Goal: Task Accomplishment & Management: Manage account settings

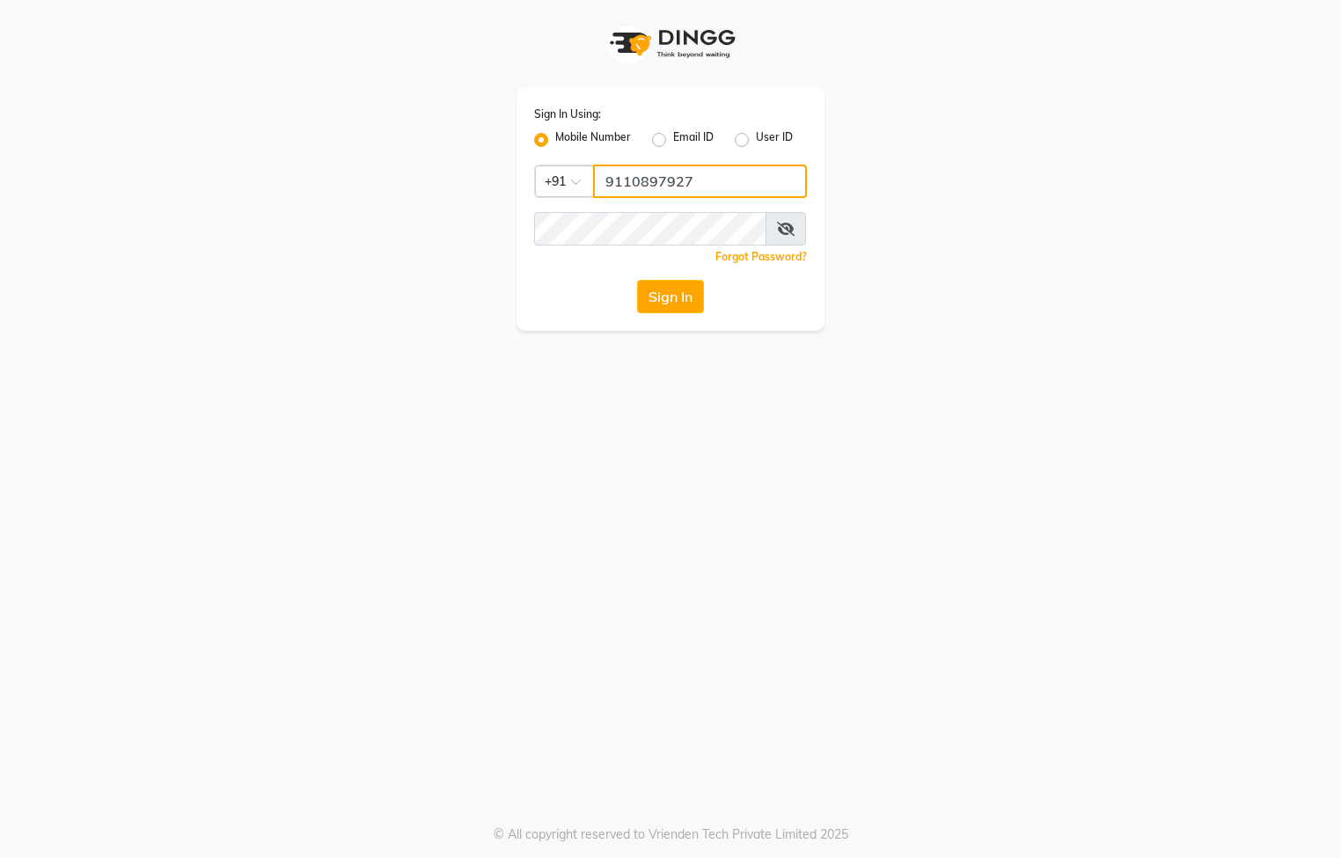
click at [695, 188] on input "9110897927" at bounding box center [700, 181] width 214 height 33
type input "9"
type input "7795401235"
click at [396, 322] on div "Sign In Using: Mobile Number Email ID User ID Country Code × +91 7795401235 Rem…" at bounding box center [670, 165] width 1003 height 331
click at [663, 298] on button "Sign In" at bounding box center [670, 296] width 67 height 33
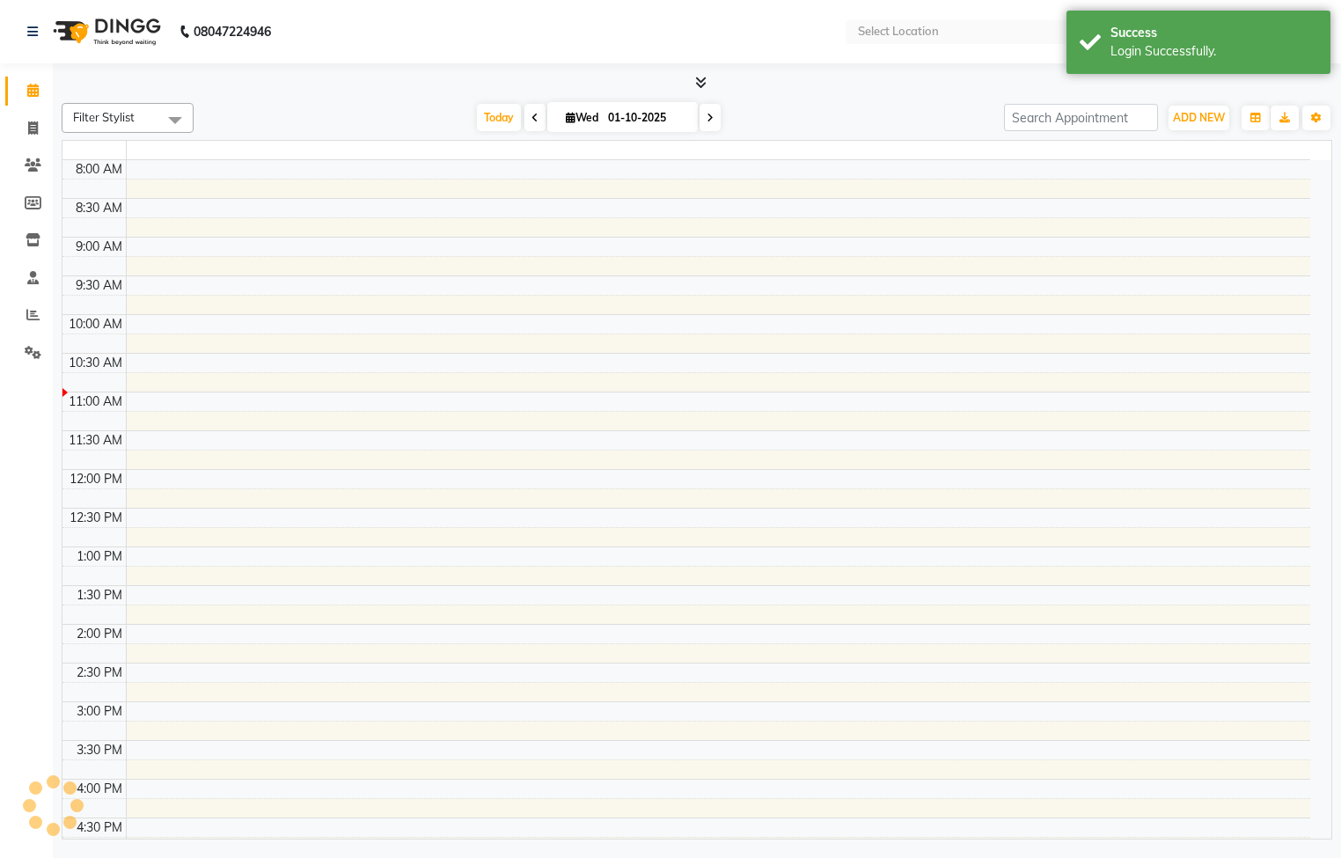
select select "en"
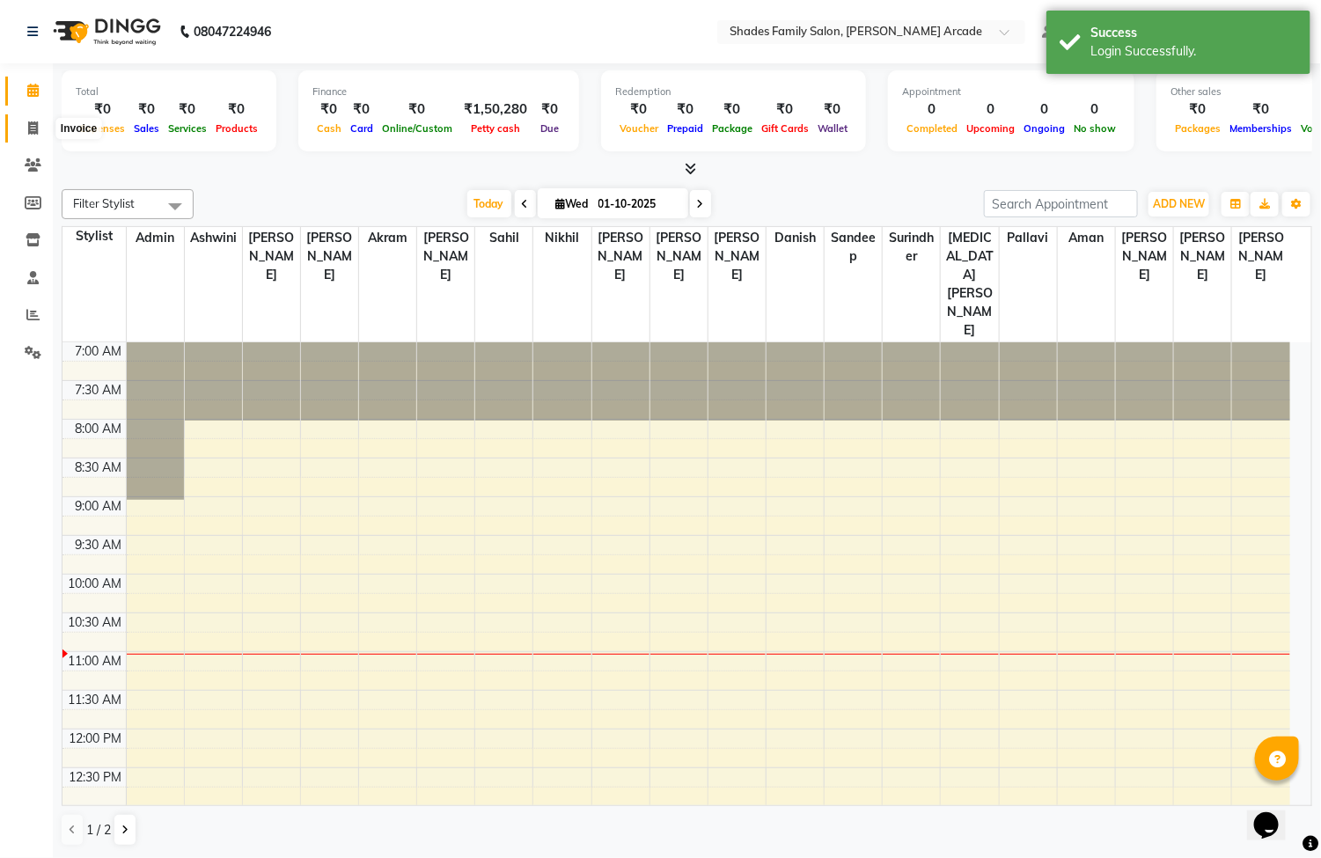
click at [26, 120] on span at bounding box center [33, 129] width 31 height 20
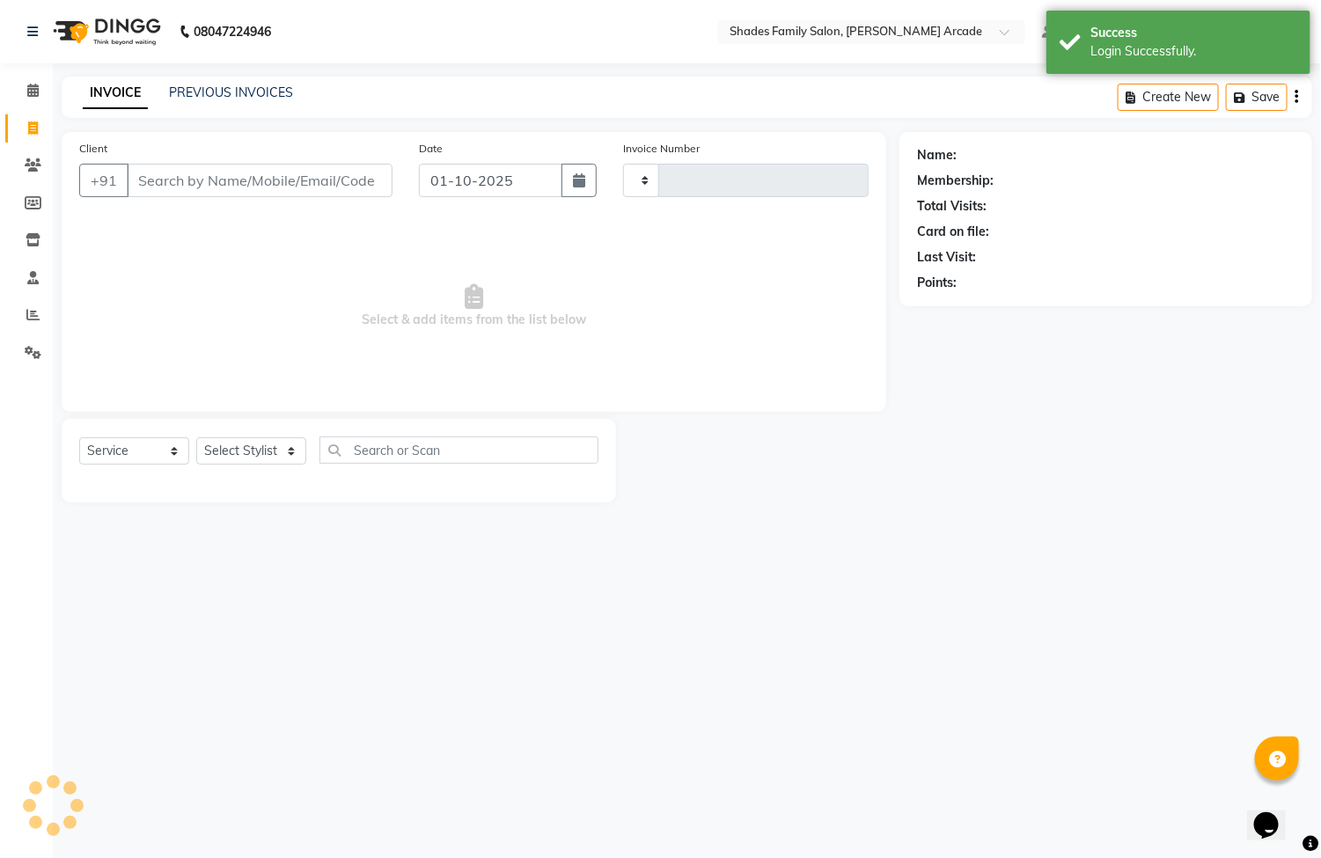
click at [22, 133] on span at bounding box center [33, 129] width 31 height 20
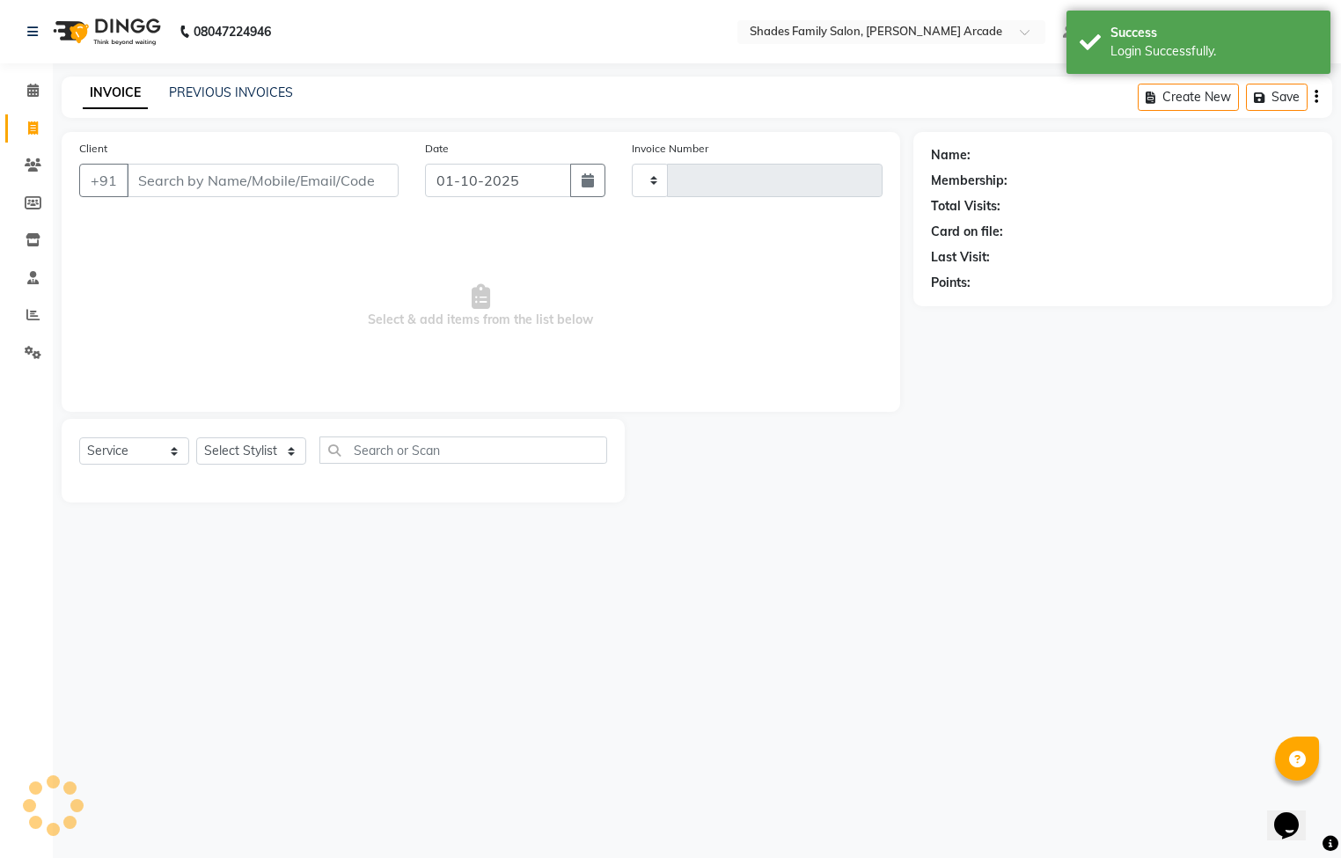
select select "service"
select select "5538"
type input "2975"
click at [32, 130] on icon at bounding box center [33, 127] width 10 height 13
select select "5538"
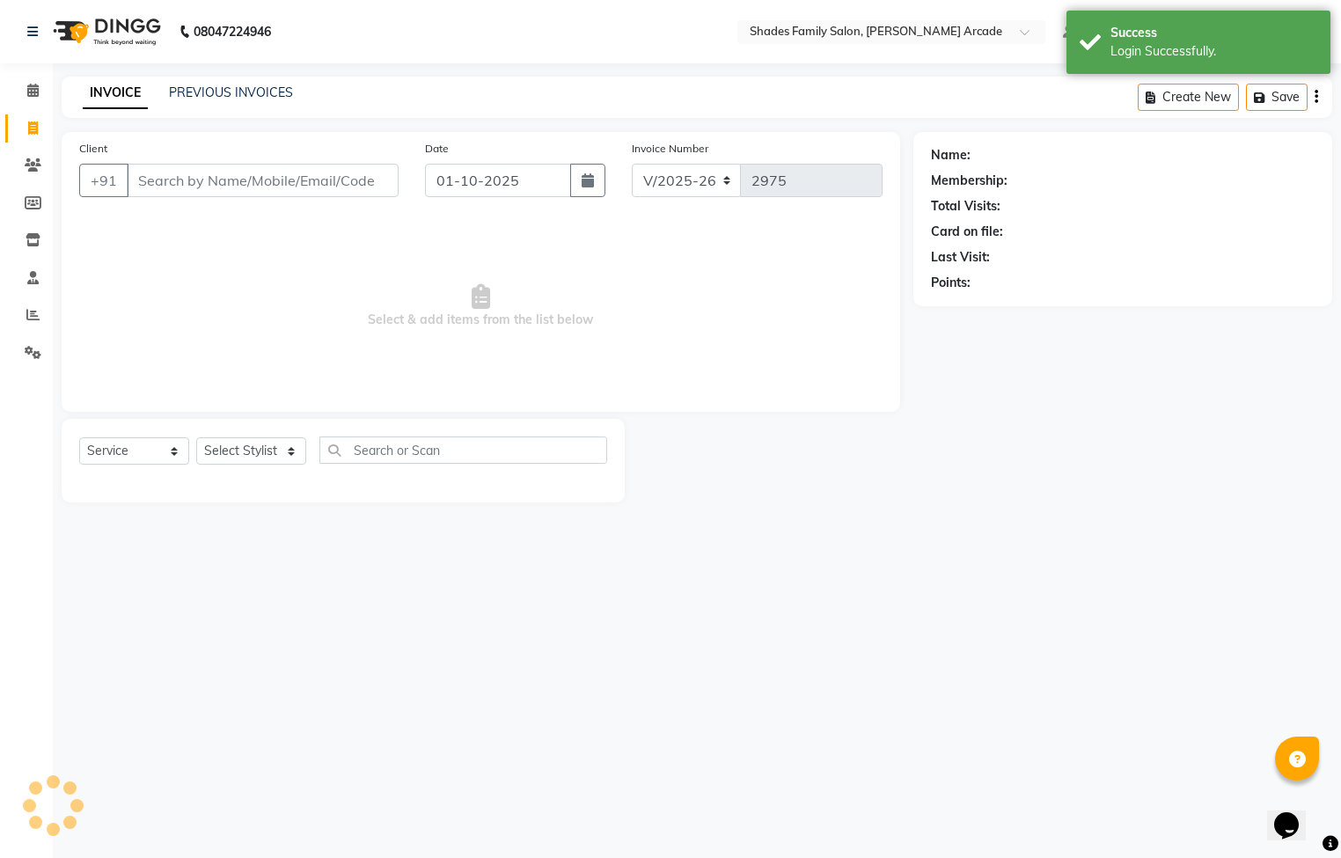
select select "service"
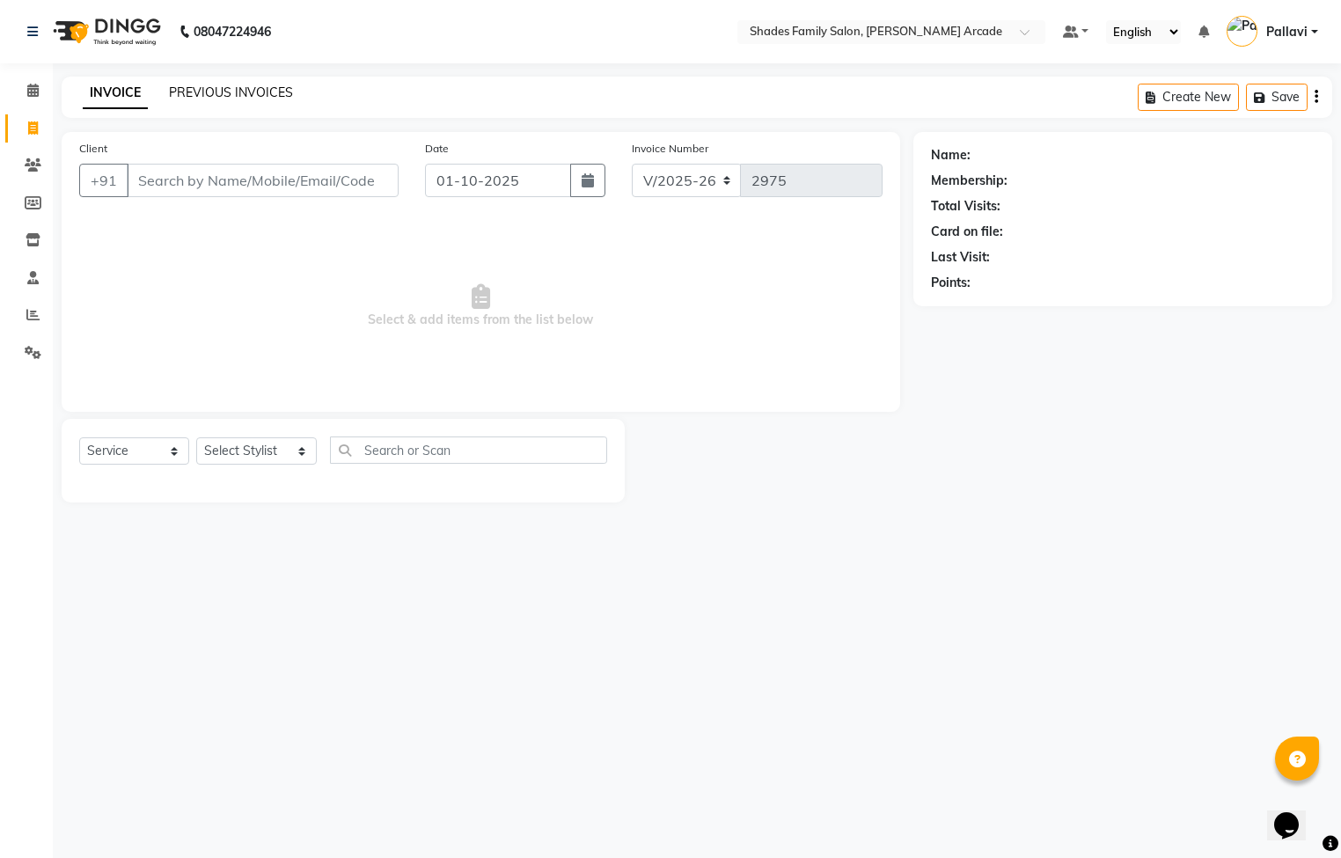
click at [202, 90] on link "PREVIOUS INVOICES" at bounding box center [231, 92] width 124 height 16
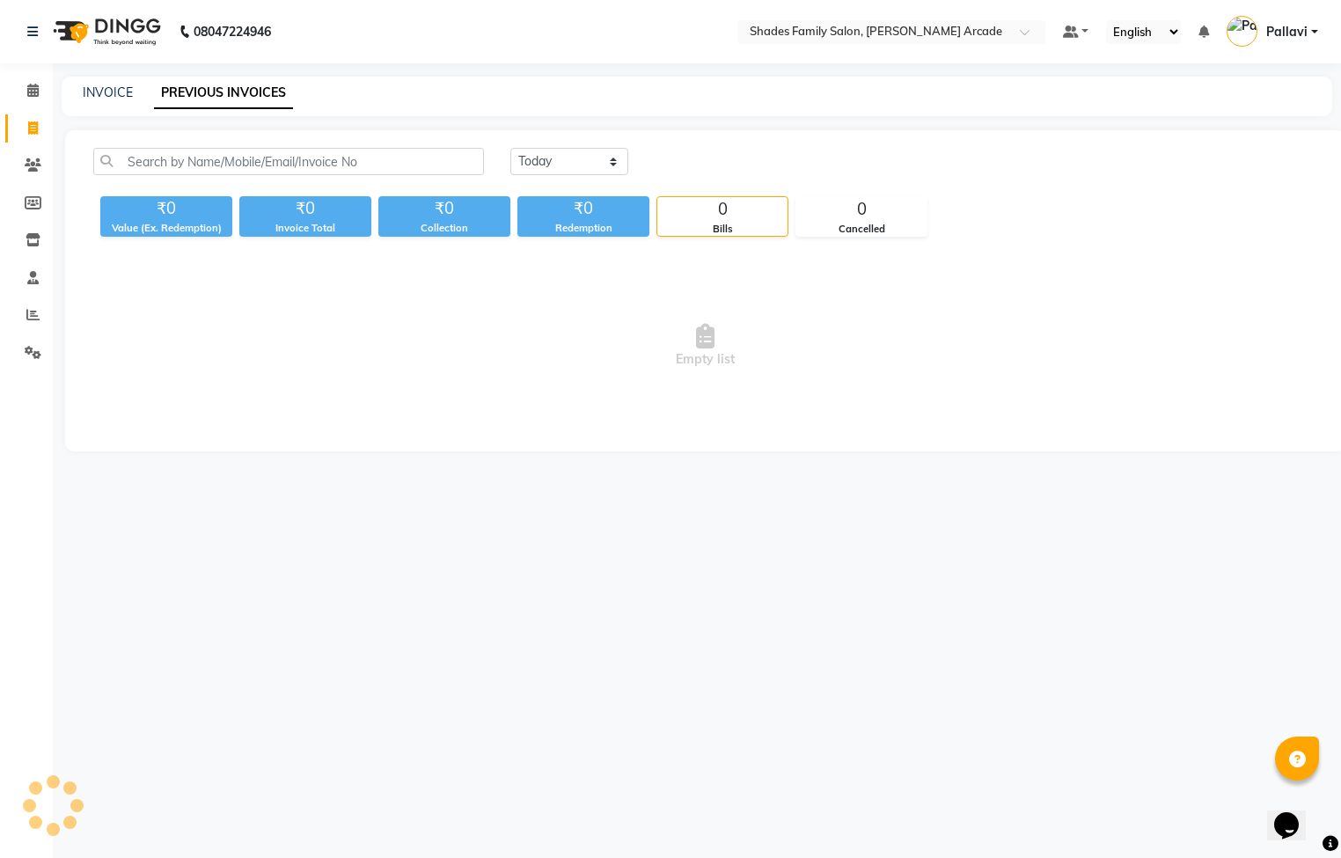
click at [202, 90] on link "PREVIOUS INVOICES" at bounding box center [223, 93] width 139 height 32
drag, startPoint x: 202, startPoint y: 90, endPoint x: 93, endPoint y: 95, distance: 108.4
click at [93, 95] on link "INVOICE" at bounding box center [108, 92] width 50 height 16
select select "5538"
select select "service"
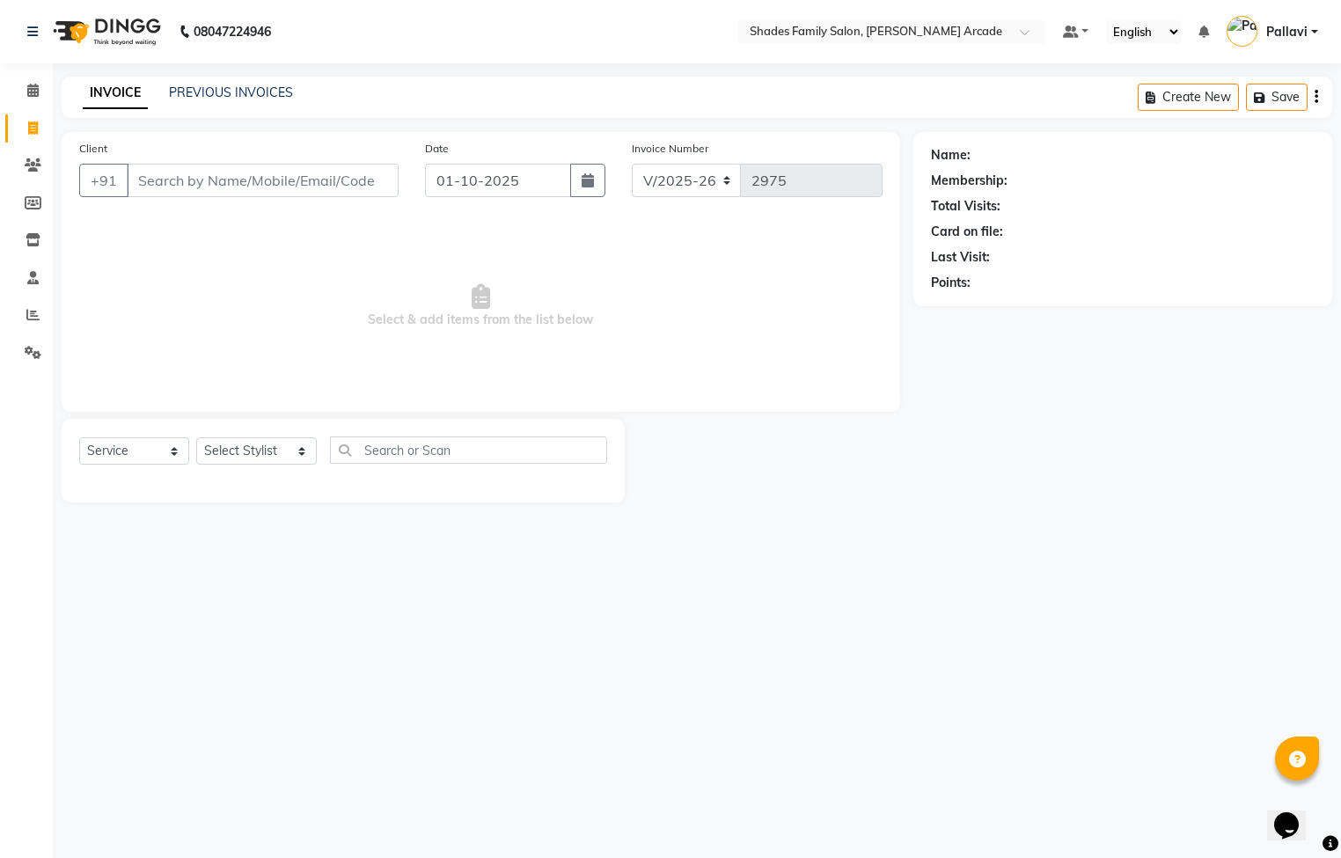
click at [650, 684] on div "08047224946 Select Location × Shades Family Salon, Sunidhi Arcade Default Panel…" at bounding box center [670, 429] width 1341 height 858
click at [203, 88] on link "PREVIOUS INVOICES" at bounding box center [231, 92] width 124 height 16
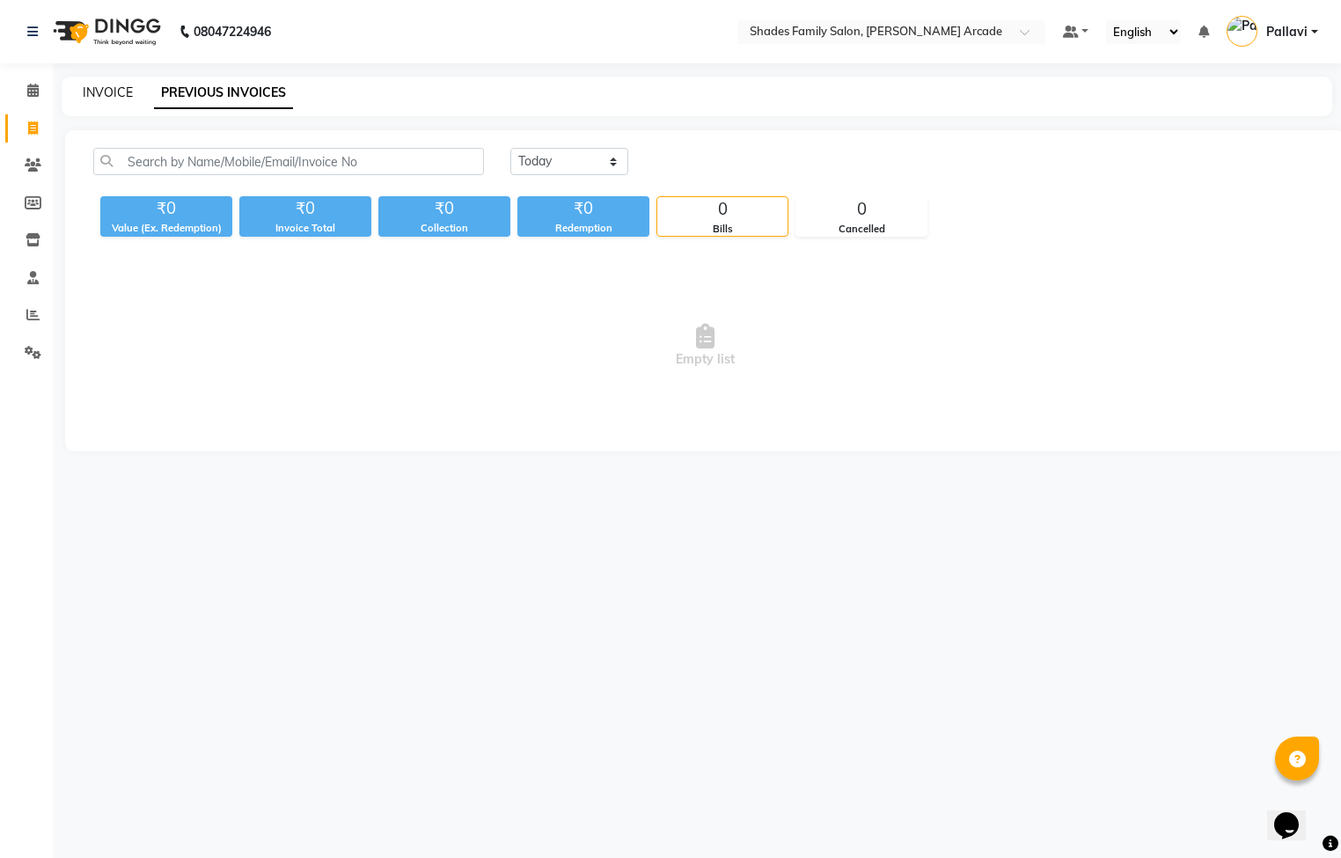
click at [128, 95] on link "INVOICE" at bounding box center [108, 92] width 50 height 16
select select "service"
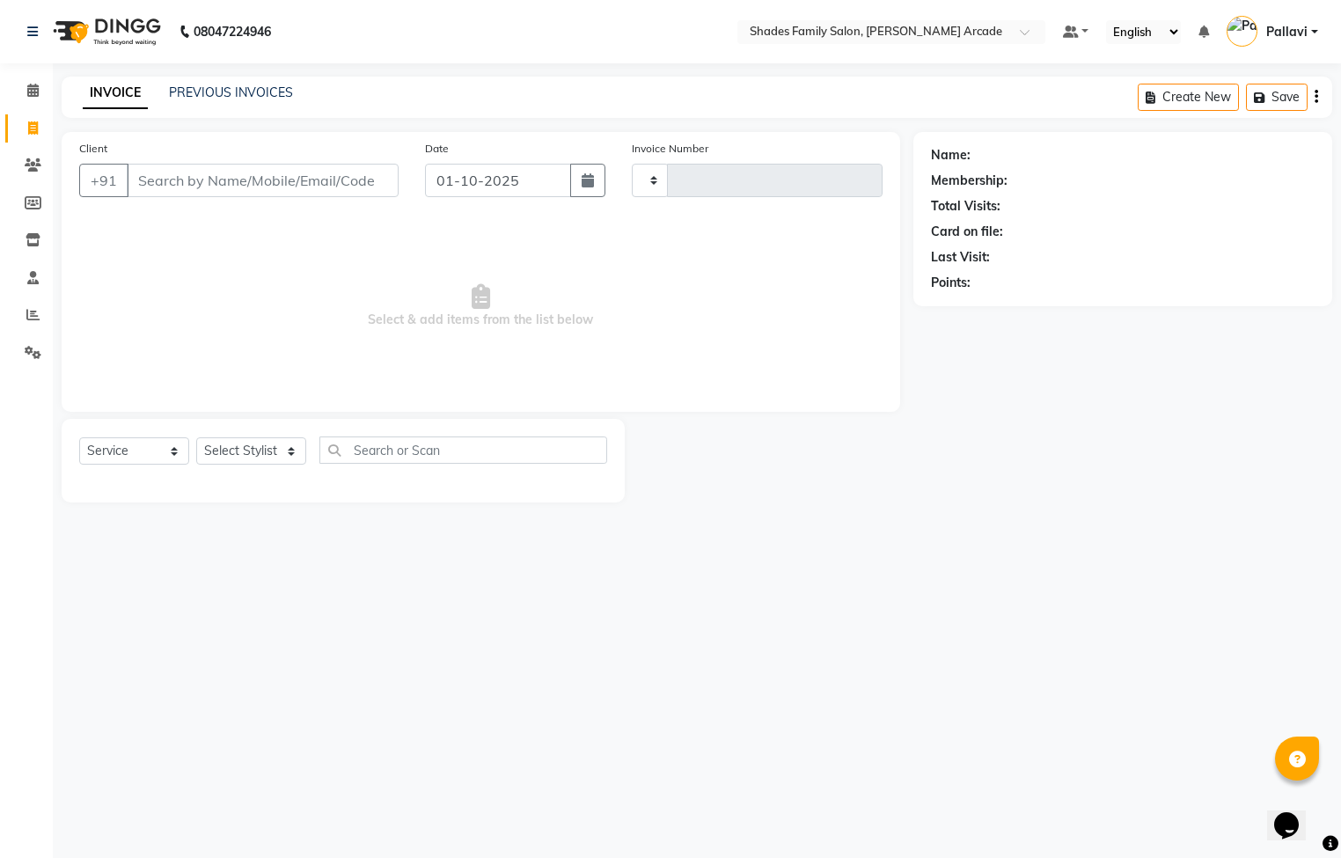
type input "2975"
select select "5538"
click at [217, 84] on div "PREVIOUS INVOICES" at bounding box center [231, 93] width 124 height 18
click at [217, 88] on link "PREVIOUS INVOICES" at bounding box center [231, 92] width 124 height 16
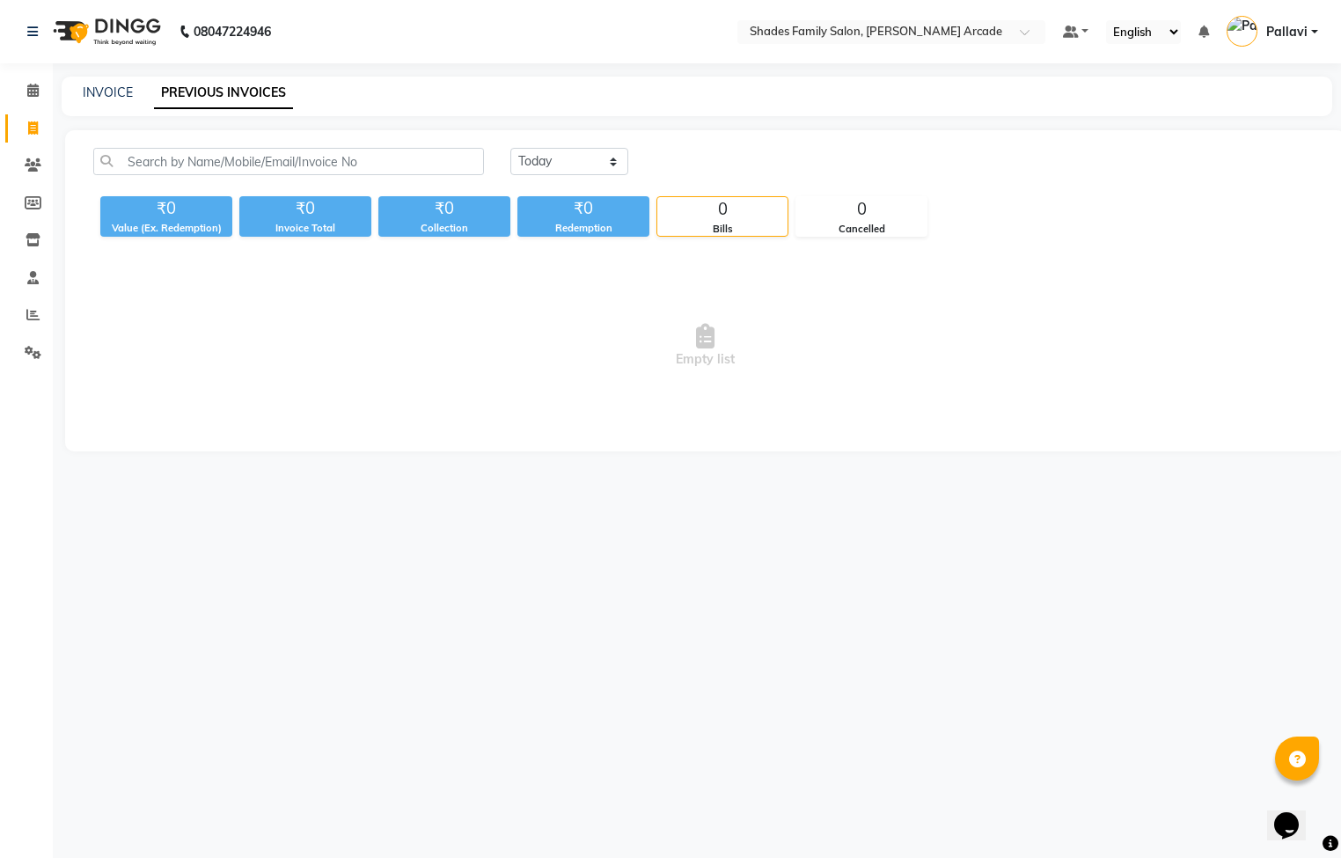
click at [104, 101] on div "INVOICE" at bounding box center [108, 93] width 50 height 18
click at [104, 91] on link "INVOICE" at bounding box center [108, 92] width 50 height 16
select select "5538"
select select "service"
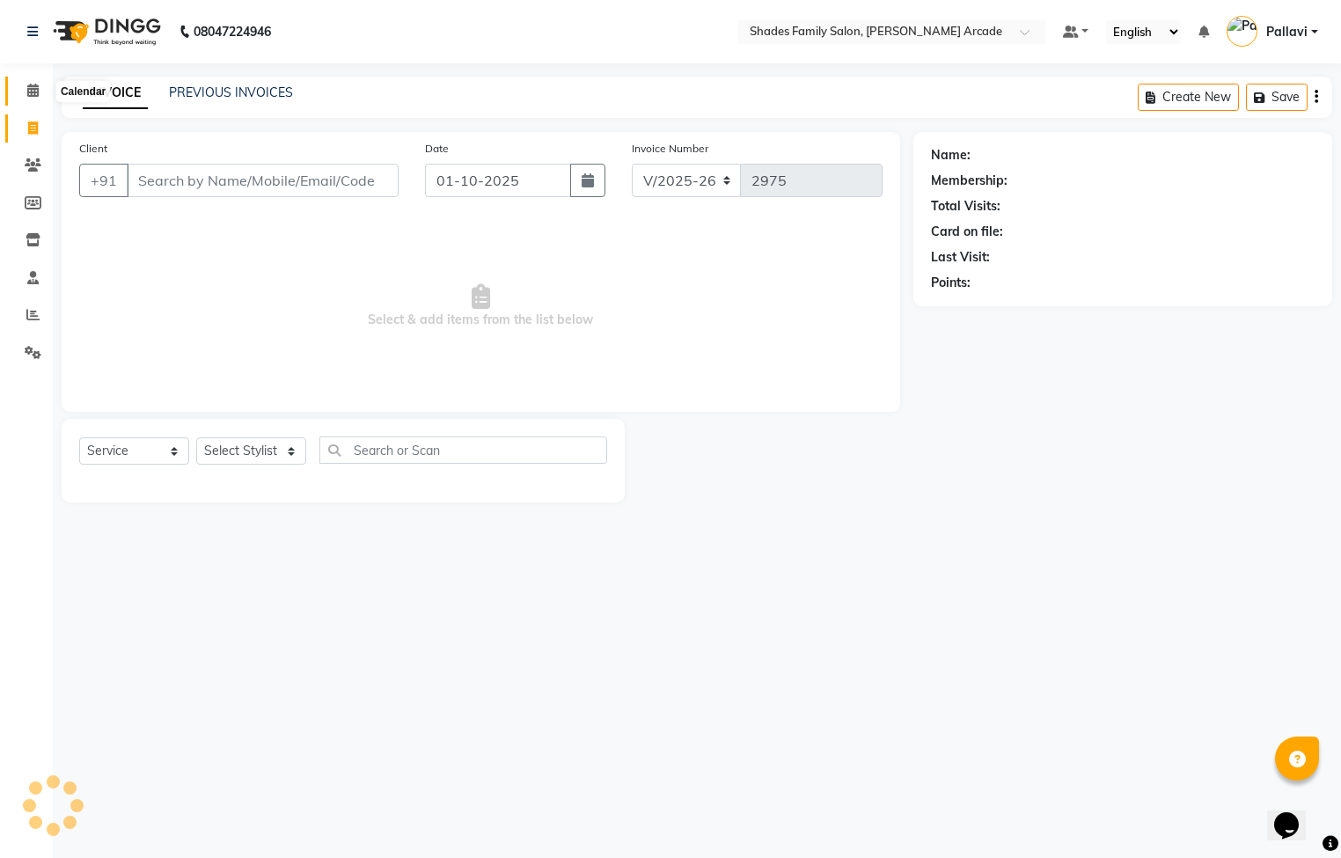
click at [18, 84] on span at bounding box center [33, 91] width 31 height 20
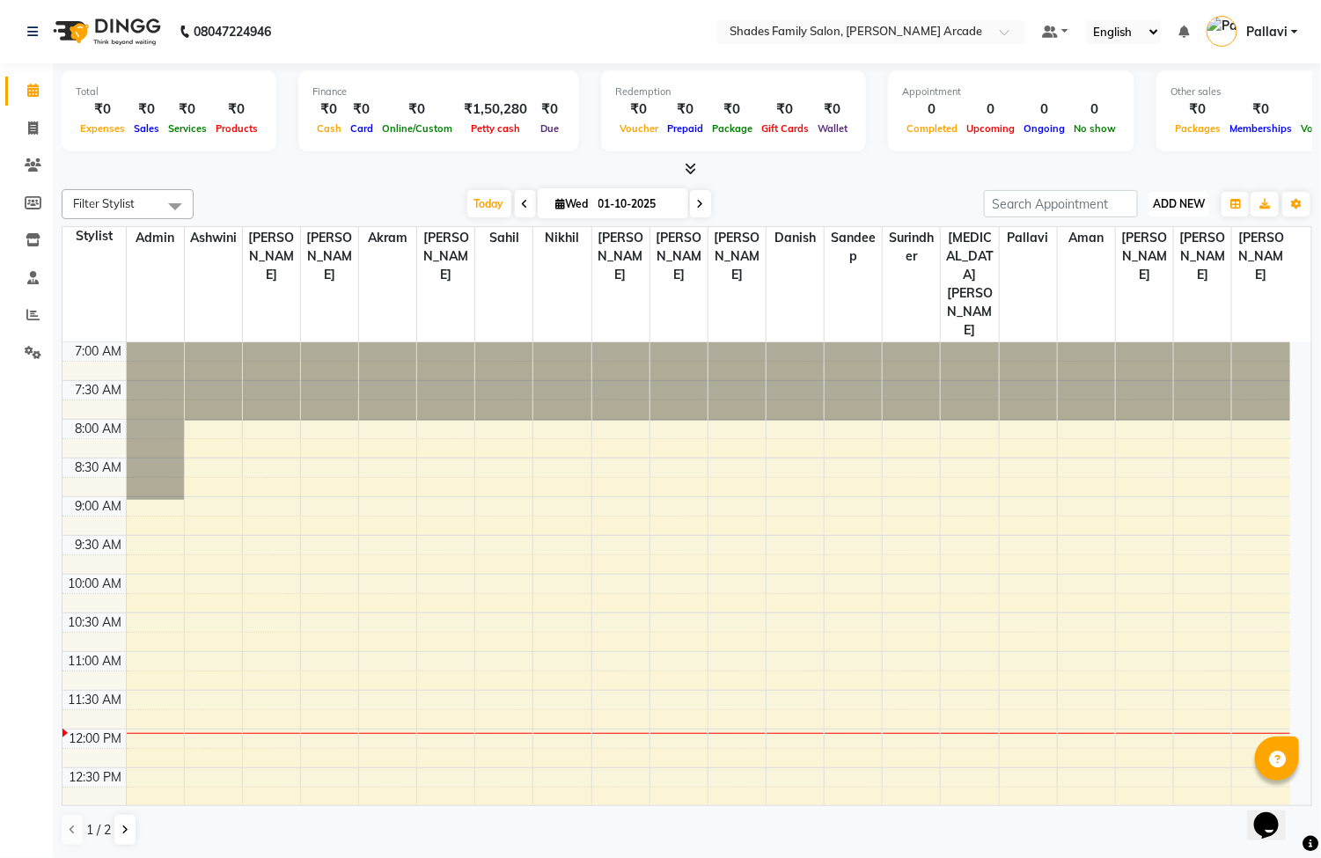
click at [1154, 203] on span "ADD NEW" at bounding box center [1179, 203] width 52 height 13
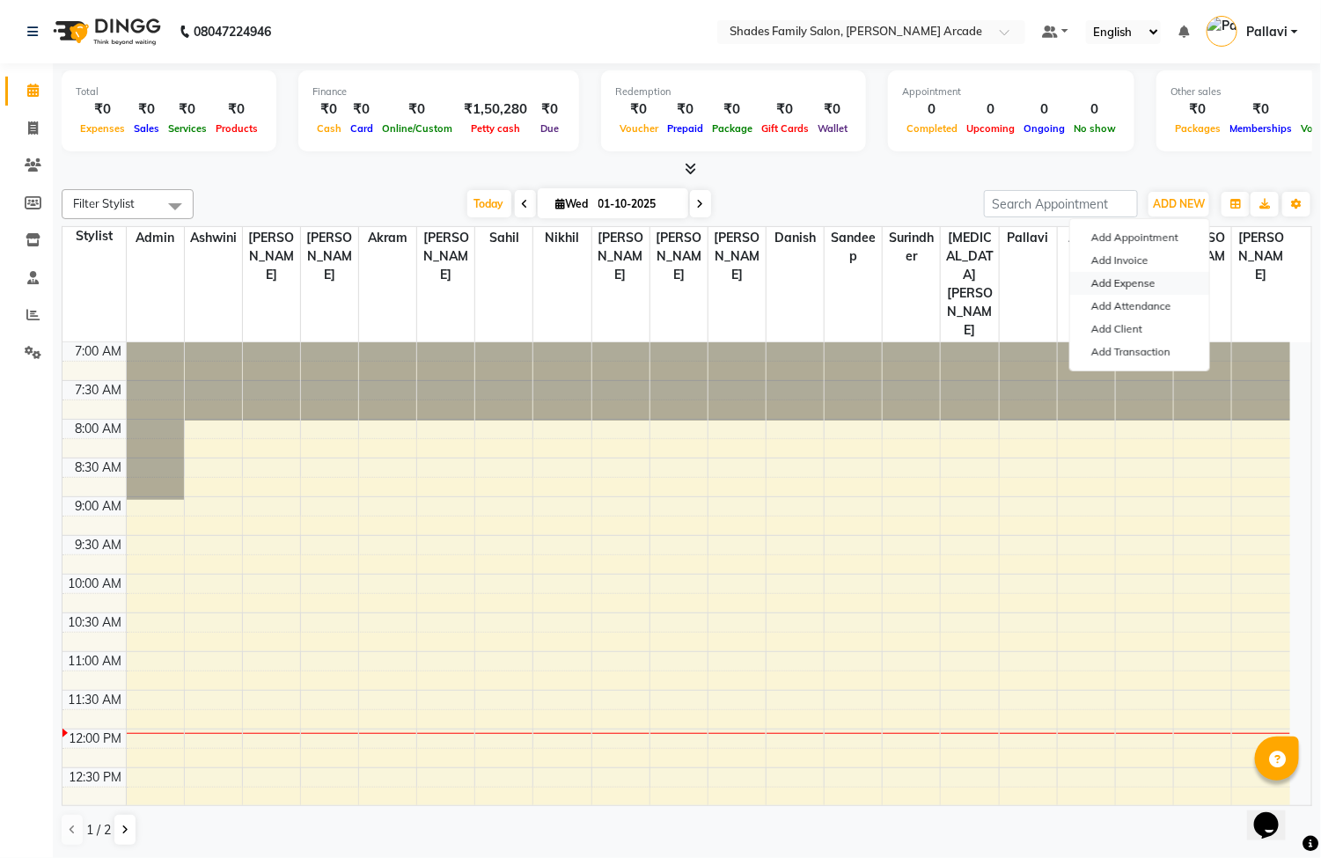
click at [1120, 283] on link "Add Expense" at bounding box center [1139, 283] width 139 height 23
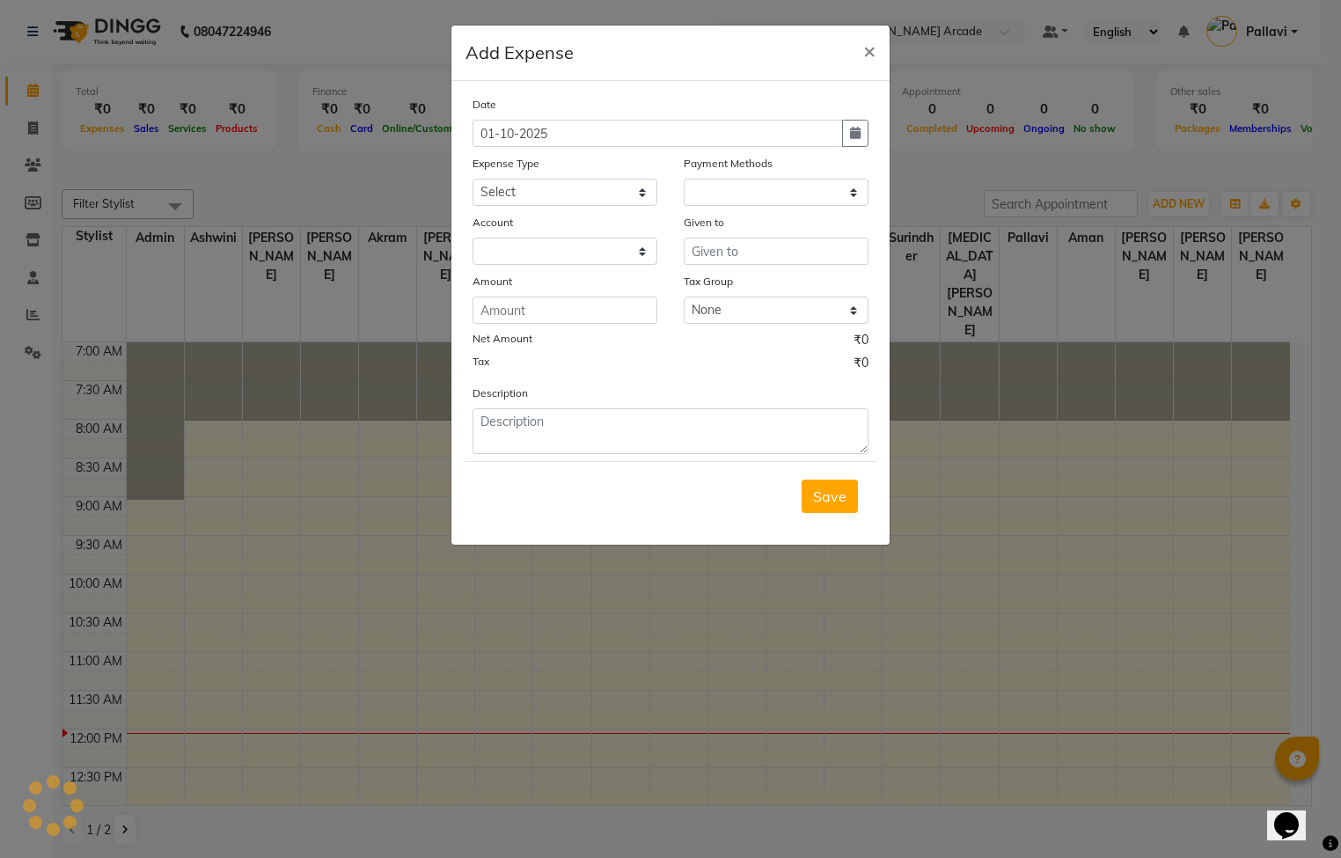
select select "1"
select select "4472"
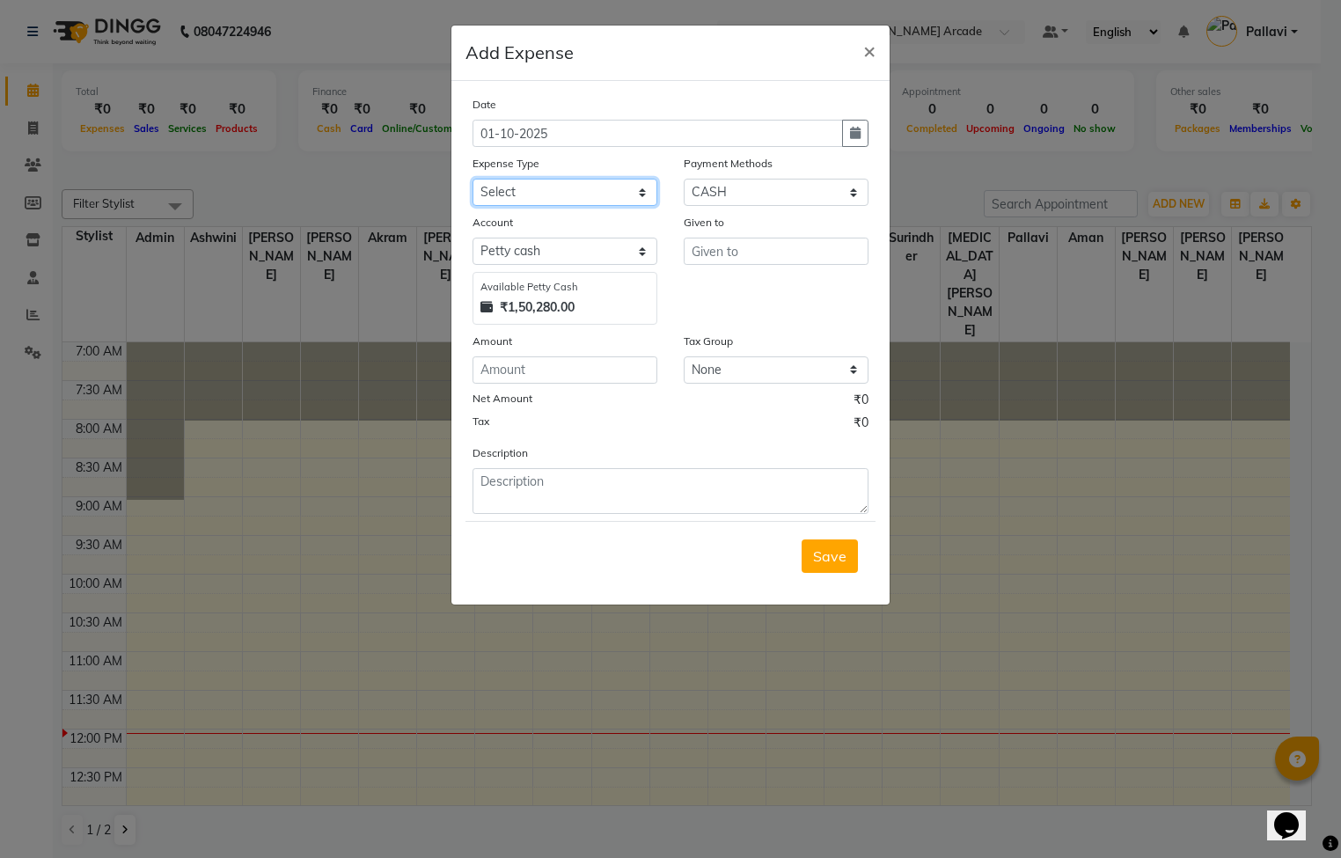
click at [504, 195] on select "Select Advance Salary Auto Bank charges Cash transfer to bank Client Client Sna…" at bounding box center [565, 192] width 185 height 27
select select "10916"
click at [473, 179] on select "Select Advance Salary Auto Bank charges Cash transfer to bank Client Client Sna…" at bounding box center [565, 192] width 185 height 27
click at [764, 251] on input "text" at bounding box center [776, 251] width 185 height 27
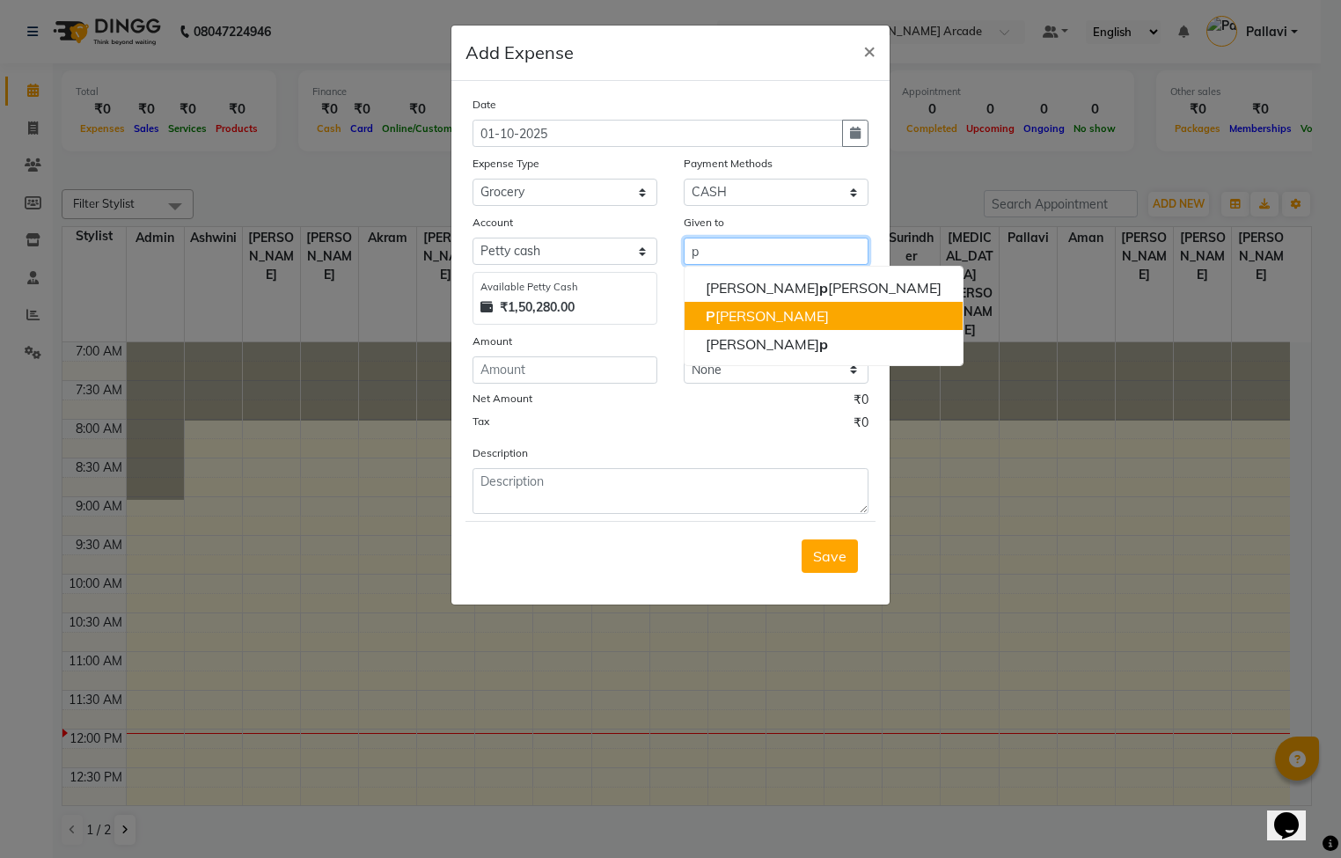
click at [748, 310] on ngb-highlight "P allavi" at bounding box center [767, 316] width 123 height 18
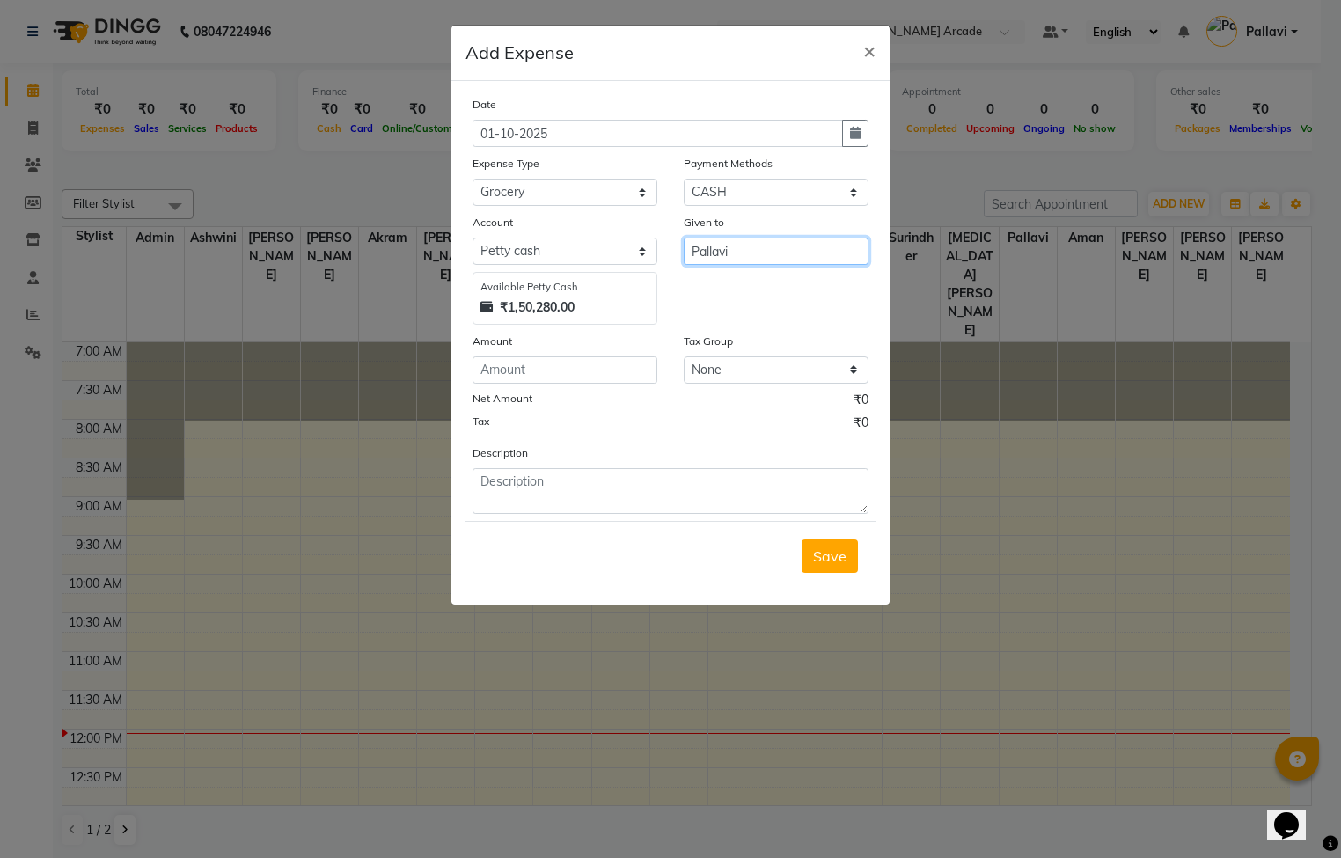
type input "Pallavi"
drag, startPoint x: 505, startPoint y: 355, endPoint x: 505, endPoint y: 373, distance: 18.5
click at [505, 373] on div "Amount" at bounding box center [564, 358] width 211 height 52
click at [505, 373] on input "number" at bounding box center [565, 369] width 185 height 27
type input "270"
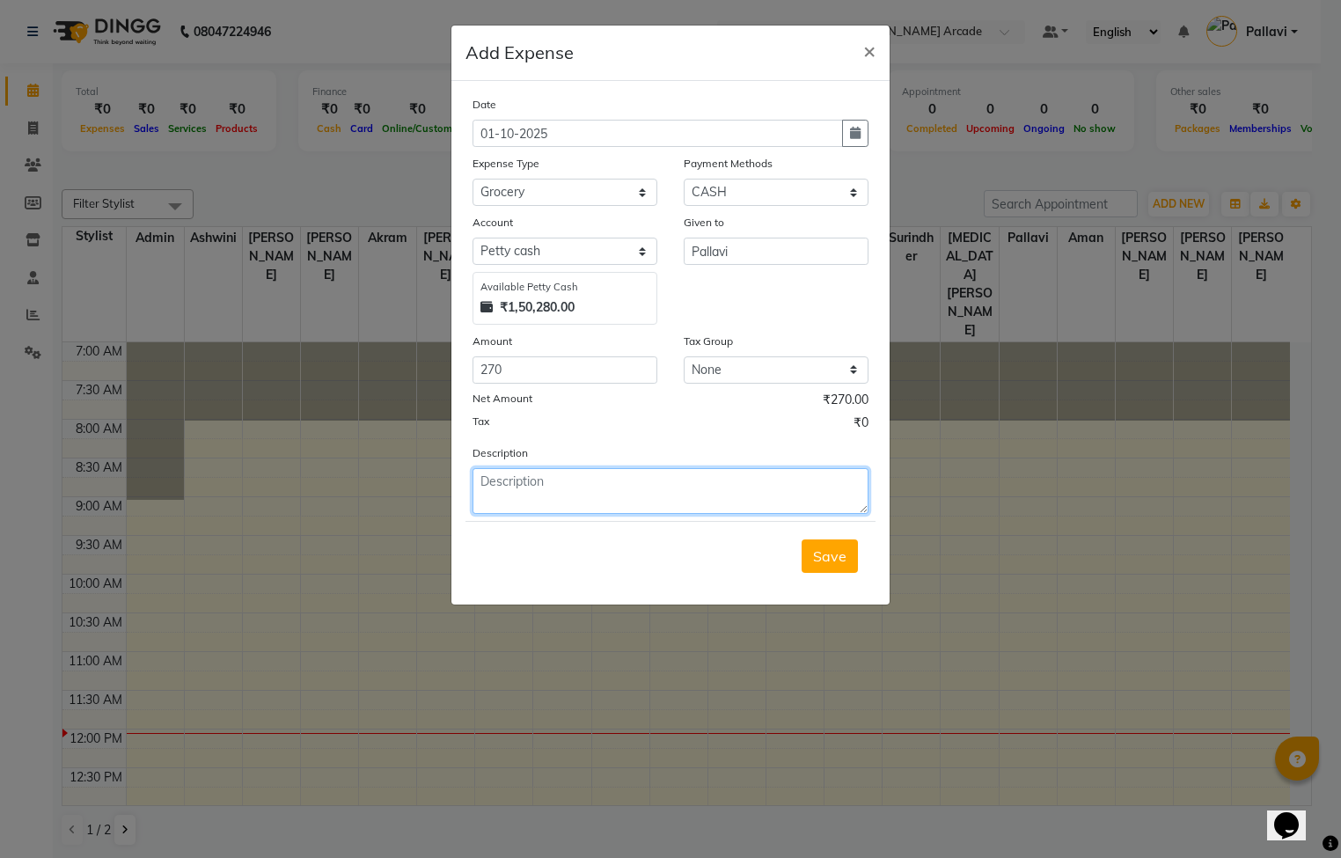
click at [531, 481] on textarea at bounding box center [671, 491] width 396 height 46
type textarea "milk, flower, note book, coffee powder, tea cup, suger"
click at [834, 547] on span "Save" at bounding box center [829, 556] width 33 height 18
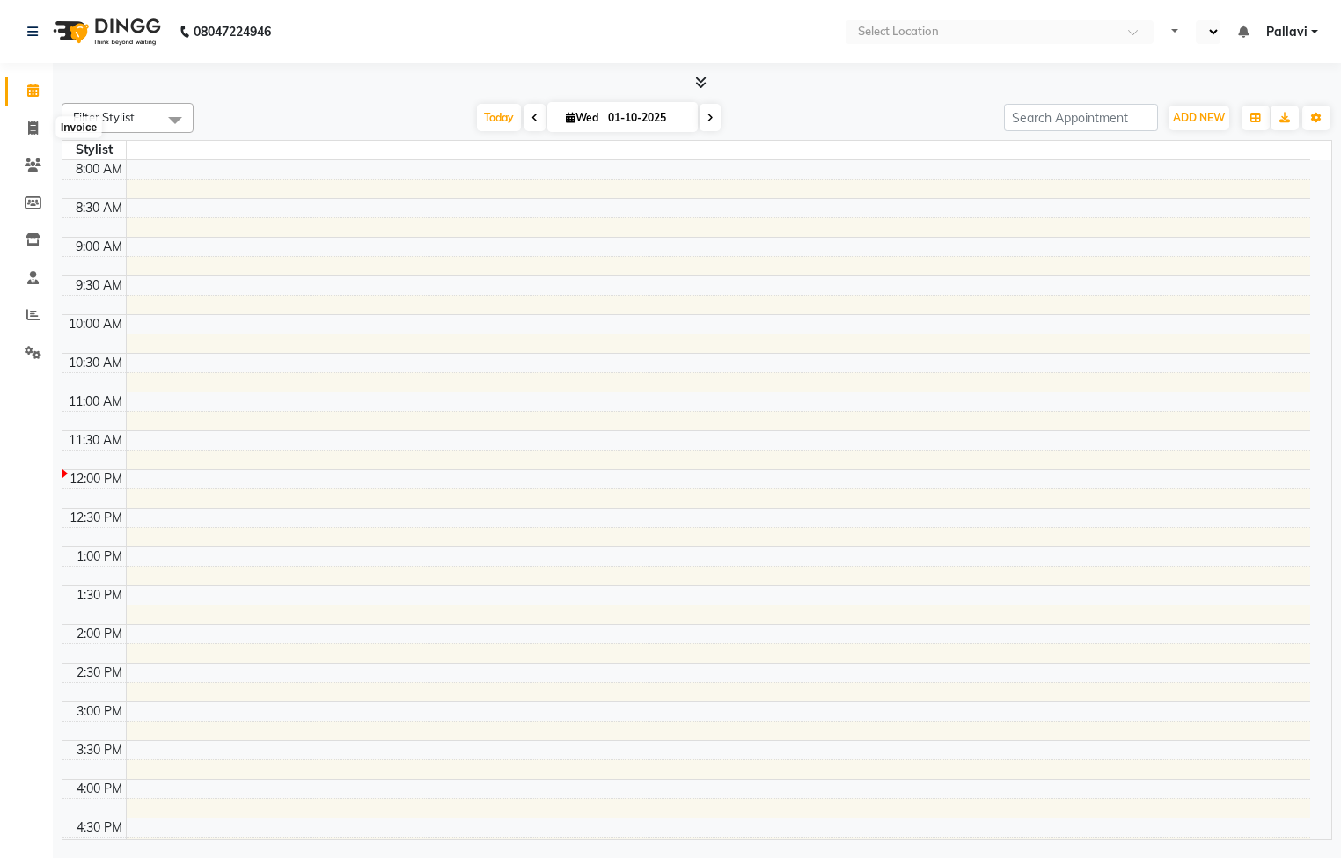
select select "en"
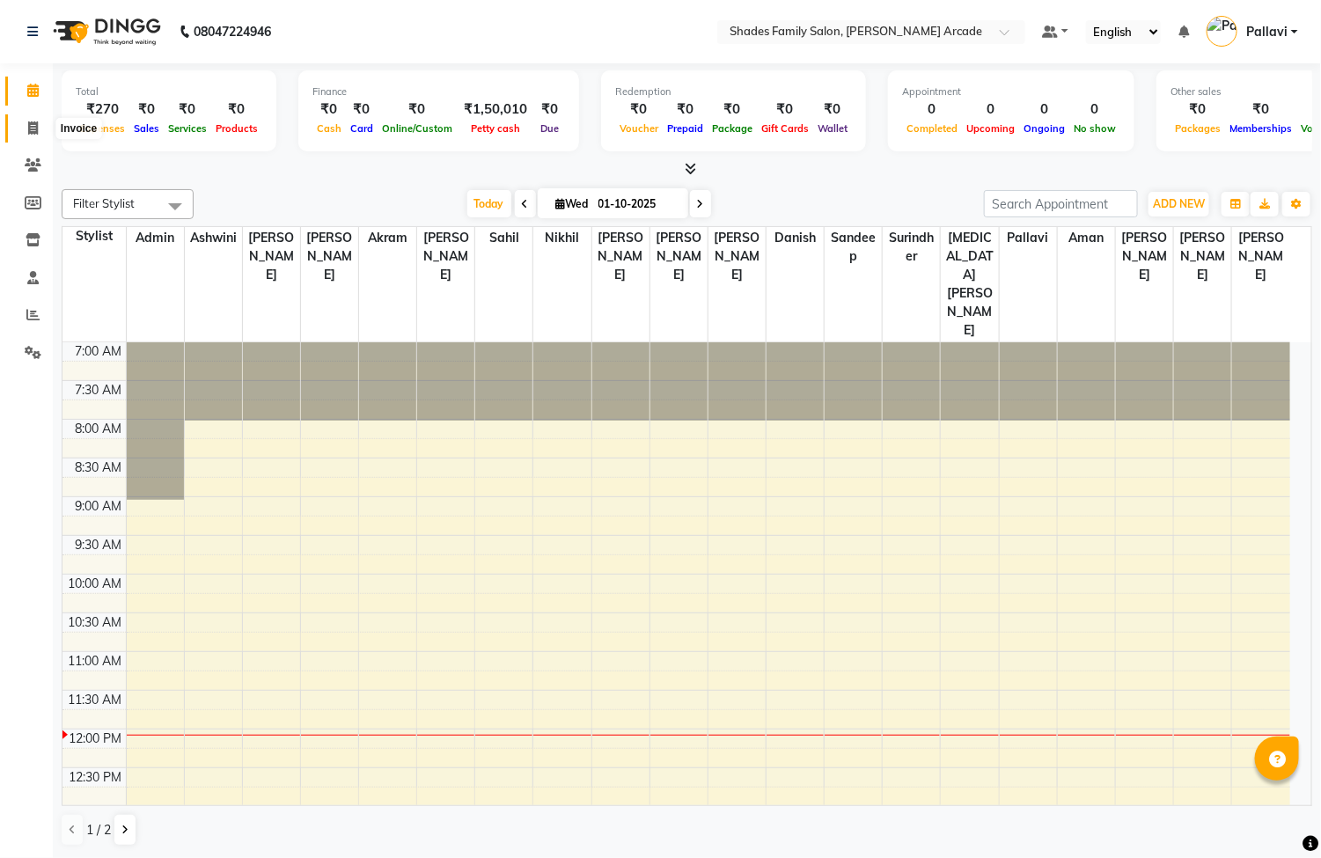
click at [38, 122] on span at bounding box center [33, 129] width 31 height 20
select select "service"
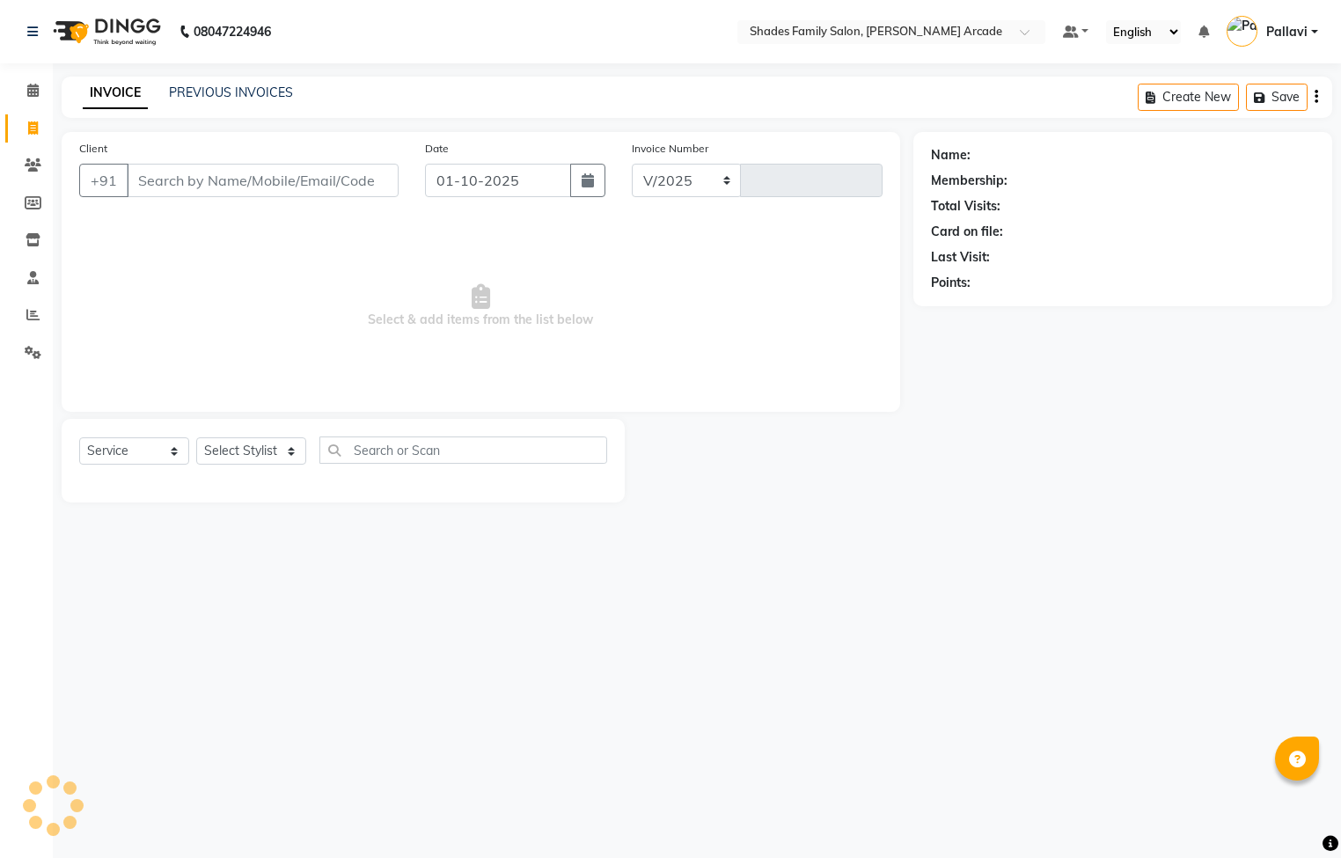
select select "5538"
type input "2975"
click at [256, 186] on input "Client" at bounding box center [263, 180] width 272 height 33
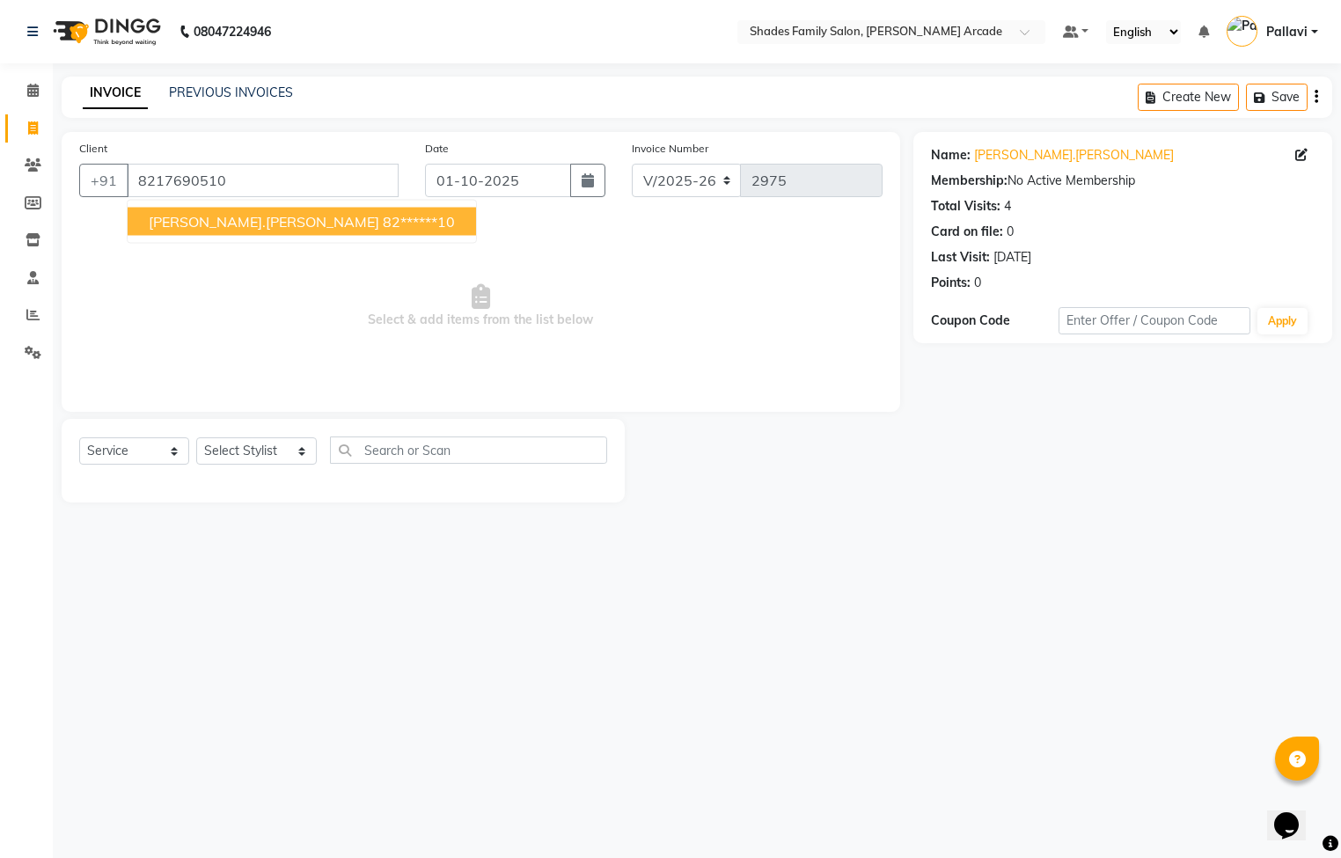
click at [188, 228] on span "[PERSON_NAME].[PERSON_NAME]" at bounding box center [264, 222] width 231 height 18
type input "82******10"
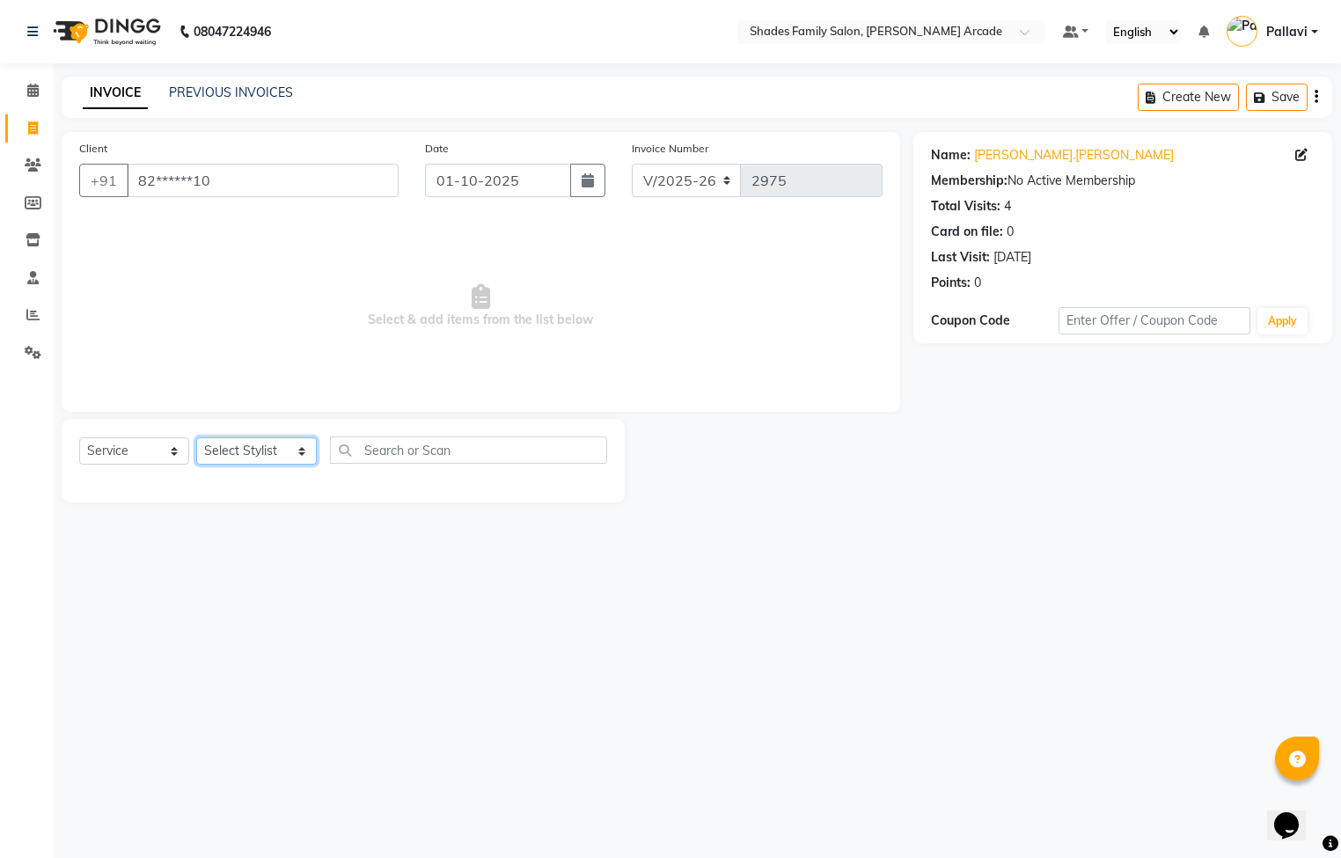
click at [269, 452] on select "Select Stylist Admin [PERSON_NAME] [PERSON_NAME] Anuradha Ashwini Ayesha [PERSO…" at bounding box center [256, 450] width 121 height 27
select select "89300"
click at [196, 438] on select "Select Stylist Admin [PERSON_NAME] [PERSON_NAME] Anuradha Ashwini Ayesha [PERSO…" at bounding box center [256, 450] width 121 height 27
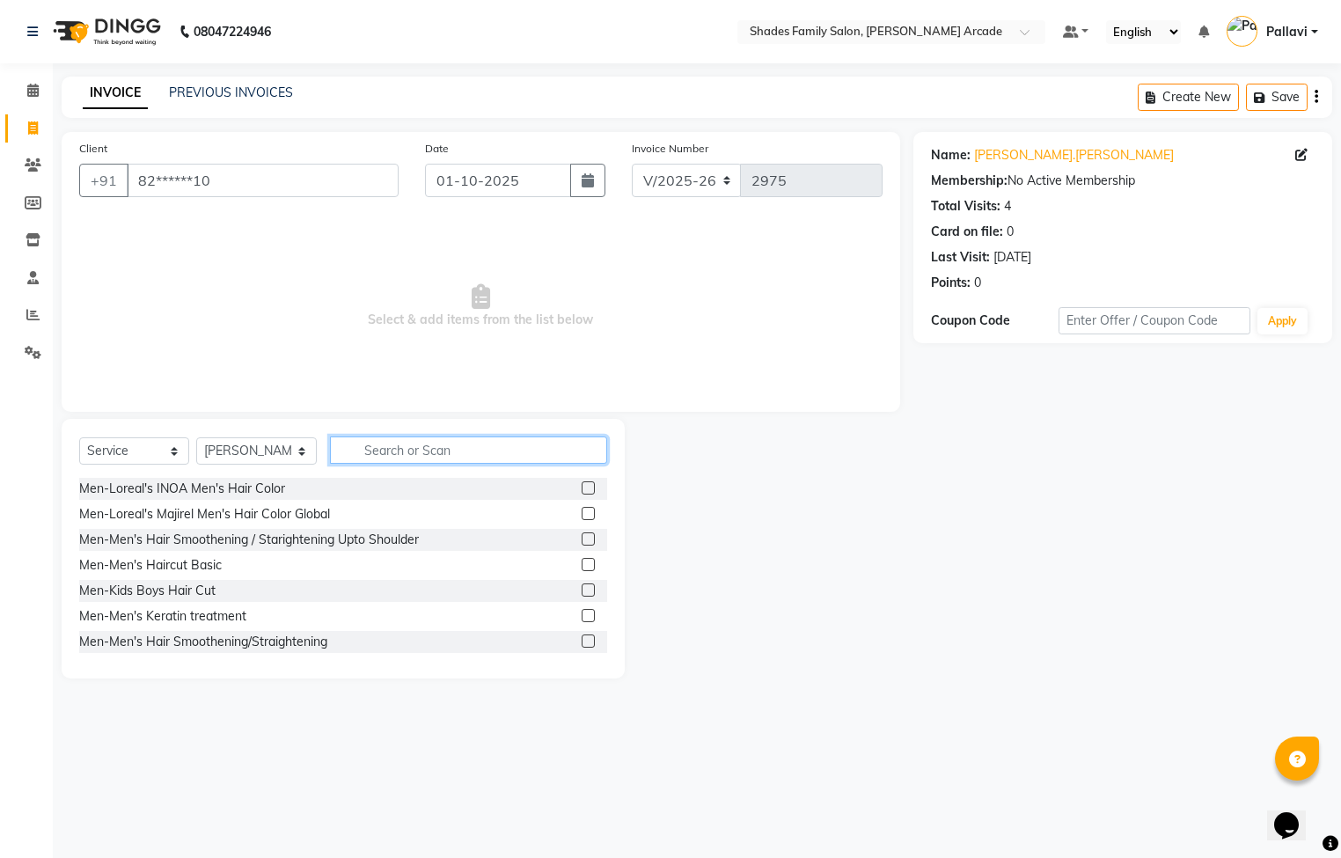
click at [399, 447] on input "text" at bounding box center [468, 450] width 277 height 27
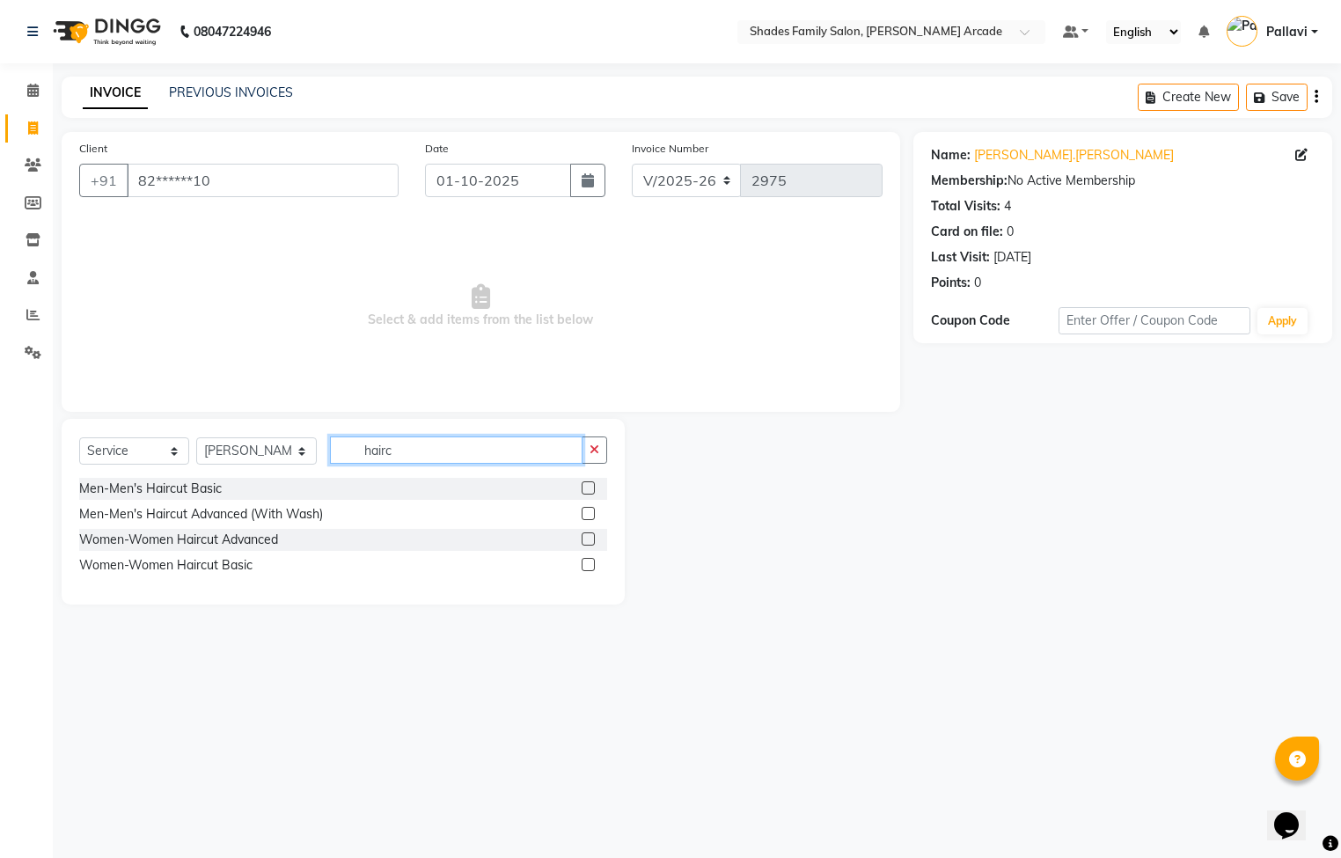
type input "hairc"
click at [592, 515] on label at bounding box center [588, 513] width 13 height 13
click at [592, 515] on input "checkbox" at bounding box center [587, 514] width 11 height 11
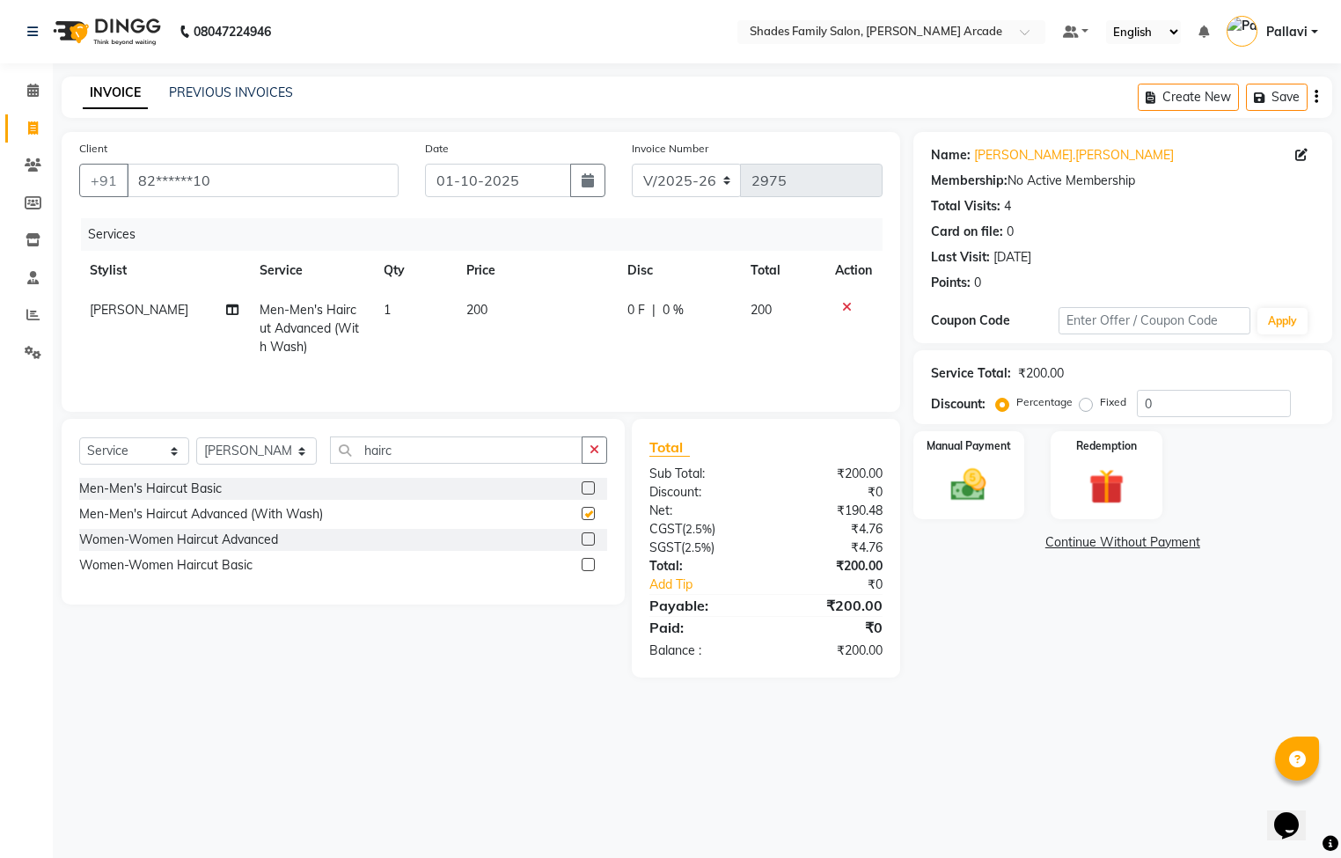
checkbox input "false"
click at [598, 455] on icon "button" at bounding box center [595, 450] width 10 height 12
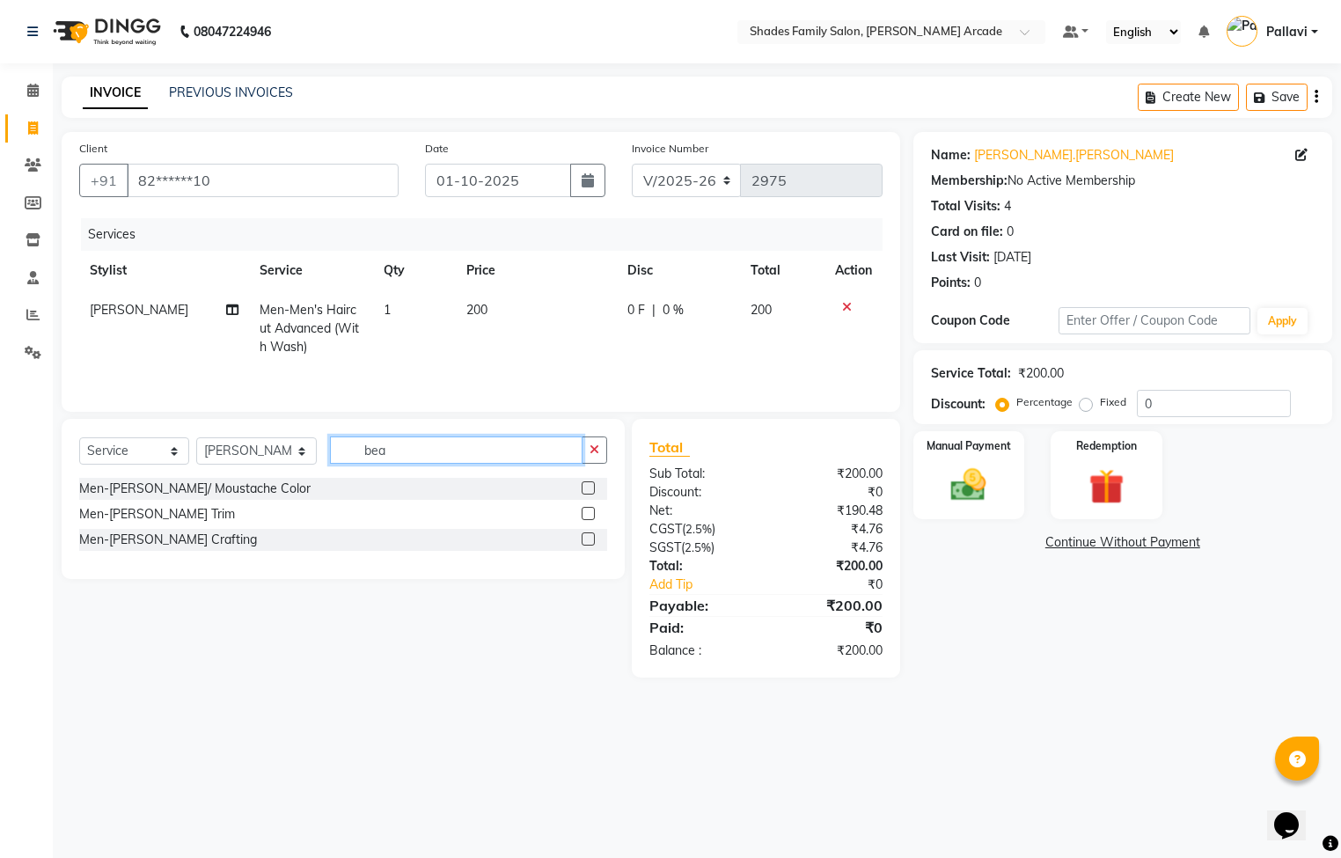
type input "bea"
click at [594, 545] on label at bounding box center [588, 538] width 13 height 13
click at [593, 545] on input "checkbox" at bounding box center [587, 539] width 11 height 11
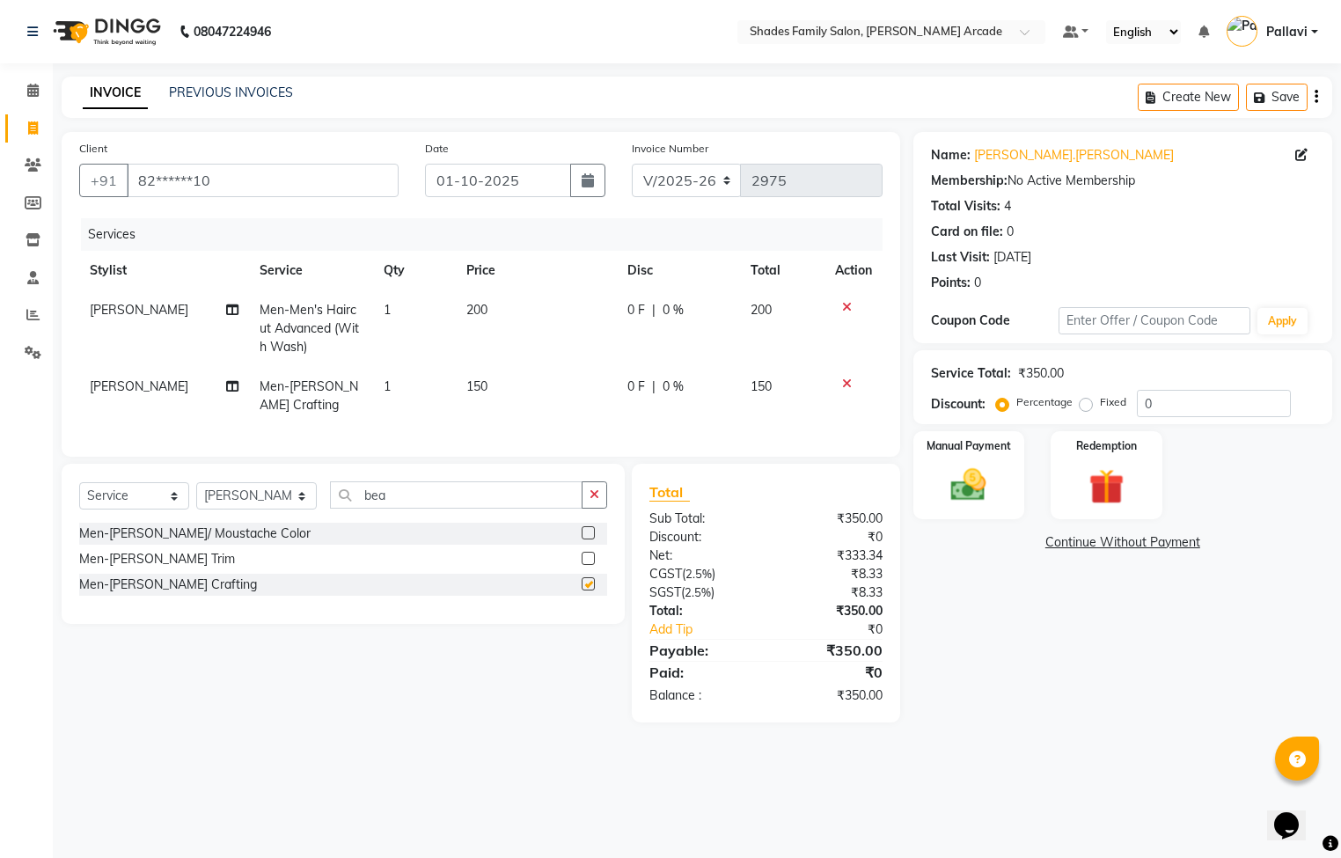
checkbox input "false"
click at [943, 504] on img at bounding box center [969, 486] width 60 height 42
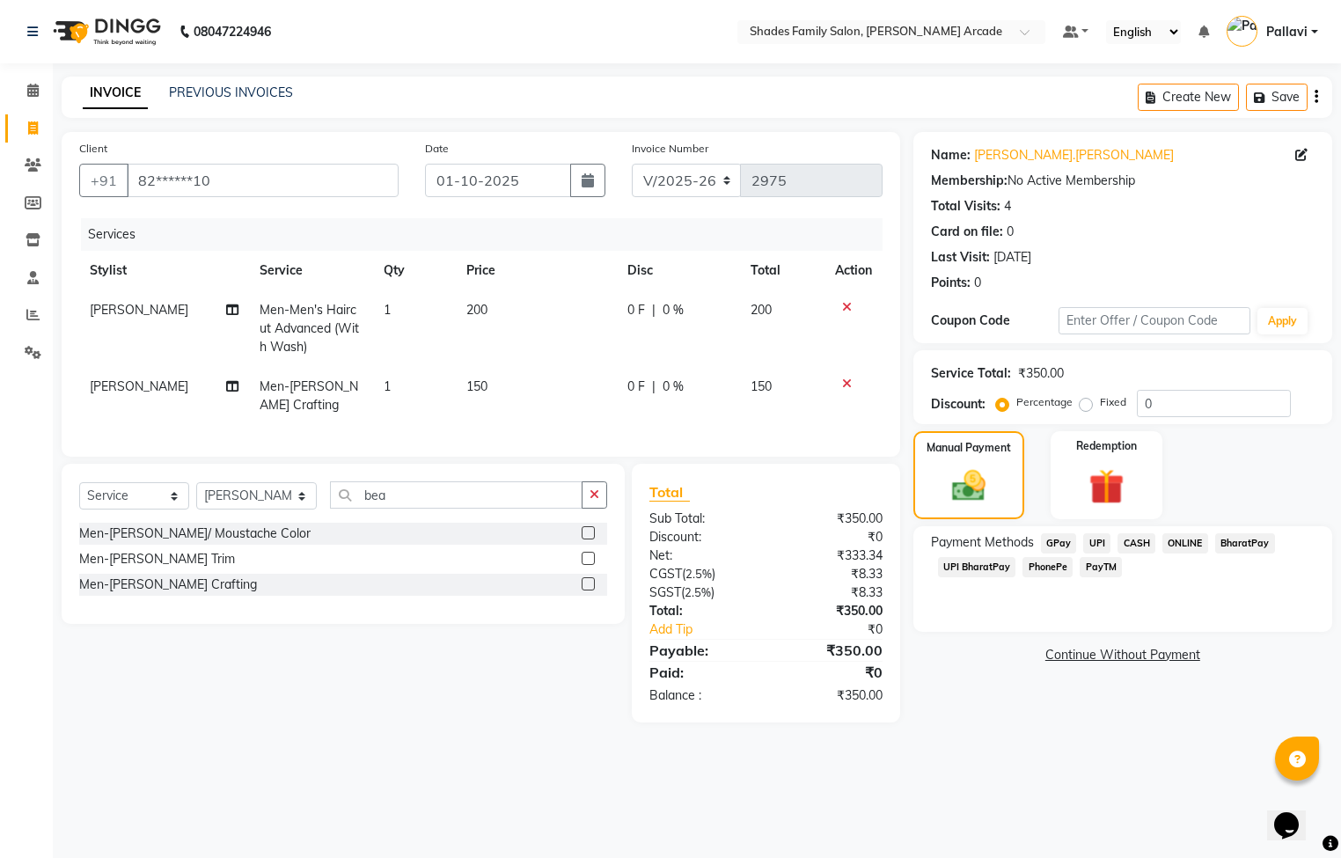
click at [1131, 534] on span "CASH" at bounding box center [1137, 543] width 38 height 20
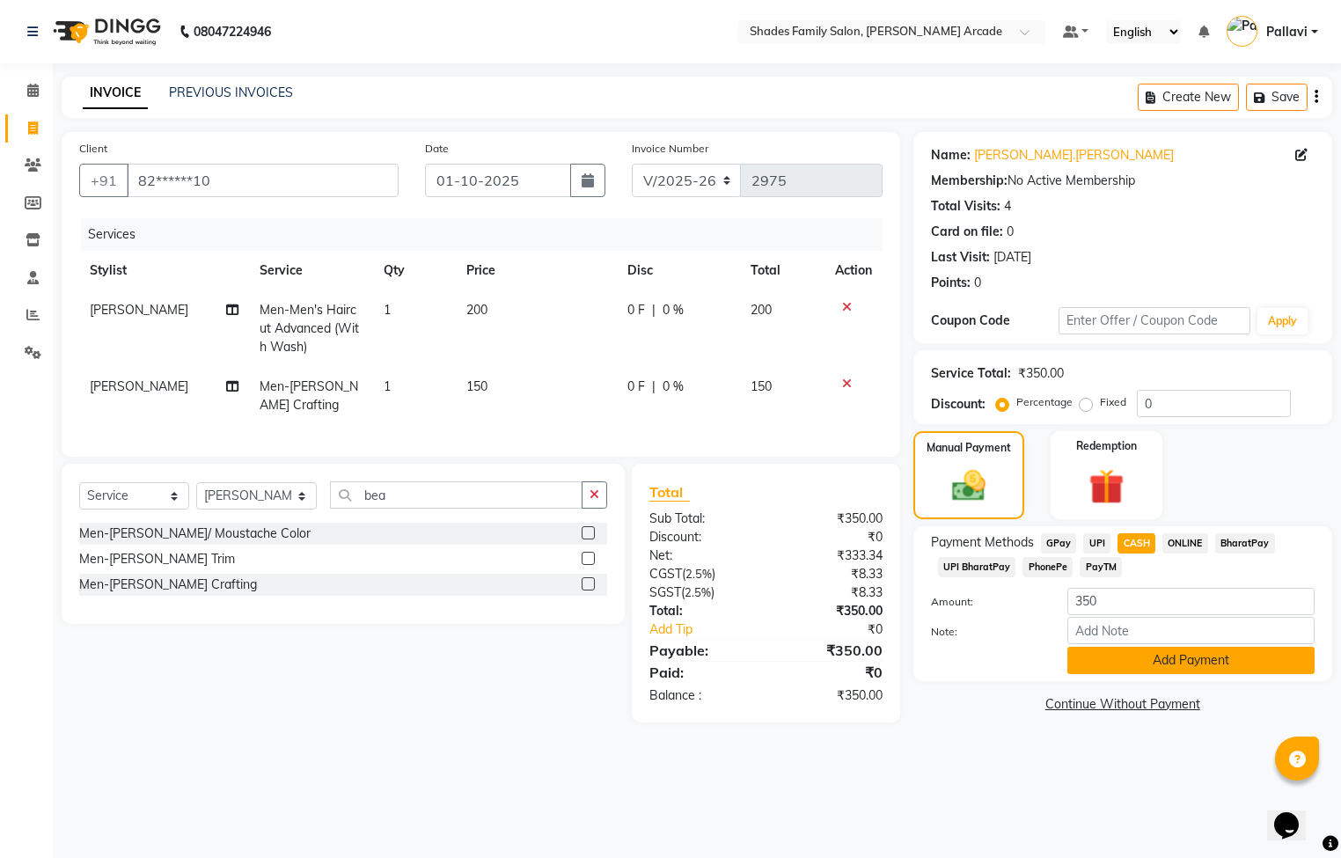
click at [1171, 655] on button "Add Payment" at bounding box center [1191, 660] width 247 height 27
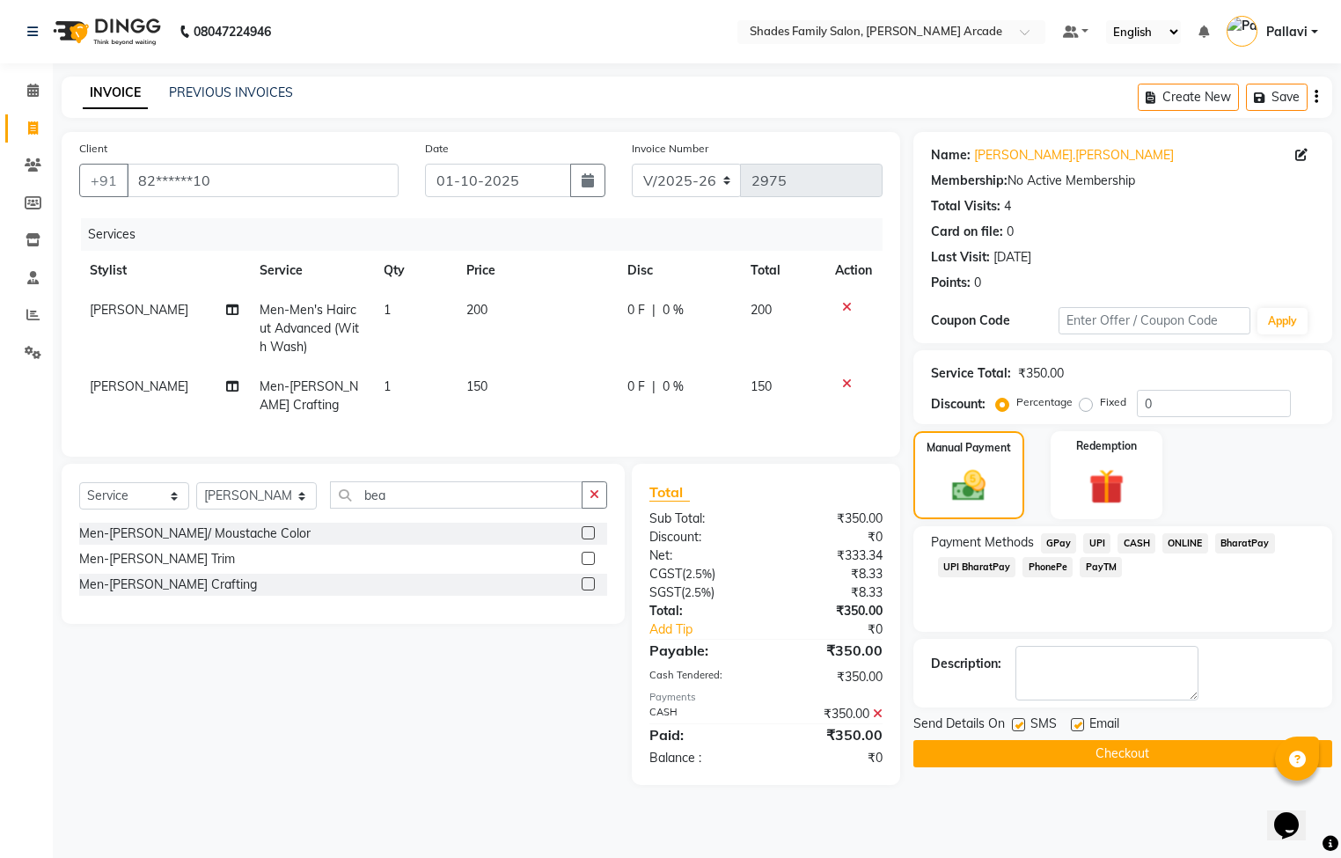
click at [1172, 758] on button "Checkout" at bounding box center [1123, 753] width 419 height 27
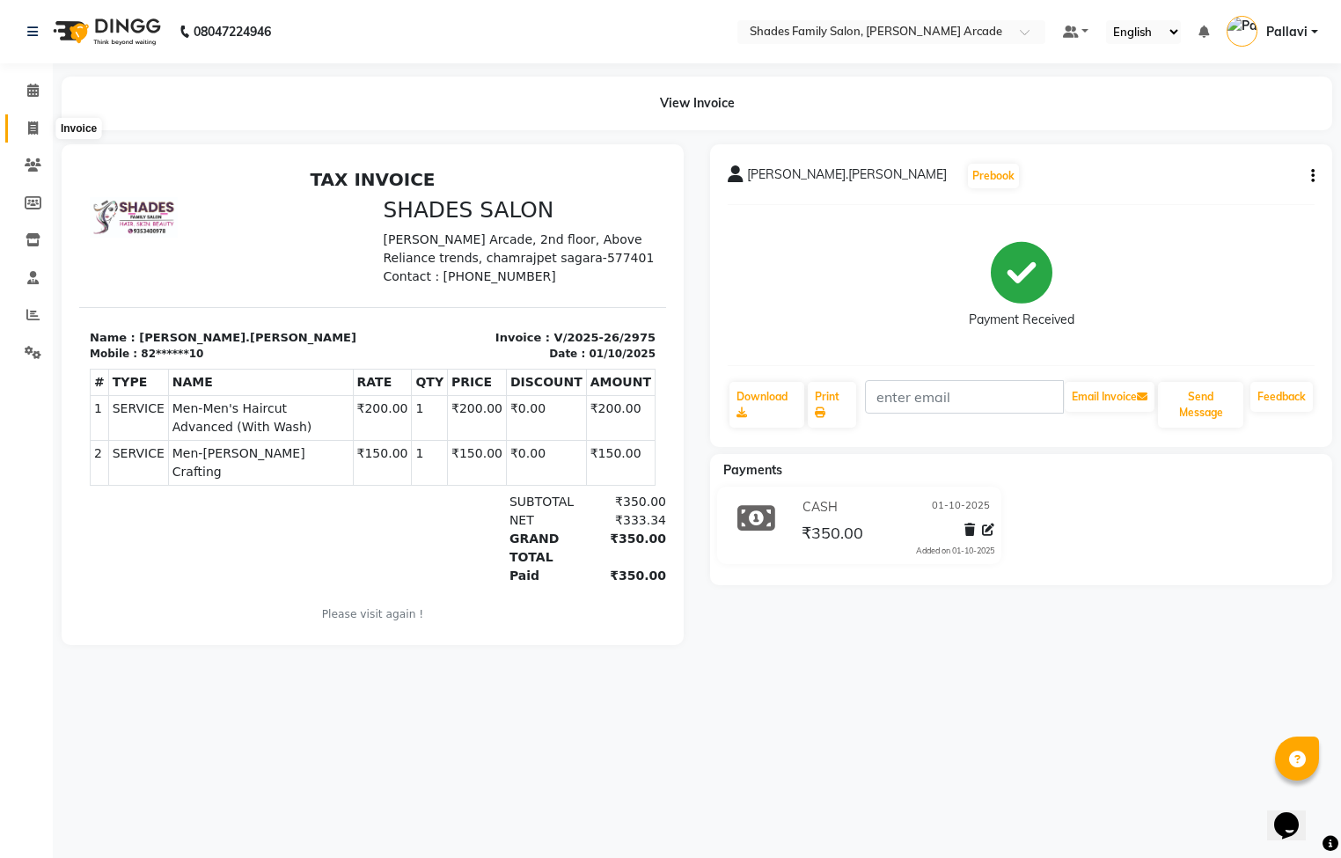
click at [22, 129] on span at bounding box center [33, 129] width 31 height 20
select select "service"
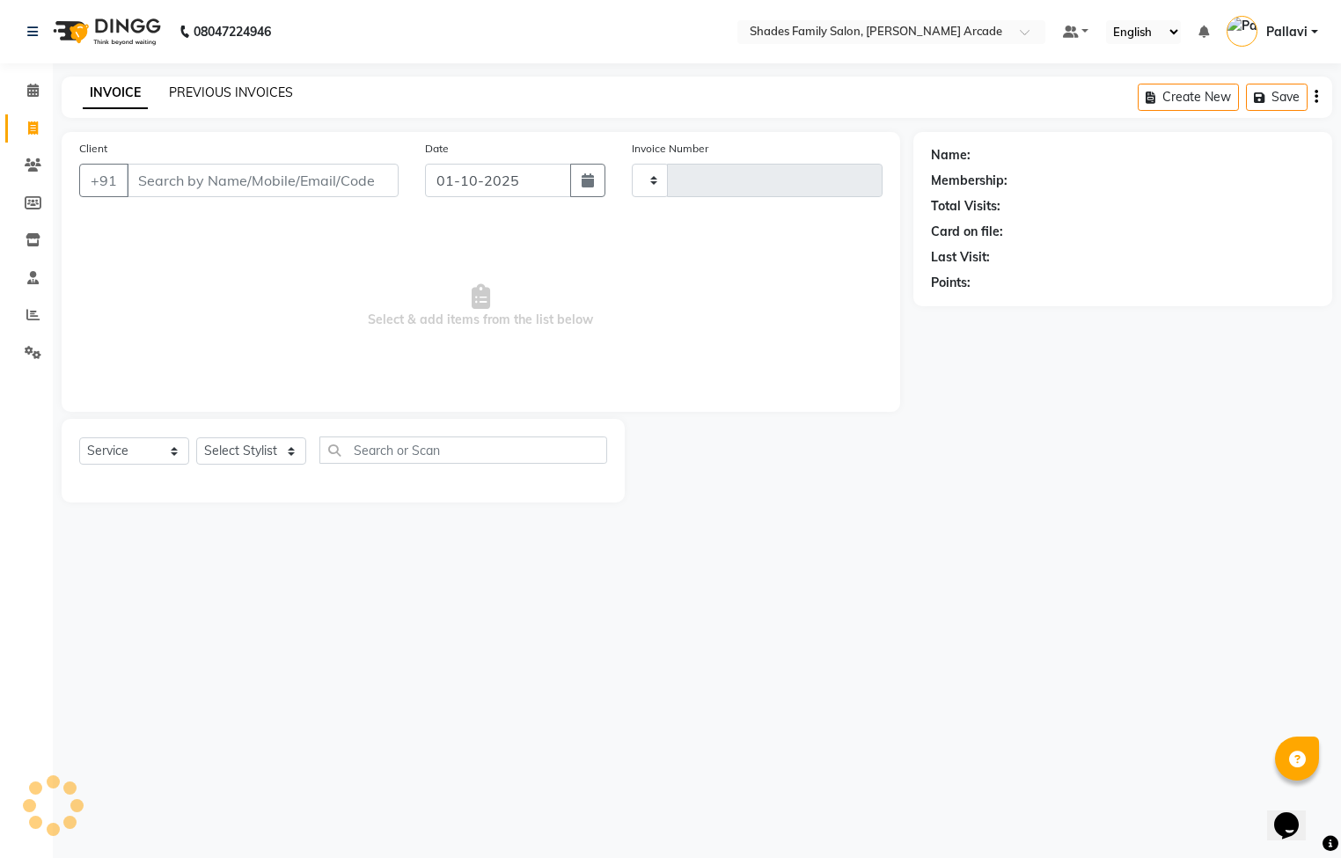
type input "2976"
select select "5538"
click at [231, 87] on link "PREVIOUS INVOICES" at bounding box center [231, 92] width 124 height 16
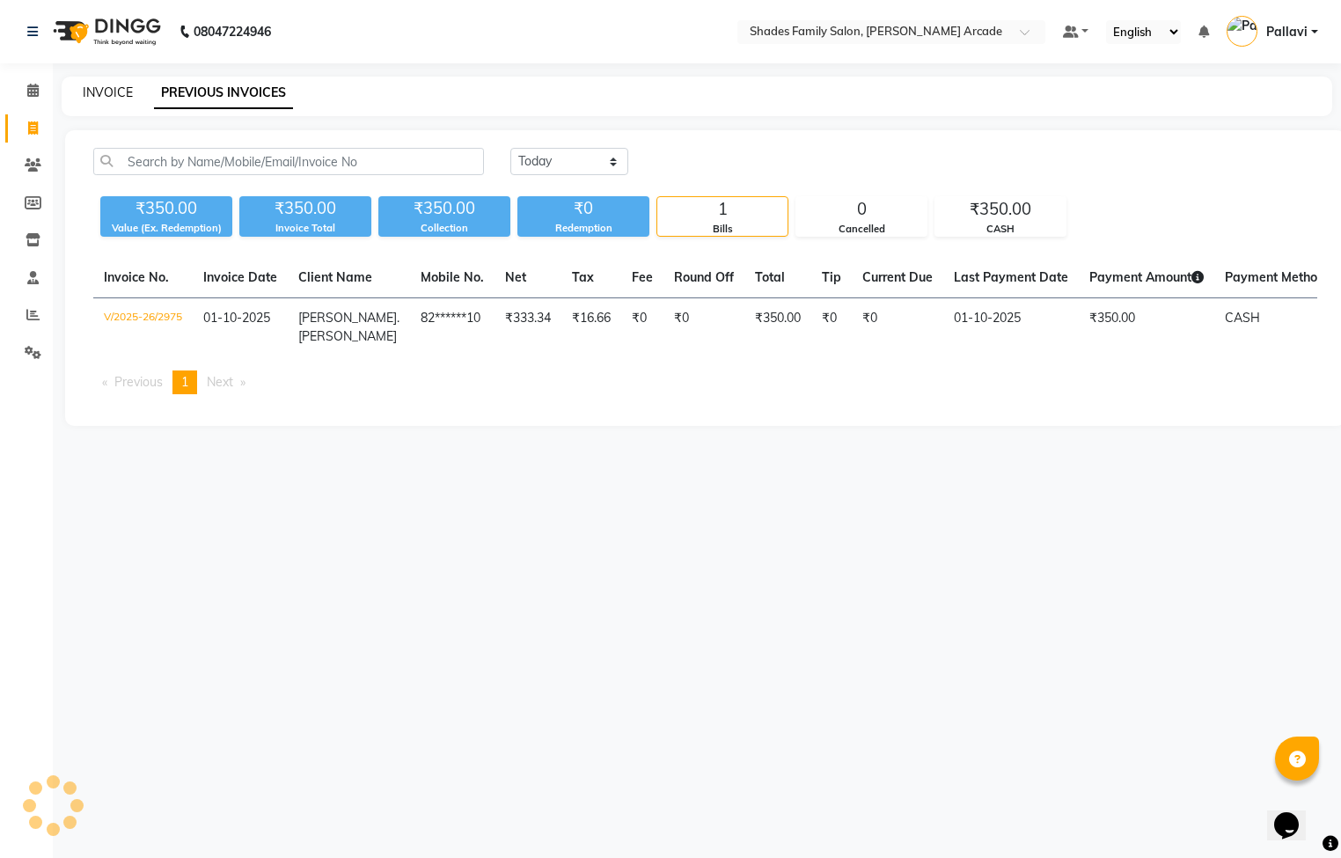
click at [98, 91] on link "INVOICE" at bounding box center [108, 92] width 50 height 16
select select "service"
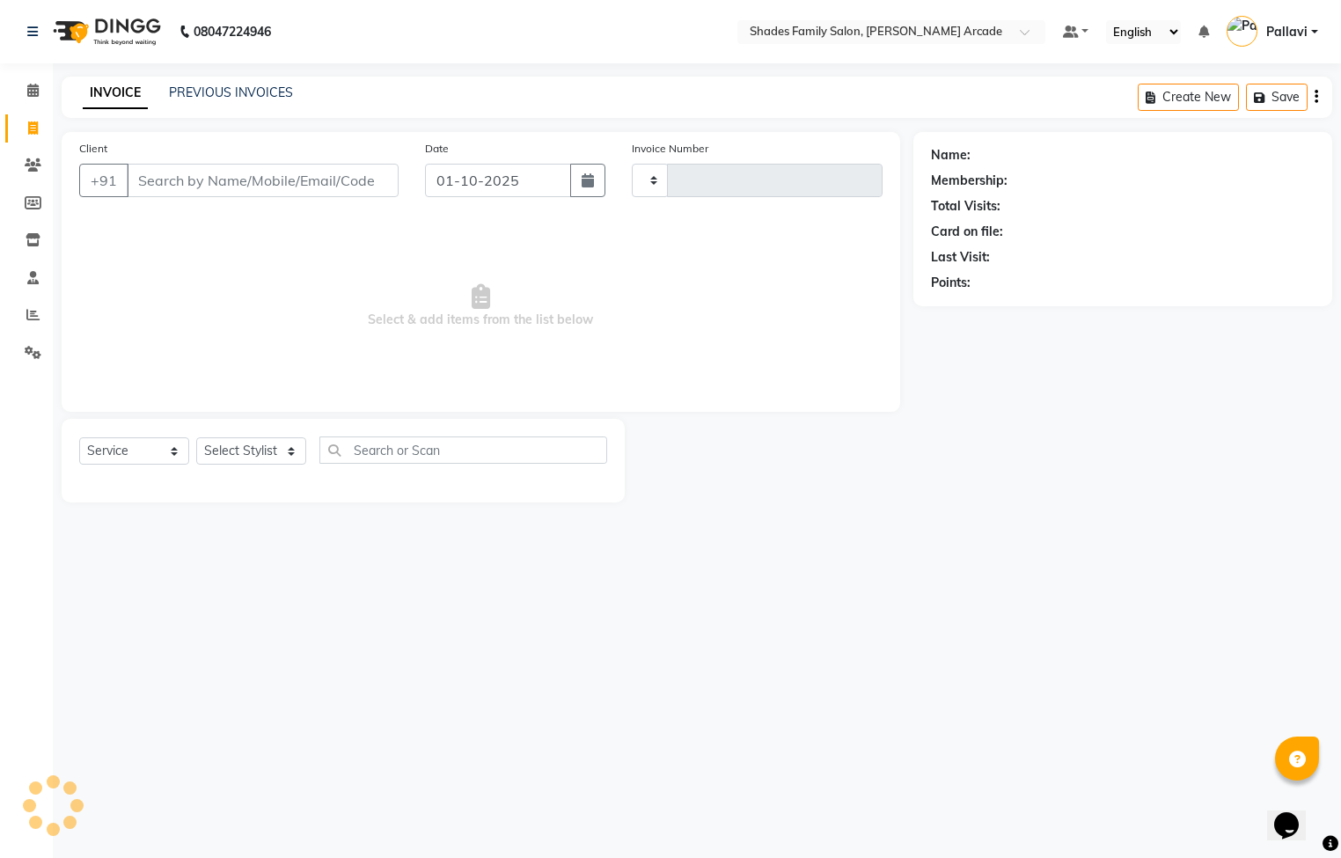
type input "2976"
select select "5538"
click at [201, 84] on div "PREVIOUS INVOICES" at bounding box center [231, 93] width 124 height 18
click at [194, 85] on link "PREVIOUS INVOICES" at bounding box center [231, 92] width 124 height 16
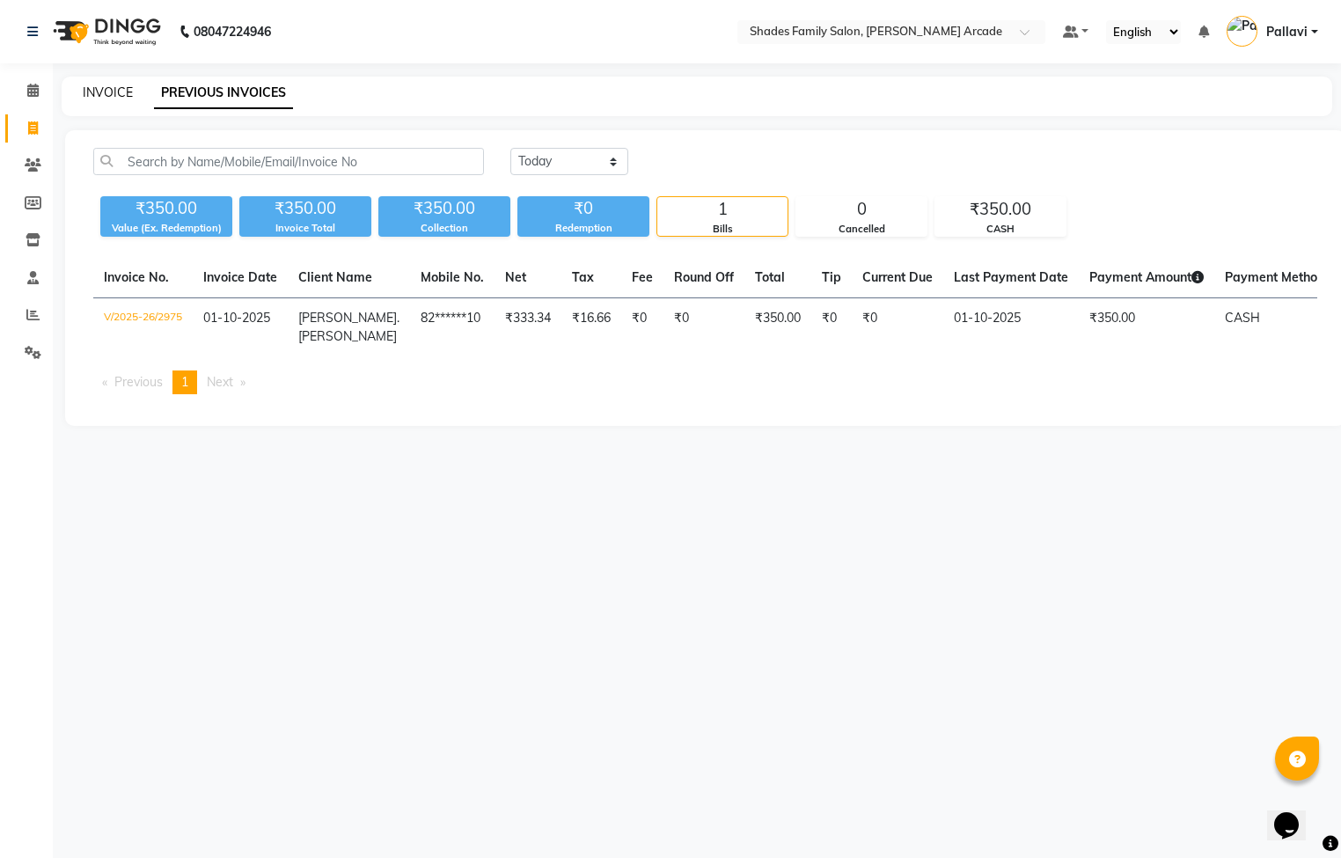
click at [114, 99] on link "INVOICE" at bounding box center [108, 92] width 50 height 16
select select "service"
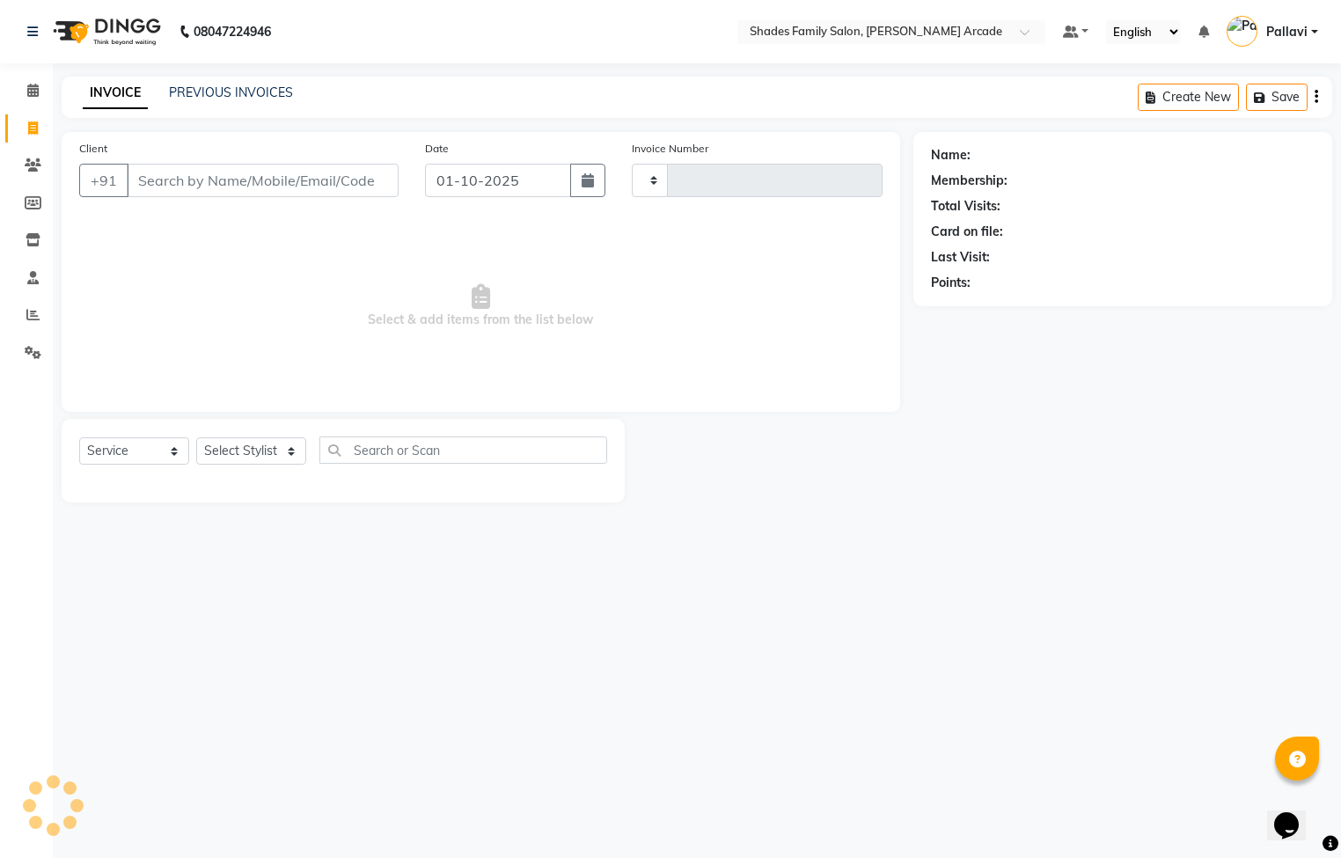
type input "2976"
select select "5538"
drag, startPoint x: 217, startPoint y: 151, endPoint x: 119, endPoint y: 92, distance: 114.1
click at [166, 120] on main "INVOICE PREVIOUS INVOICES Create New Save Client +91 Date [DATE] Invoice Number…" at bounding box center [697, 303] width 1288 height 452
drag, startPoint x: 513, startPoint y: 914, endPoint x: 1237, endPoint y: 914, distance: 723.4
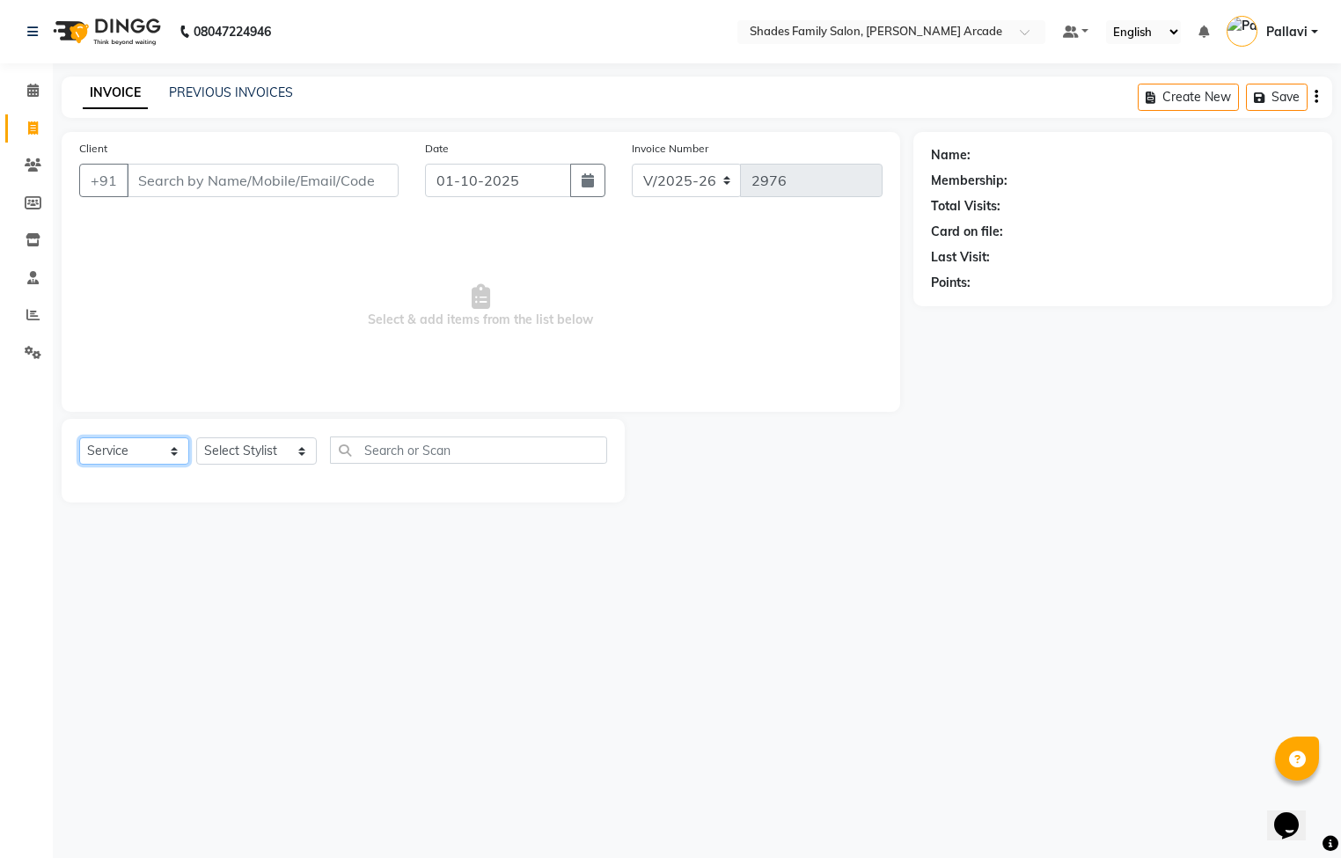
click at [1237, 857] on html "08047224946 Select Location × Shades Family Salon, [PERSON_NAME] Arcade Default…" at bounding box center [670, 429] width 1341 height 858
click at [180, 85] on link "PREVIOUS INVOICES" at bounding box center [231, 92] width 124 height 16
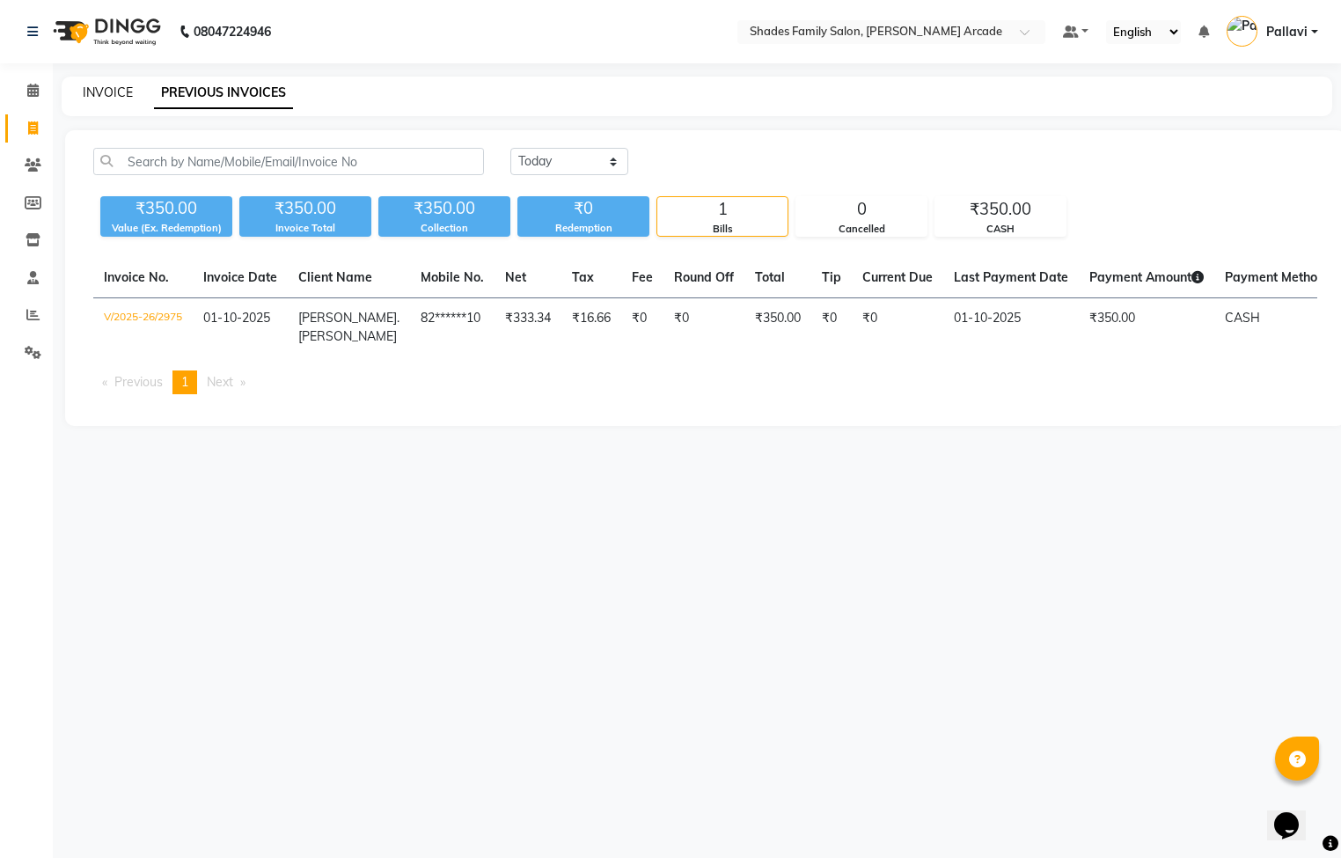
click at [101, 87] on link "INVOICE" at bounding box center [108, 92] width 50 height 16
select select "5538"
select select "service"
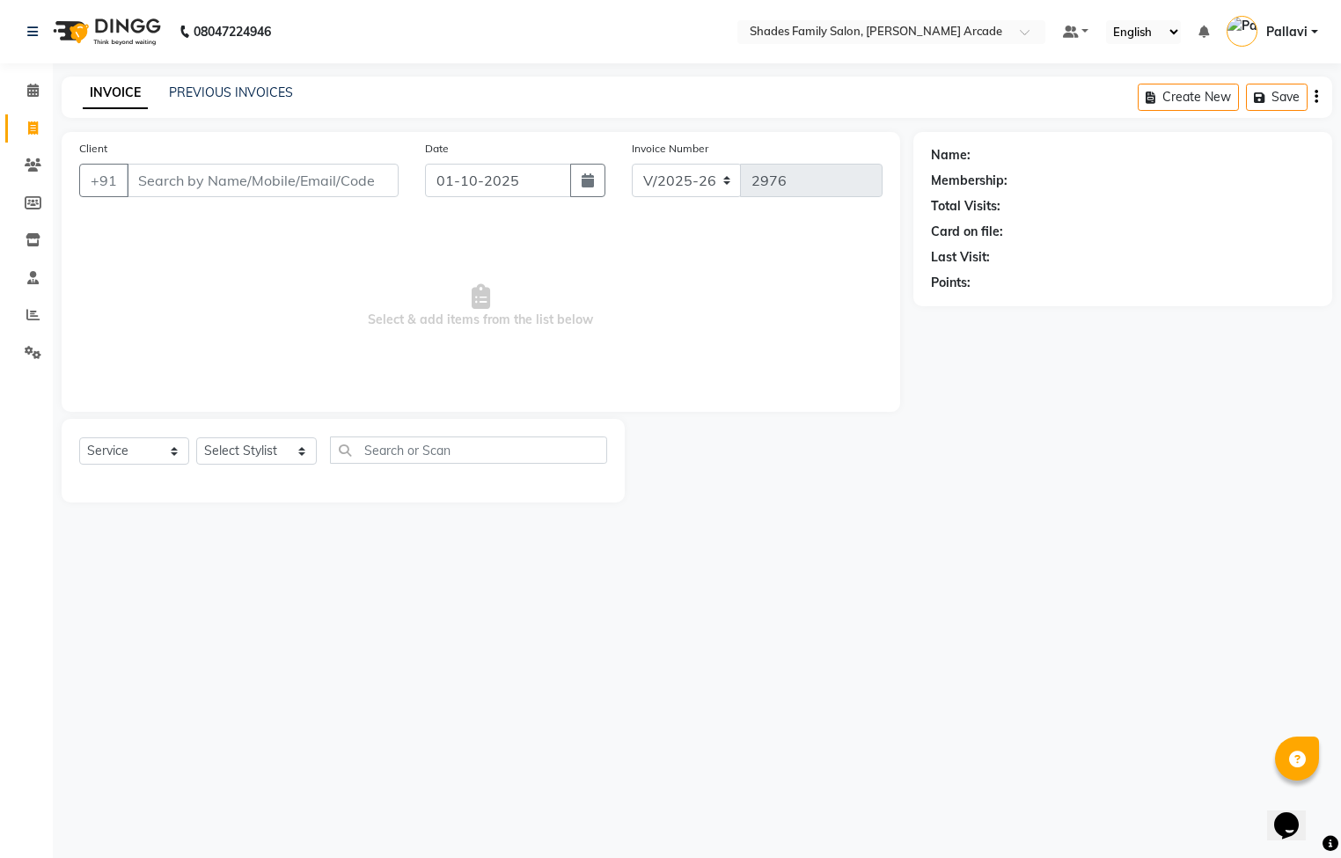
click at [145, 193] on input "Client" at bounding box center [263, 180] width 272 height 33
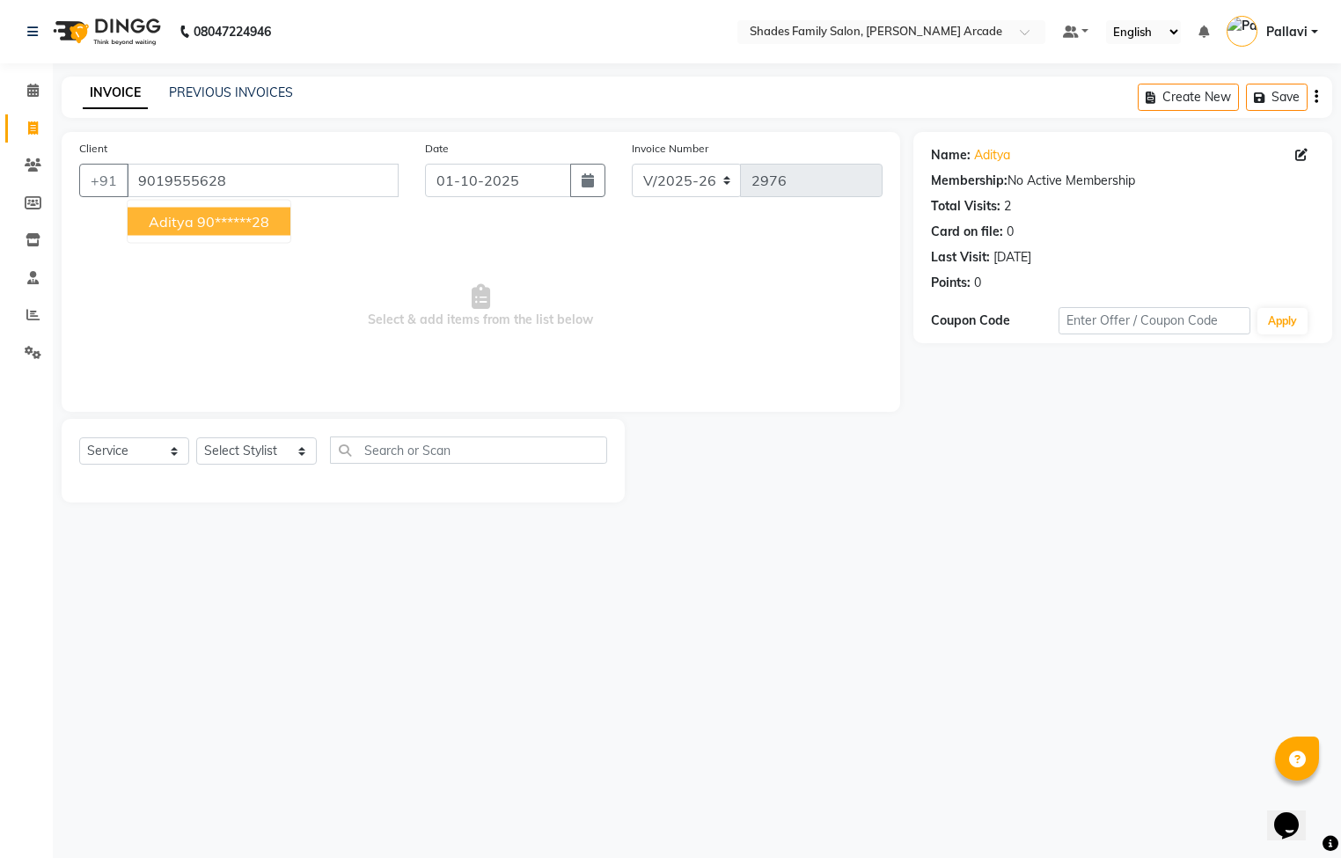
click at [206, 223] on ngb-highlight "90******28" at bounding box center [233, 222] width 72 height 18
type input "90******28"
click at [257, 460] on select "Select Stylist Admin [PERSON_NAME] [PERSON_NAME] Anuradha Ashwini Ayesha [PERSO…" at bounding box center [256, 450] width 121 height 27
select select "89300"
click at [196, 438] on select "Select Stylist Admin [PERSON_NAME] [PERSON_NAME] Anuradha Ashwini Ayesha [PERSO…" at bounding box center [256, 450] width 121 height 27
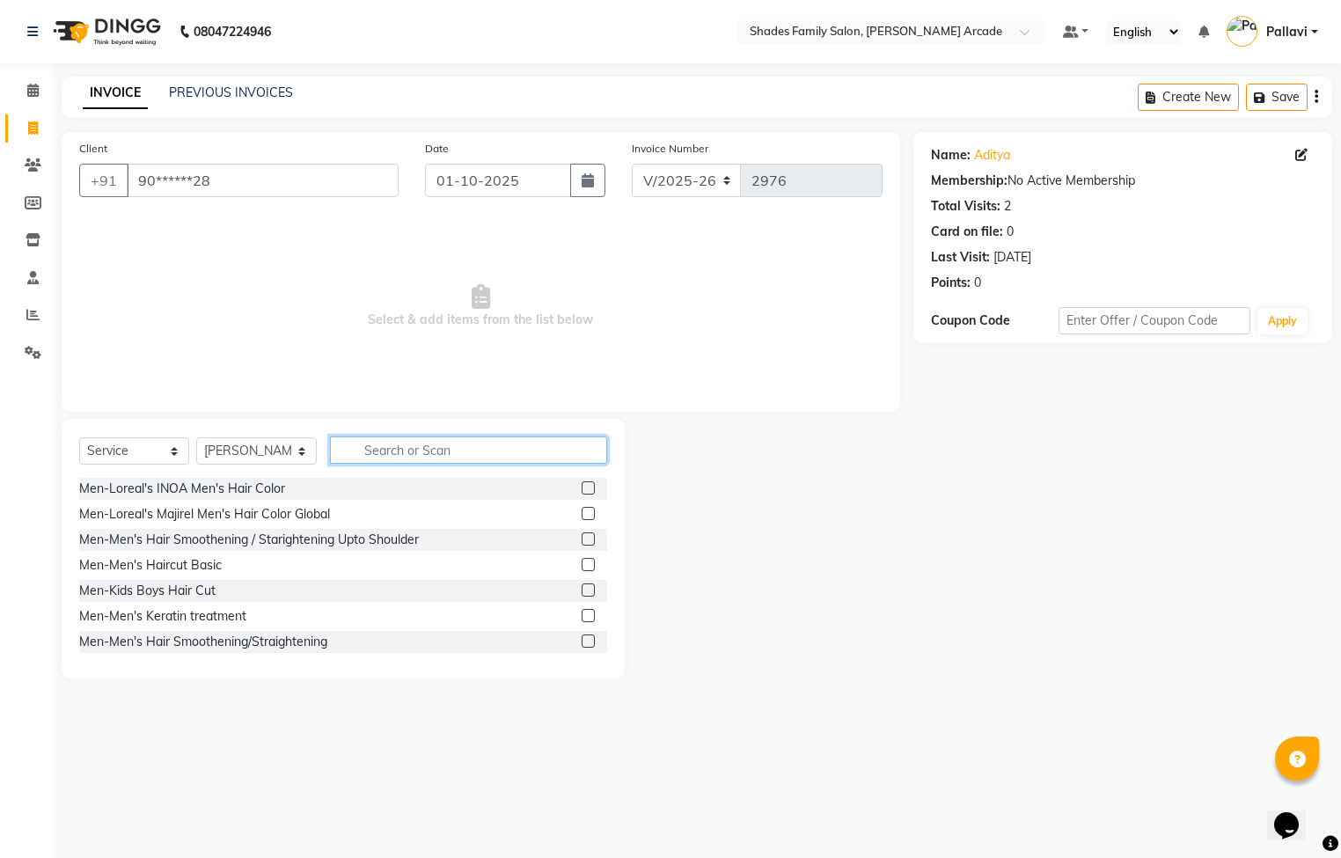
click at [363, 457] on input "text" at bounding box center [468, 450] width 277 height 27
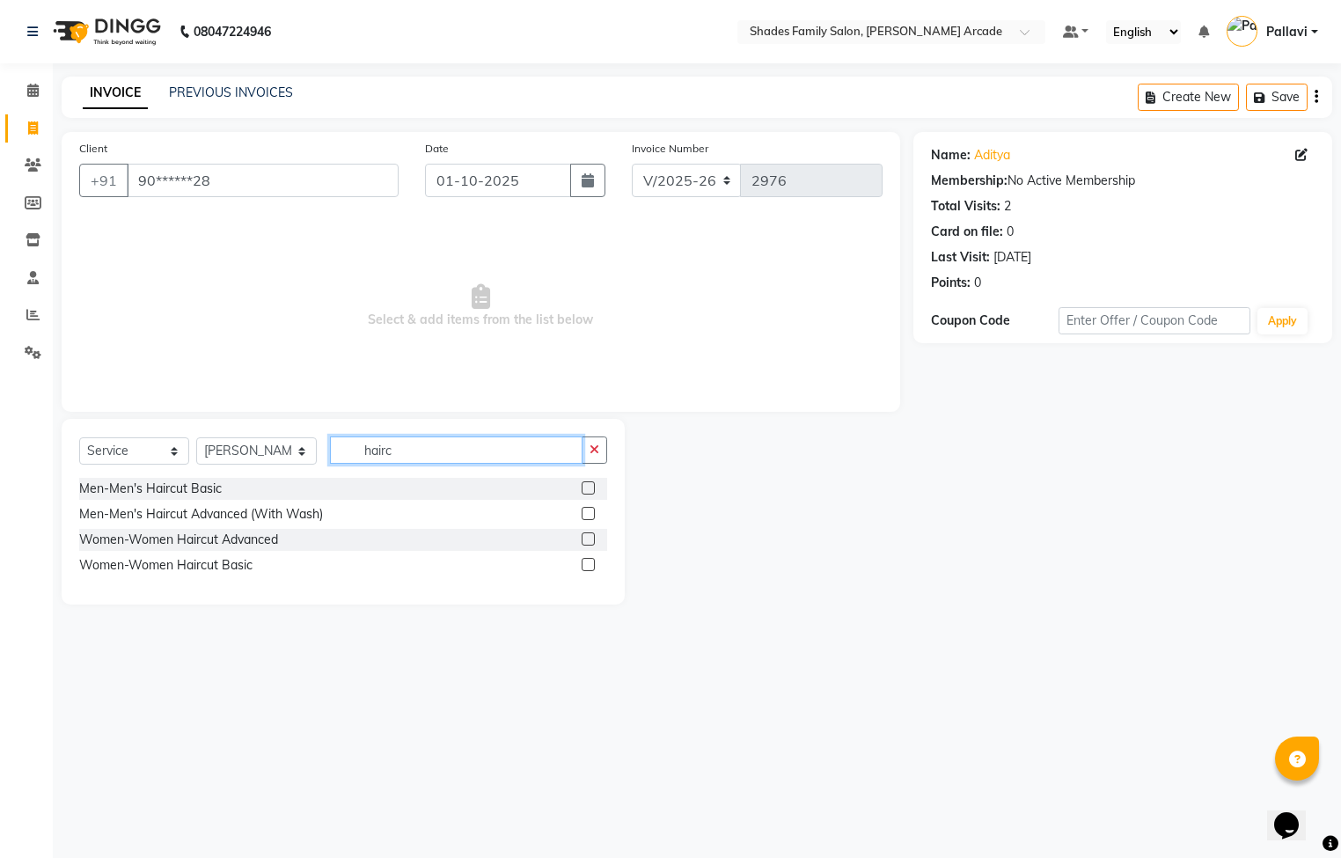
type input "hairc"
click at [587, 520] on label at bounding box center [588, 513] width 13 height 13
click at [587, 520] on input "checkbox" at bounding box center [587, 514] width 11 height 11
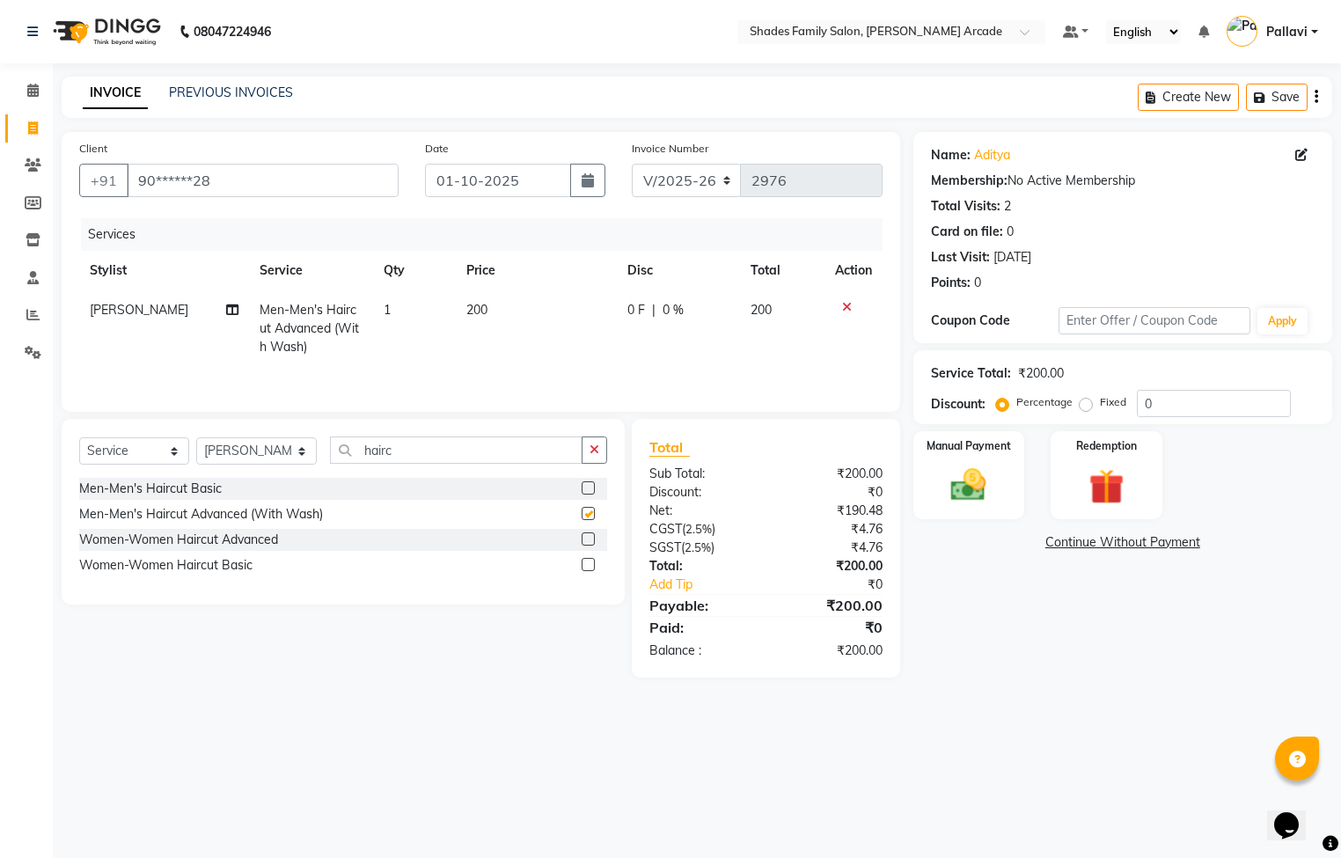
checkbox input "false"
click at [974, 521] on div "Name: [PERSON_NAME] Membership: No Active Membership Total Visits: 2 Card on fi…" at bounding box center [1130, 405] width 432 height 546
click at [972, 496] on img at bounding box center [969, 486] width 60 height 42
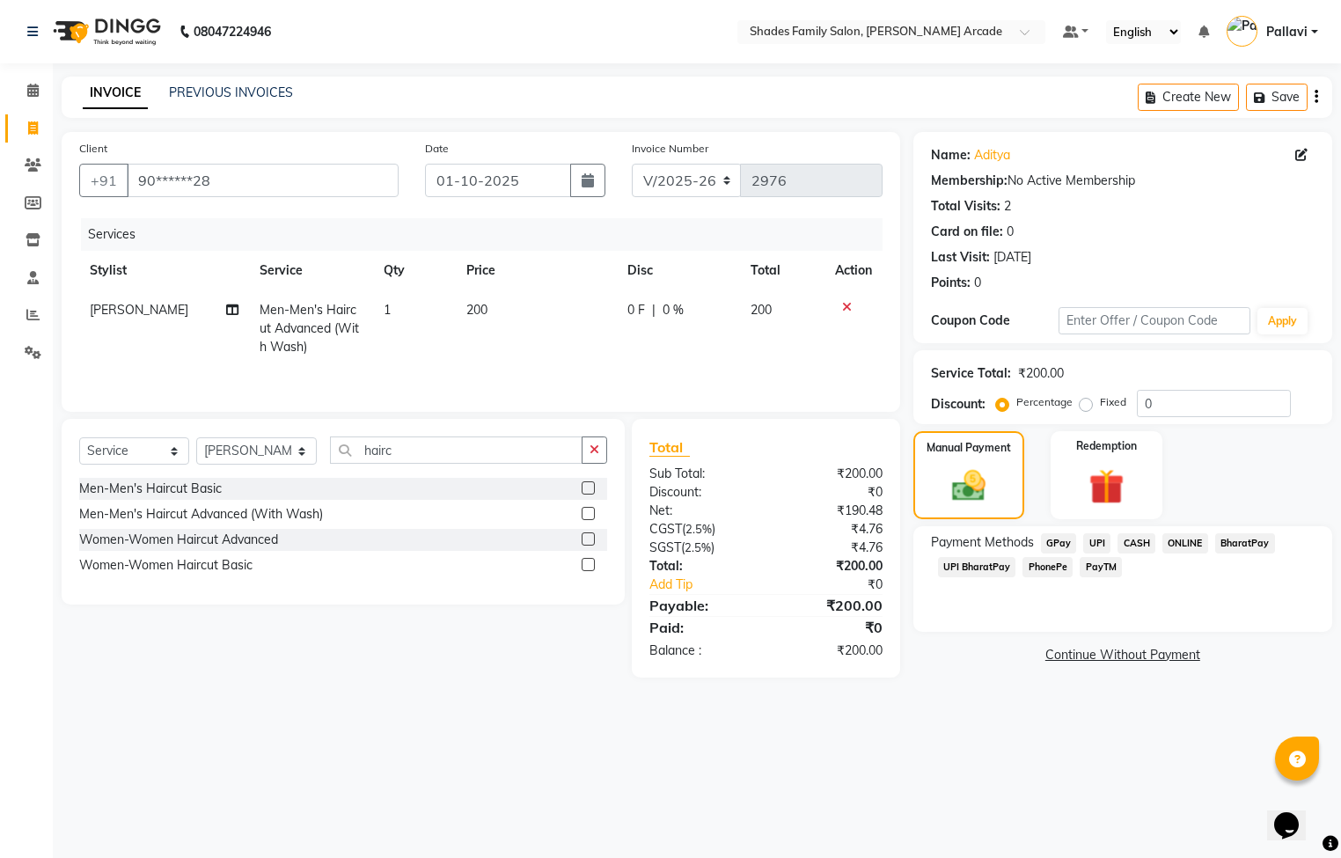
click at [1181, 544] on span "ONLINE" at bounding box center [1186, 543] width 46 height 20
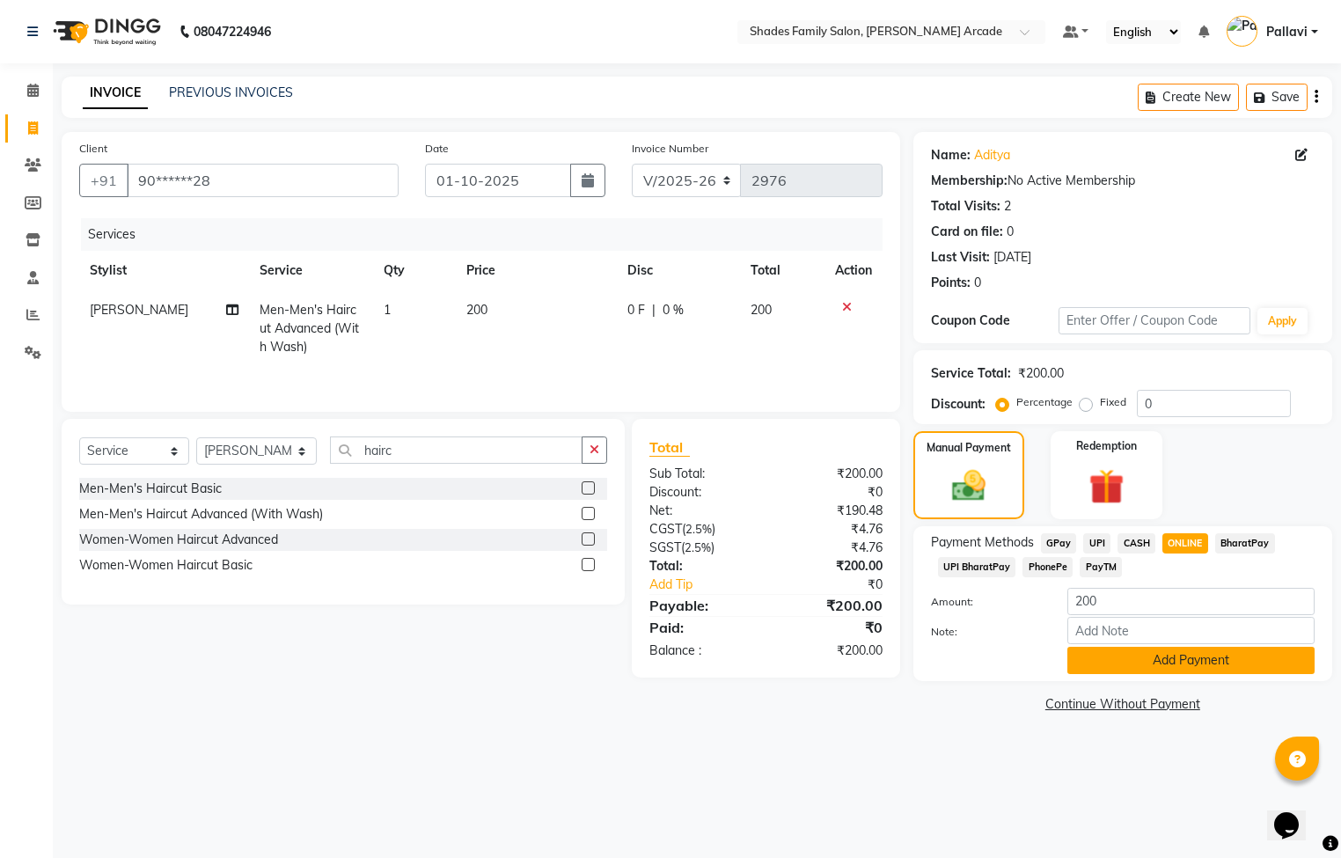
click at [1164, 657] on button "Add Payment" at bounding box center [1191, 660] width 247 height 27
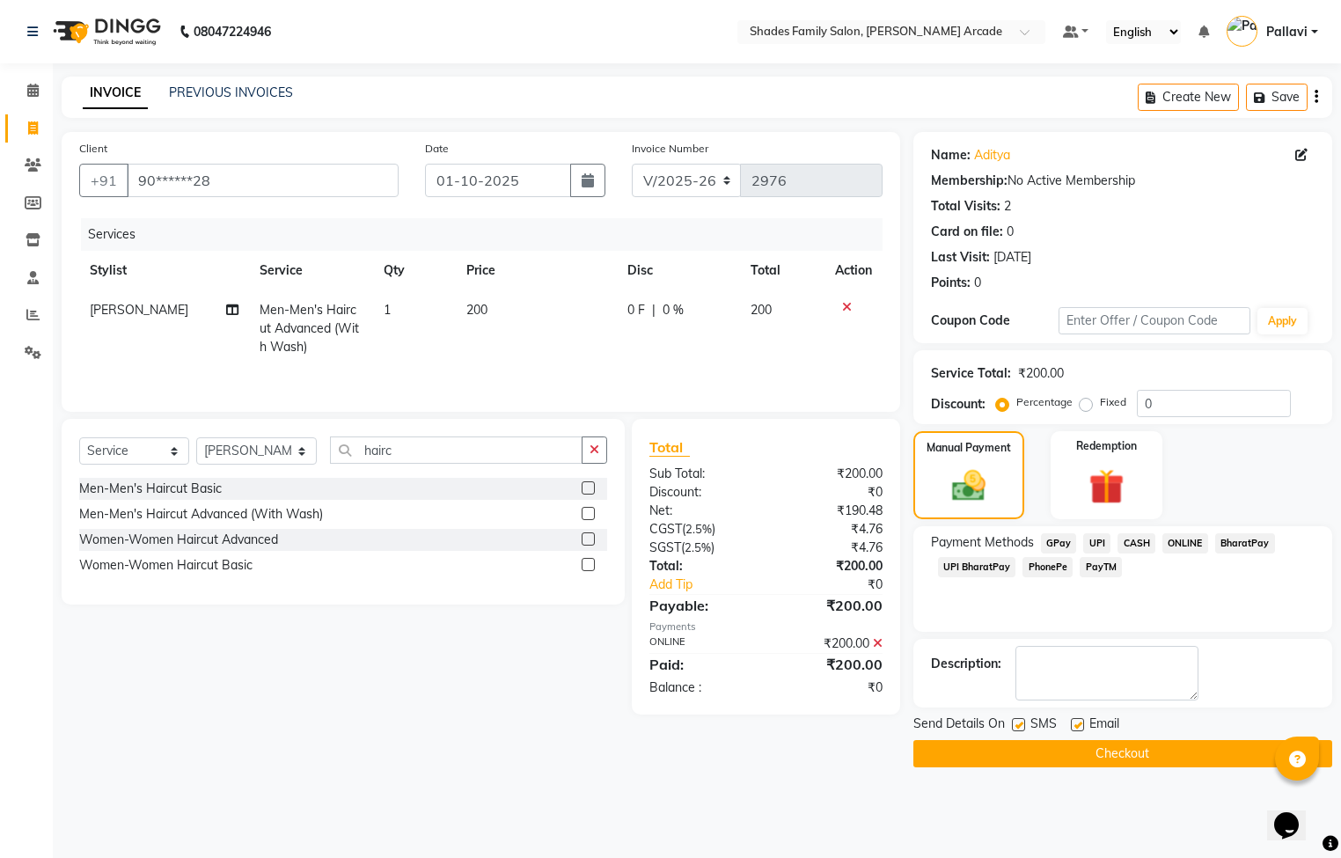
click at [1085, 753] on button "Checkout" at bounding box center [1123, 753] width 419 height 27
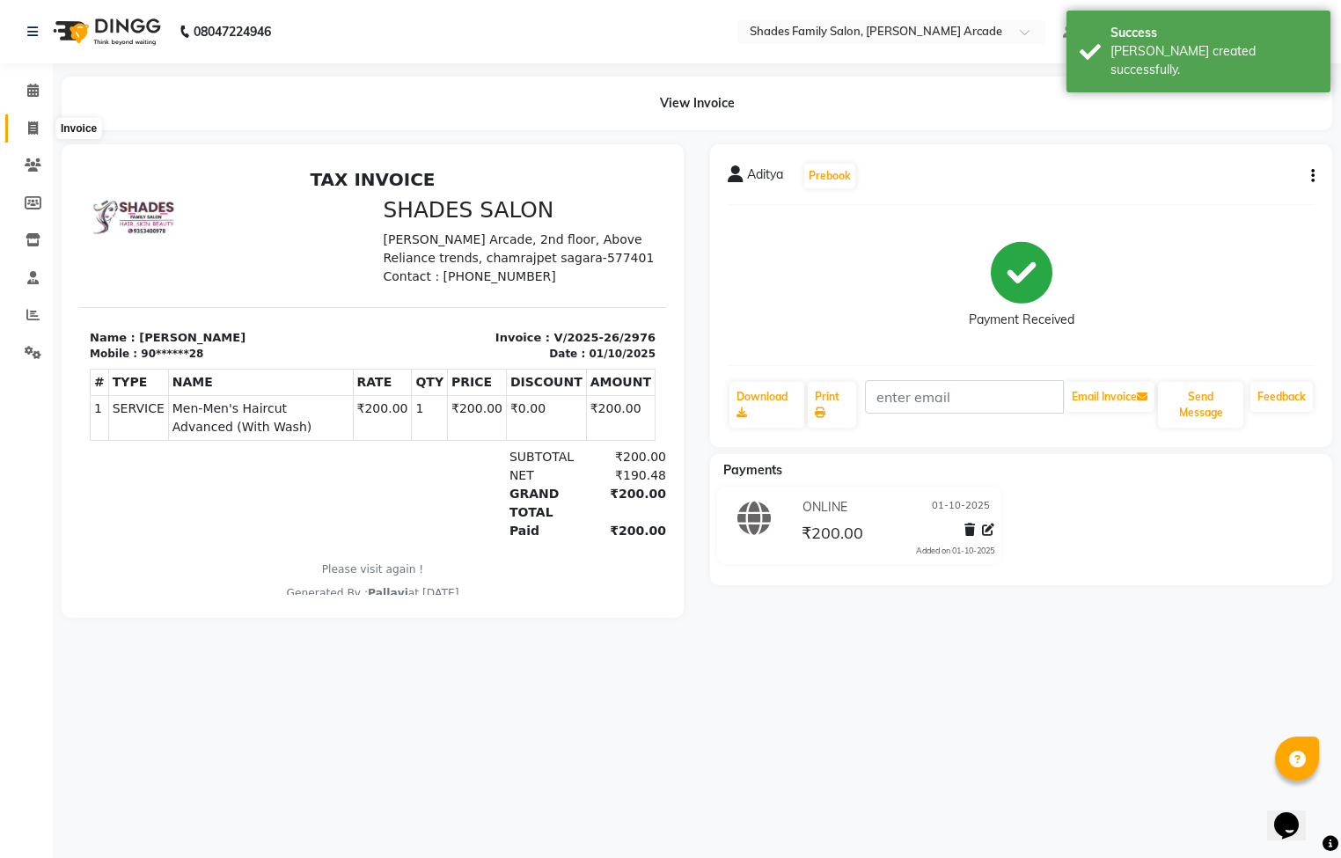
click at [34, 130] on icon at bounding box center [33, 127] width 10 height 13
select select "service"
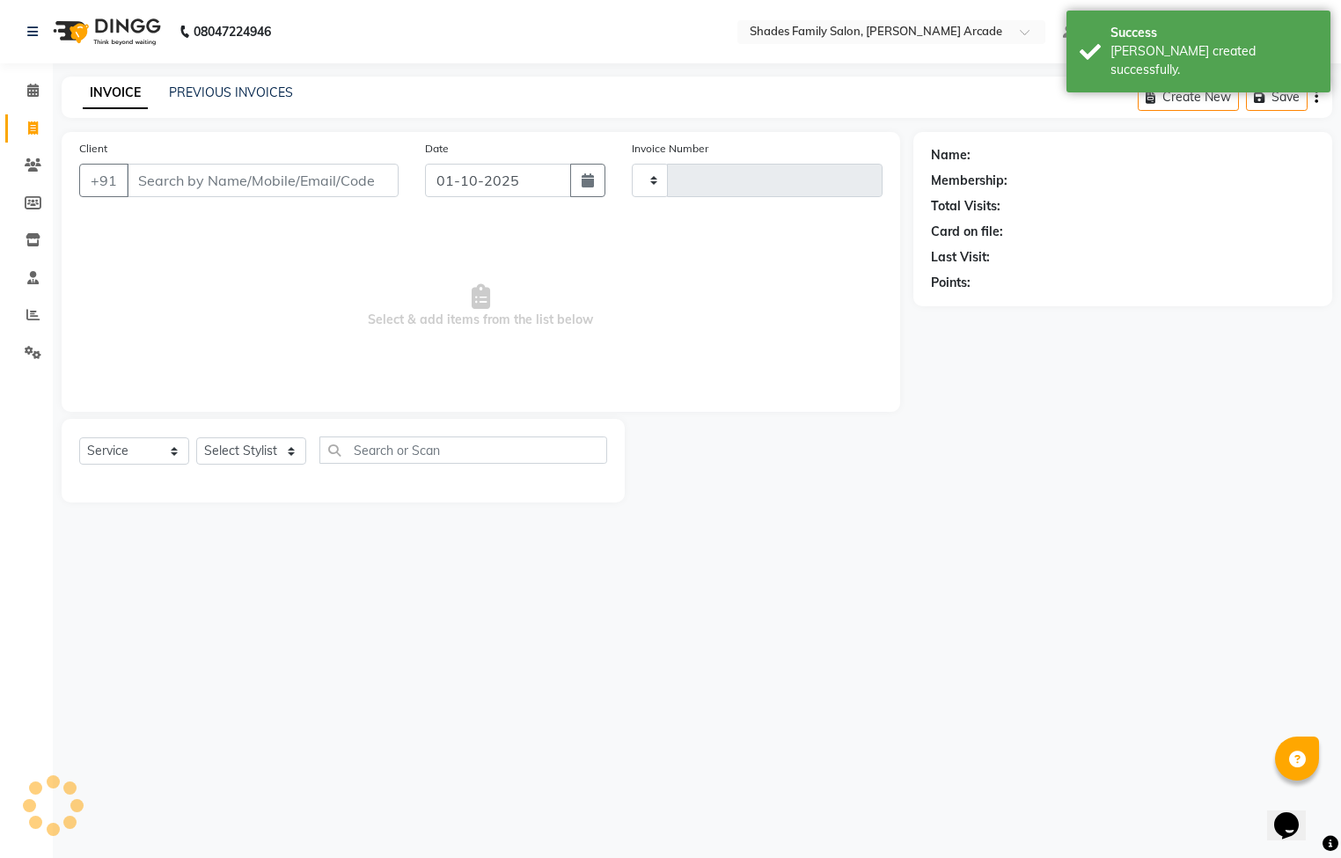
type input "2977"
select select "5538"
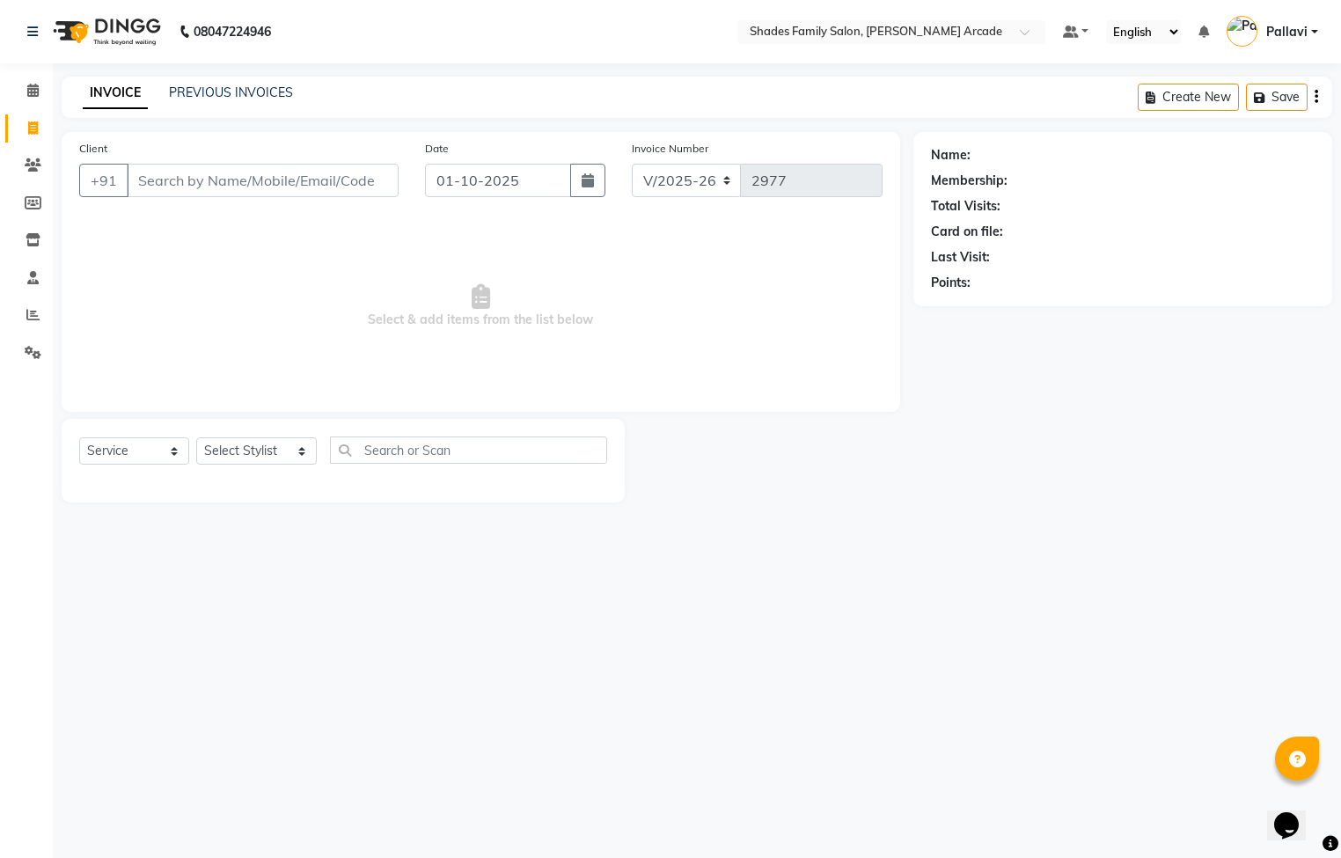
click at [174, 178] on input "Client" at bounding box center [263, 180] width 272 height 33
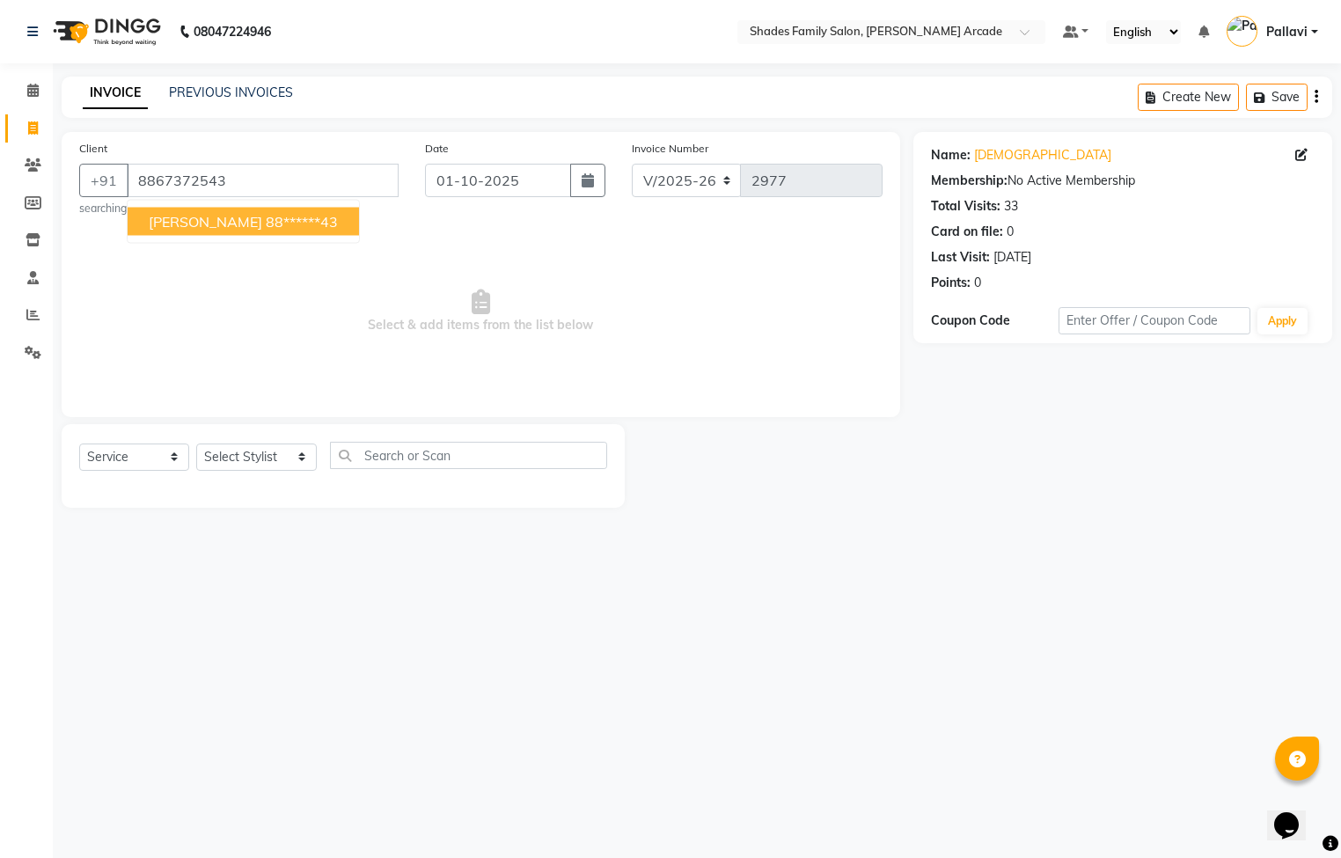
click at [172, 228] on span "[PERSON_NAME]" at bounding box center [206, 222] width 114 height 18
type input "88******43"
click at [272, 457] on select "Select Stylist Admin [PERSON_NAME] [PERSON_NAME] Anuradha Ashwini Ayesha [PERSO…" at bounding box center [256, 457] width 121 height 27
select select "89300"
click at [196, 444] on select "Select Stylist Admin [PERSON_NAME] [PERSON_NAME] Anuradha Ashwini Ayesha [PERSO…" at bounding box center [256, 457] width 121 height 27
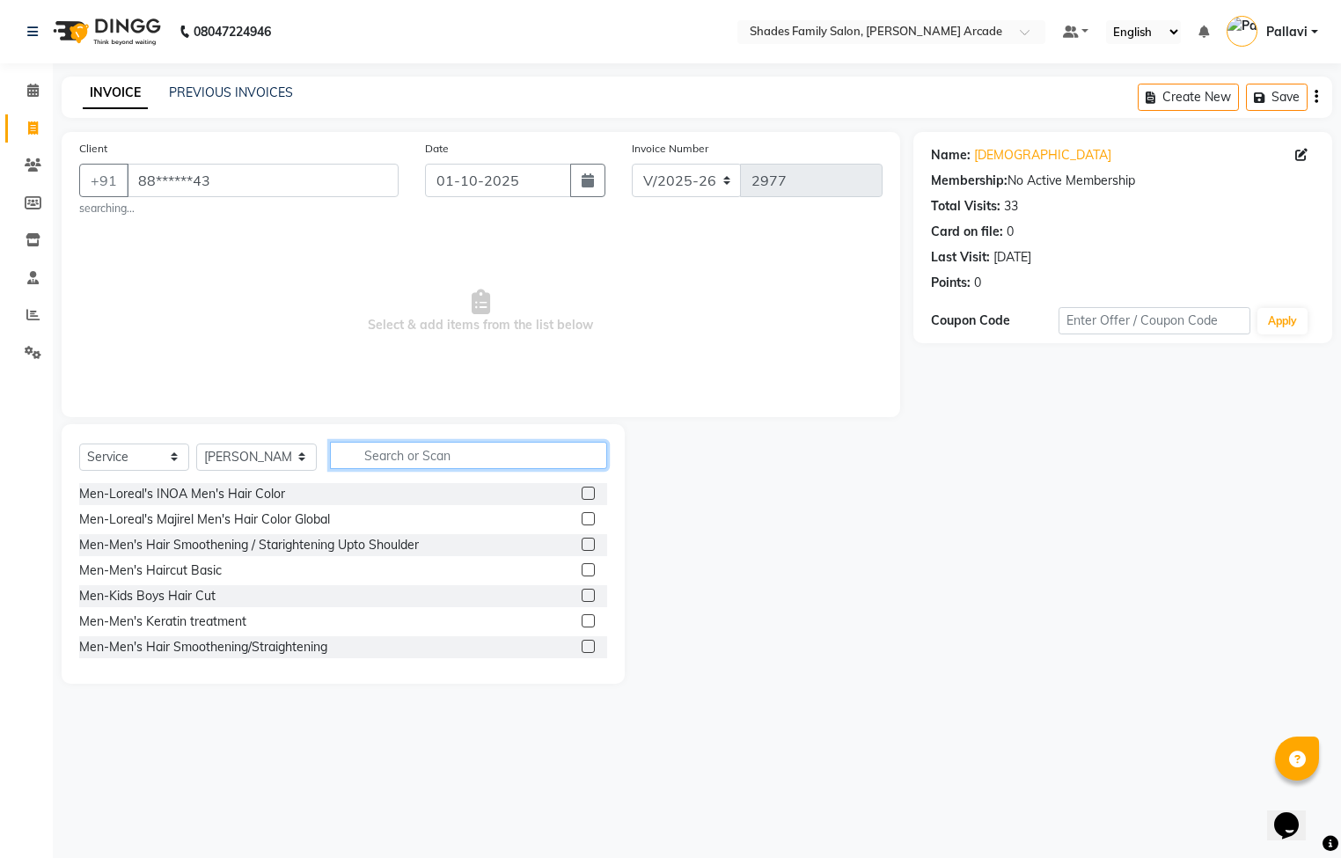
click at [476, 458] on input "text" at bounding box center [468, 455] width 277 height 27
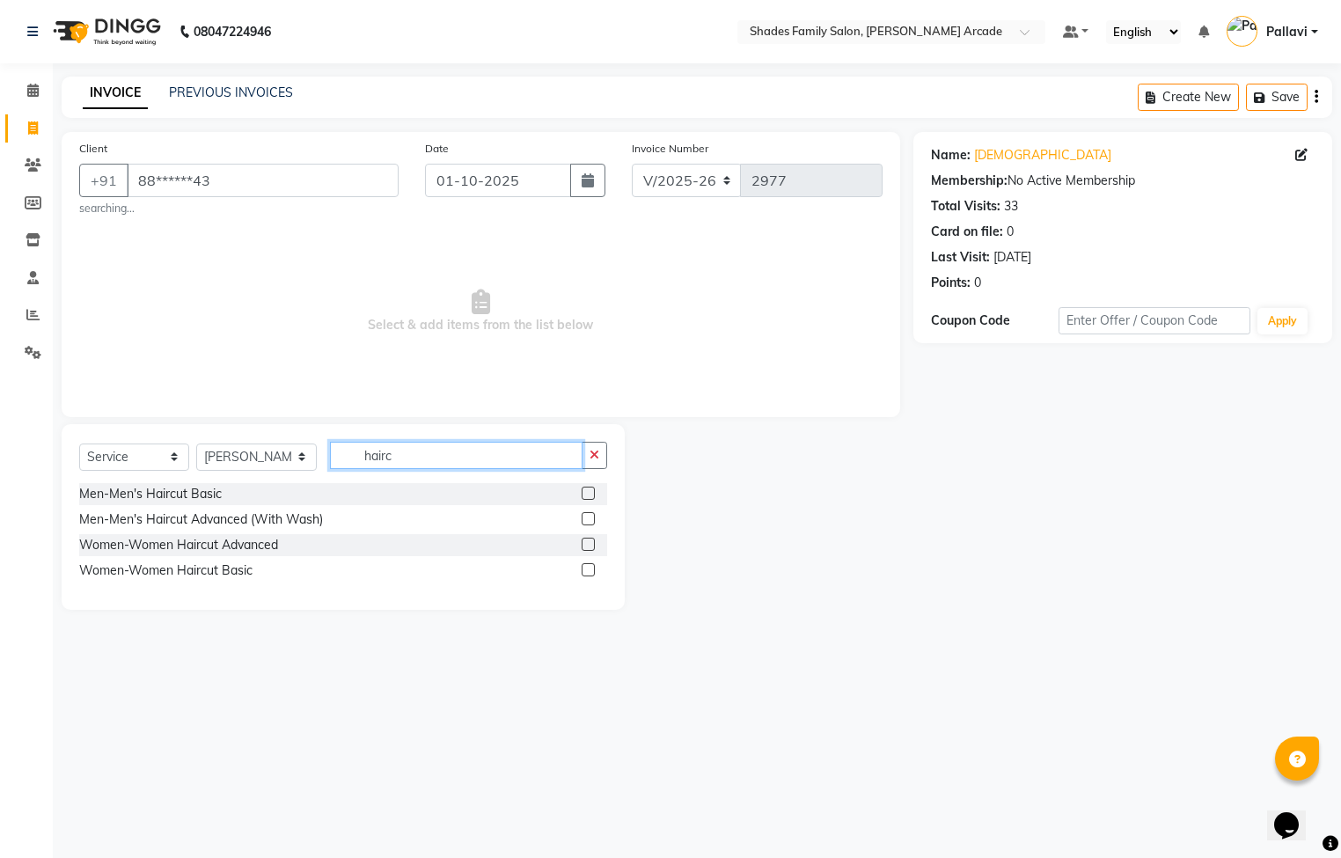
type input "hairc"
click at [587, 520] on label at bounding box center [588, 518] width 13 height 13
click at [587, 520] on input "checkbox" at bounding box center [587, 519] width 11 height 11
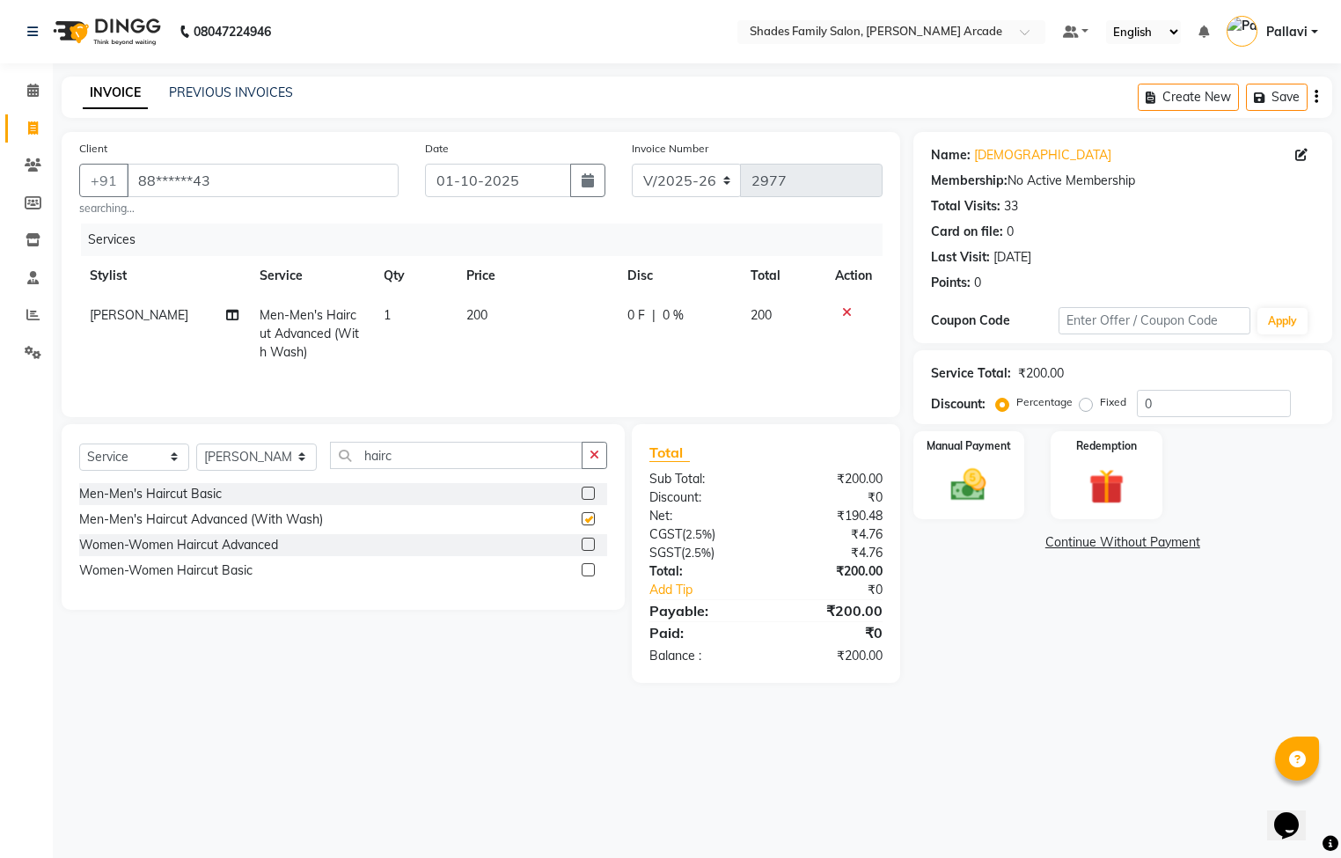
checkbox input "false"
click at [254, 468] on select "Select Stylist Admin [PERSON_NAME] [PERSON_NAME] Anuradha Ashwini Ayesha [PERSO…" at bounding box center [256, 457] width 121 height 27
select select "92334"
click at [196, 451] on select "Select Stylist Admin [PERSON_NAME] [PERSON_NAME] Anuradha Ashwini Ayesha [PERSO…" at bounding box center [256, 457] width 121 height 27
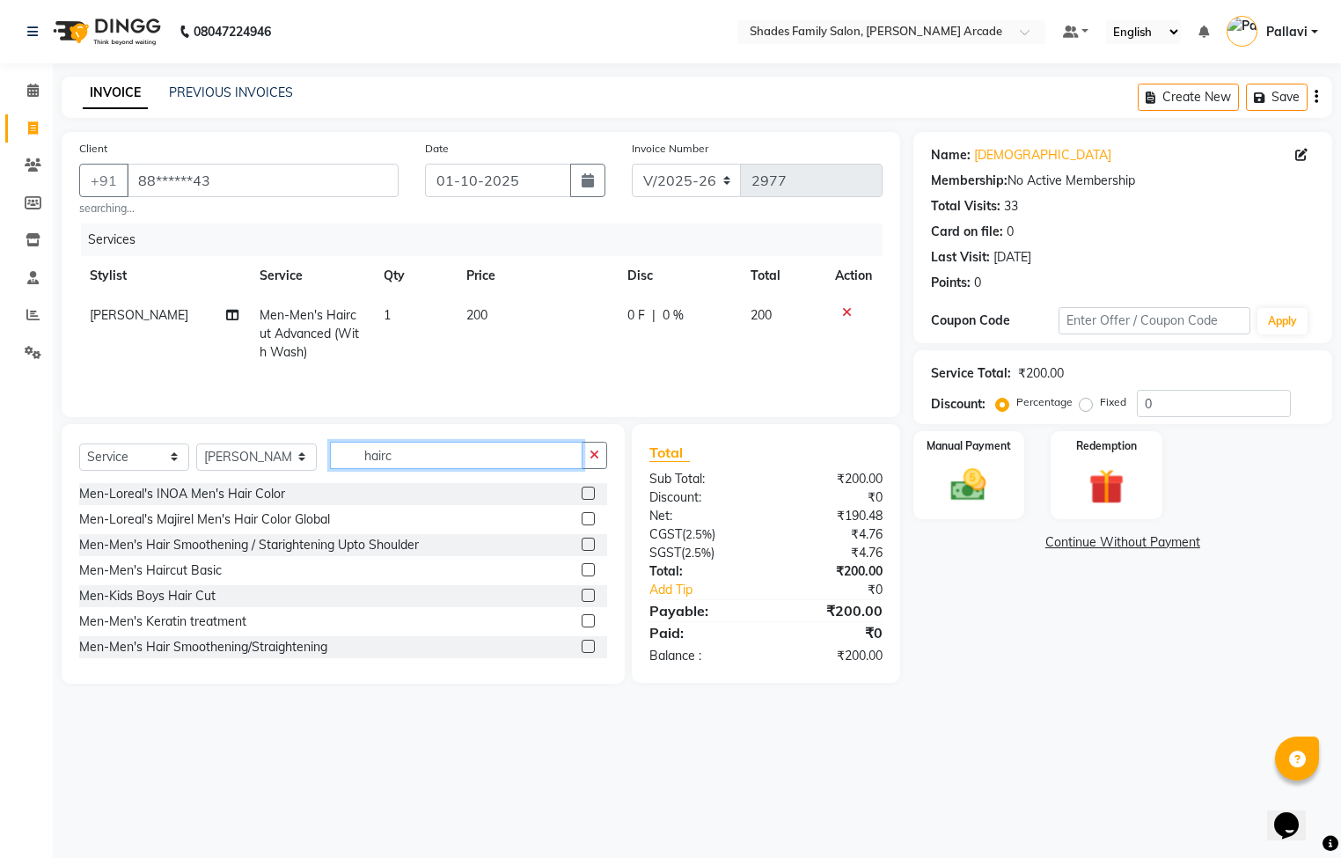
click at [412, 458] on input "hairc" at bounding box center [456, 455] width 253 height 27
type input "h"
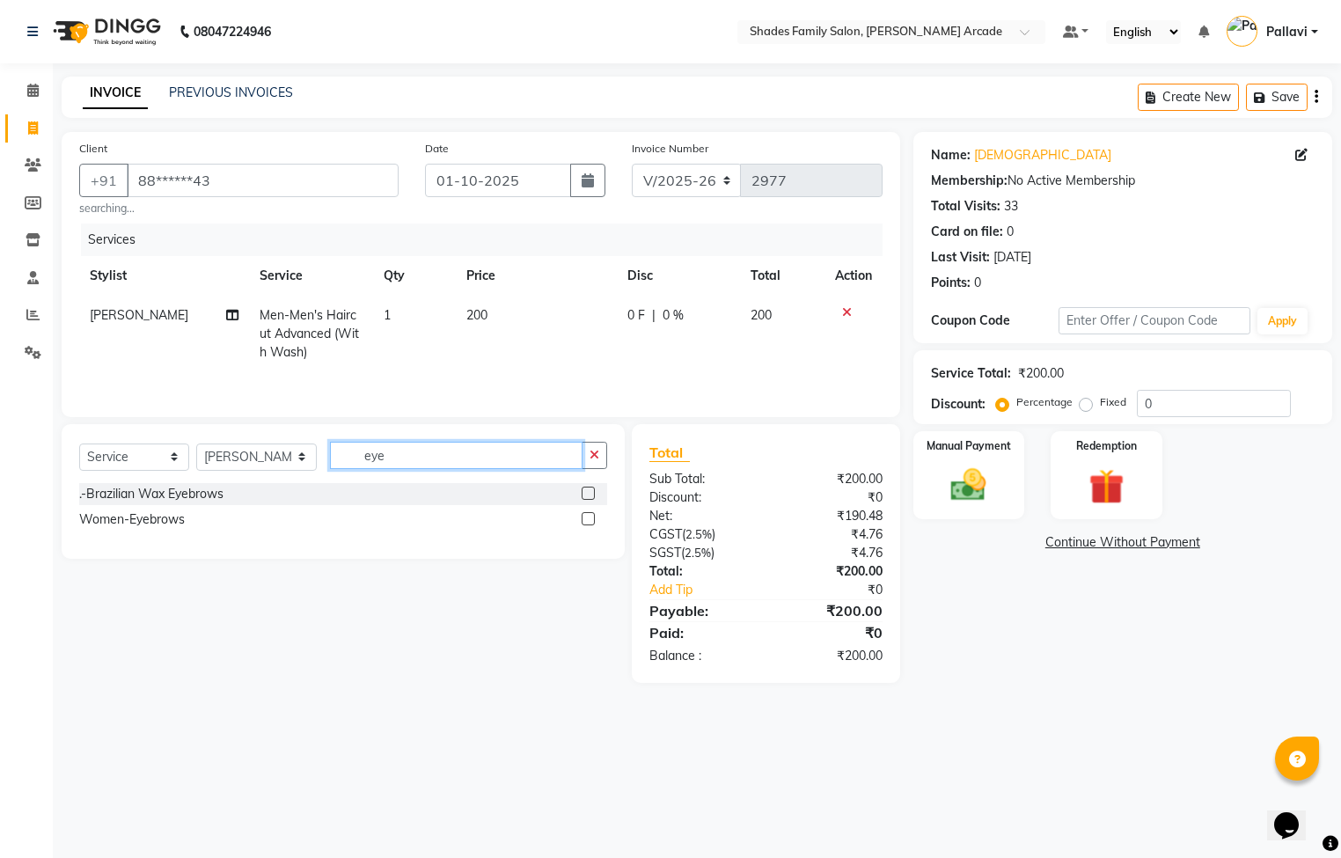
type input "eye"
click at [586, 525] on label at bounding box center [588, 518] width 13 height 13
click at [586, 525] on input "checkbox" at bounding box center [587, 519] width 11 height 11
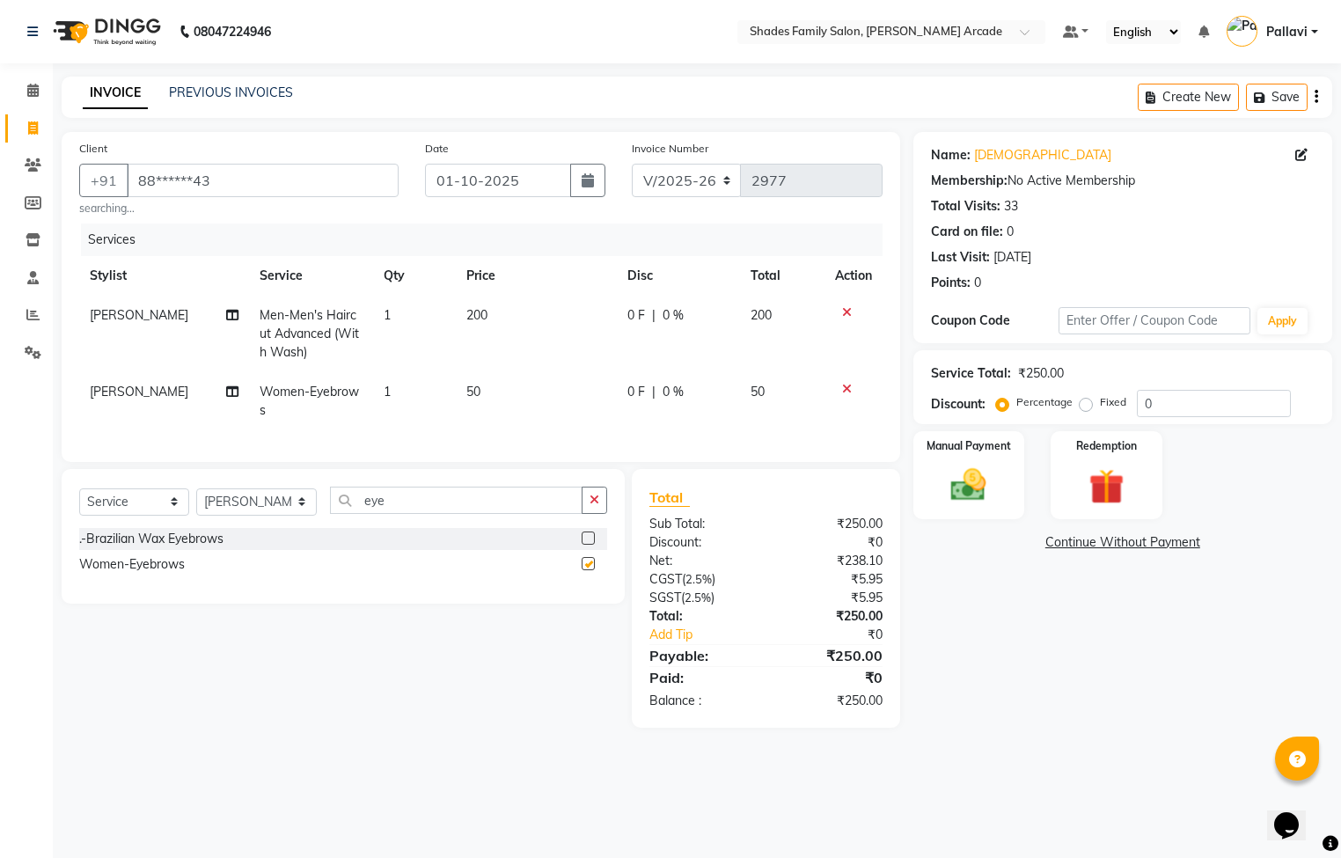
checkbox input "false"
click at [978, 492] on img at bounding box center [969, 486] width 60 height 42
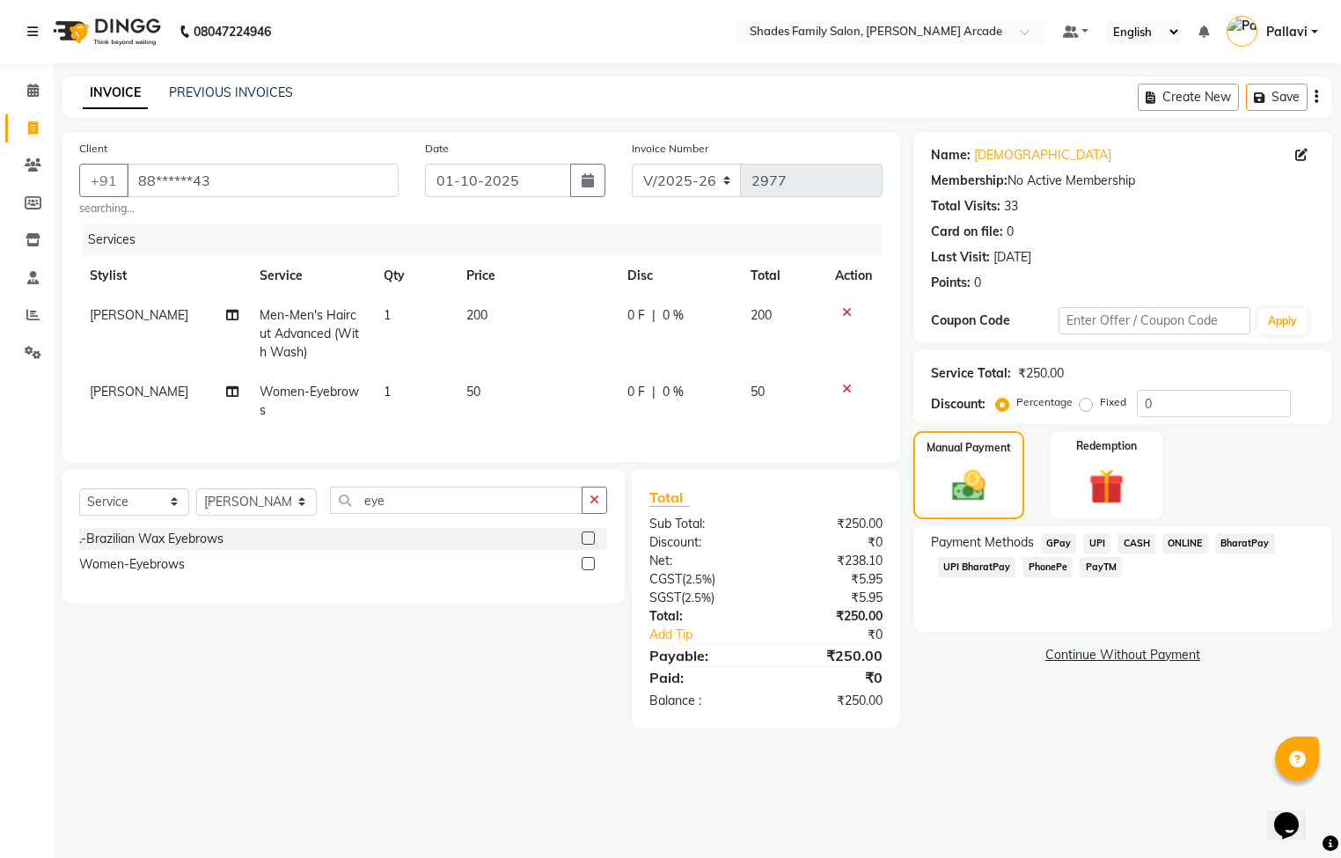
click at [1133, 545] on span "CASH" at bounding box center [1137, 543] width 38 height 20
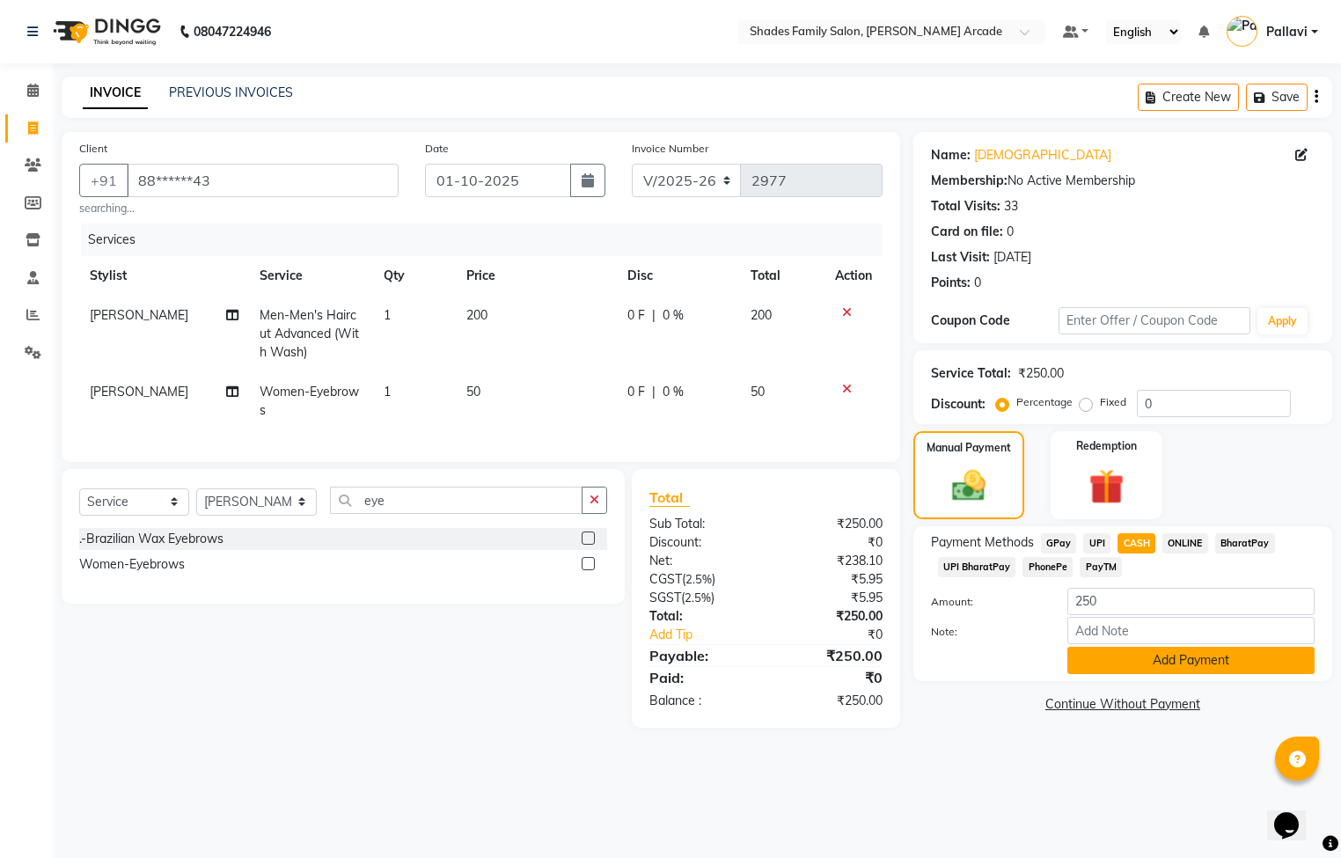
click at [1234, 664] on button "Add Payment" at bounding box center [1191, 660] width 247 height 27
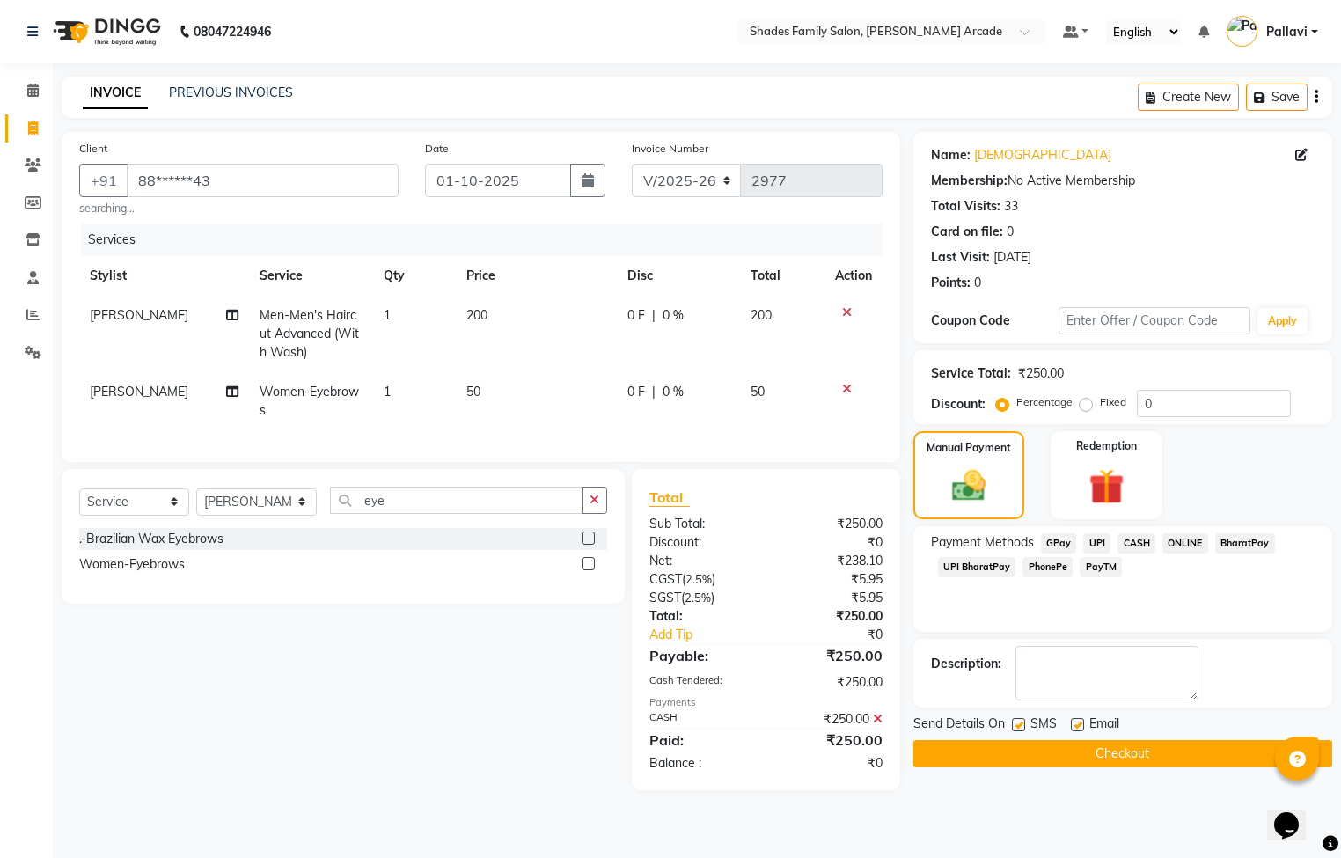
click at [1155, 761] on button "Checkout" at bounding box center [1123, 753] width 419 height 27
